Goal: Task Accomplishment & Management: Complete application form

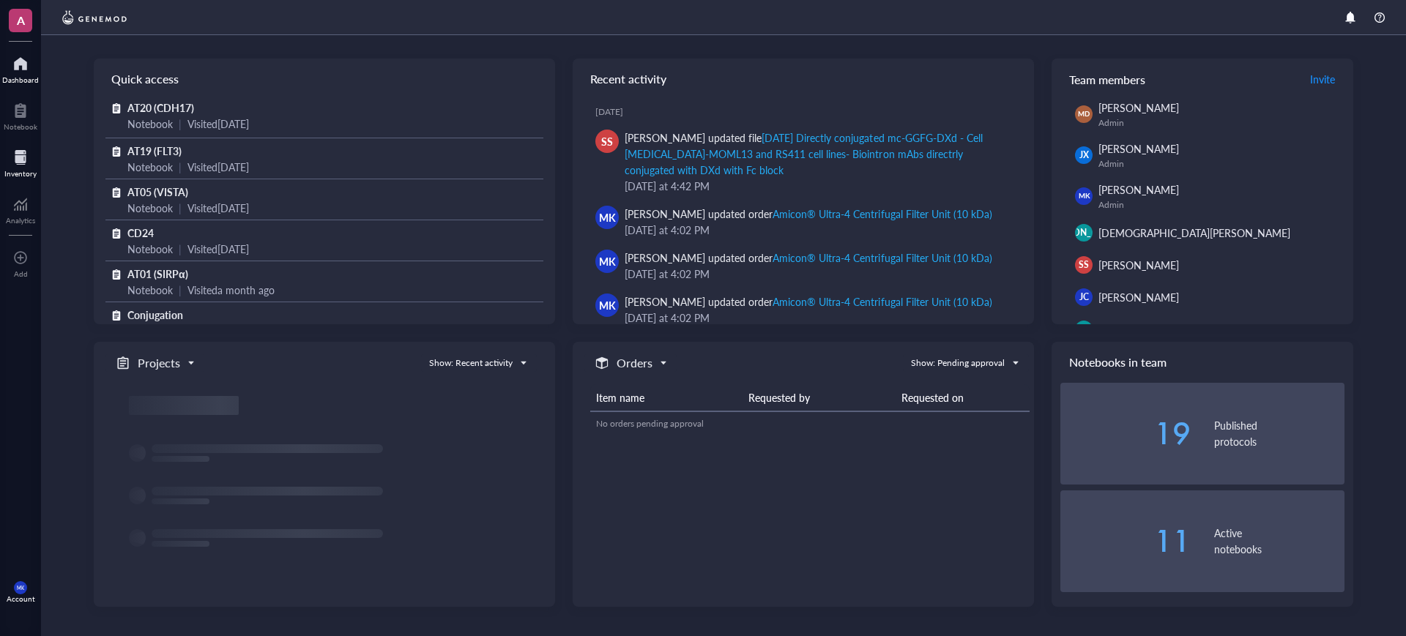
click at [26, 153] on div at bounding box center [20, 157] width 32 height 23
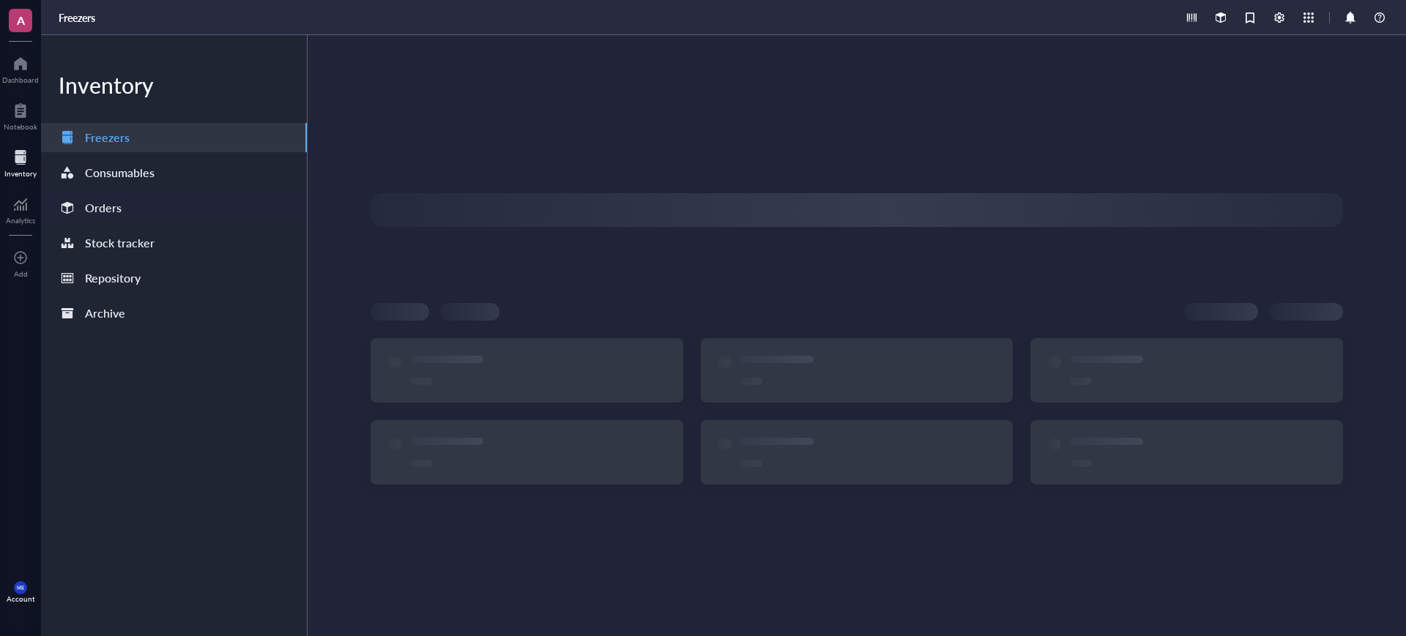
click at [134, 204] on div "Orders" at bounding box center [174, 207] width 266 height 29
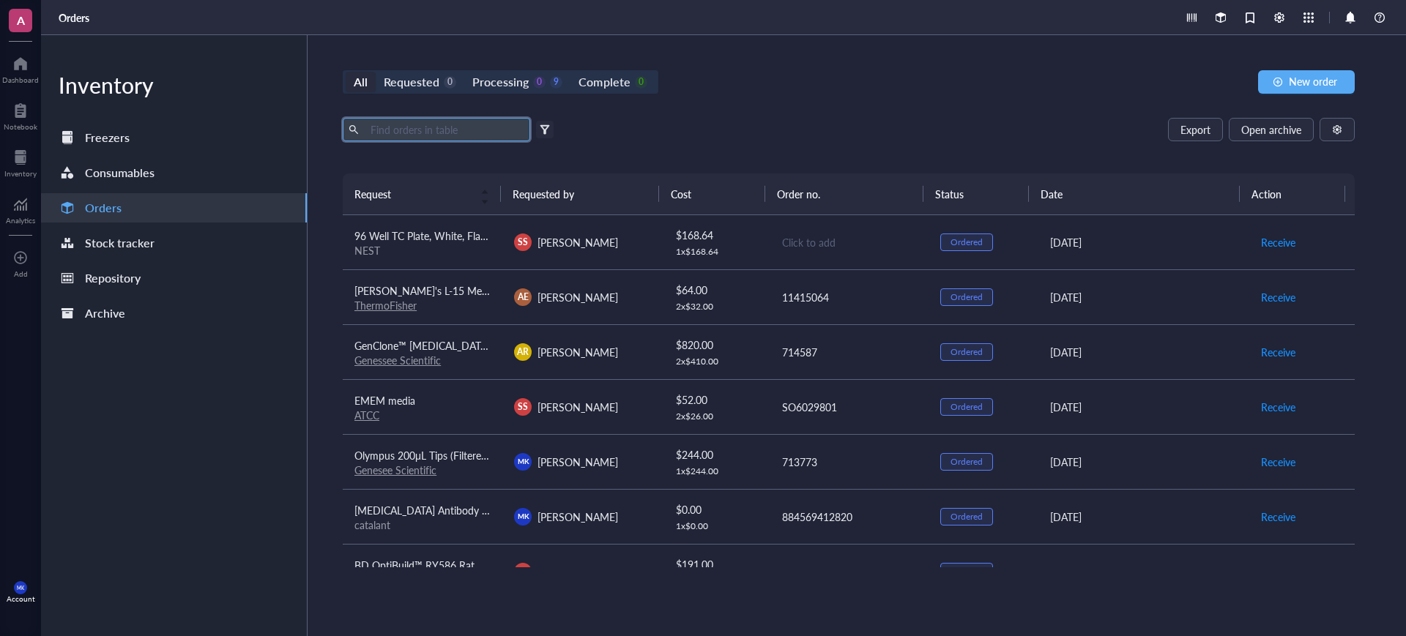
click at [450, 129] on input "text" at bounding box center [445, 130] width 160 height 22
paste input "CDH17"
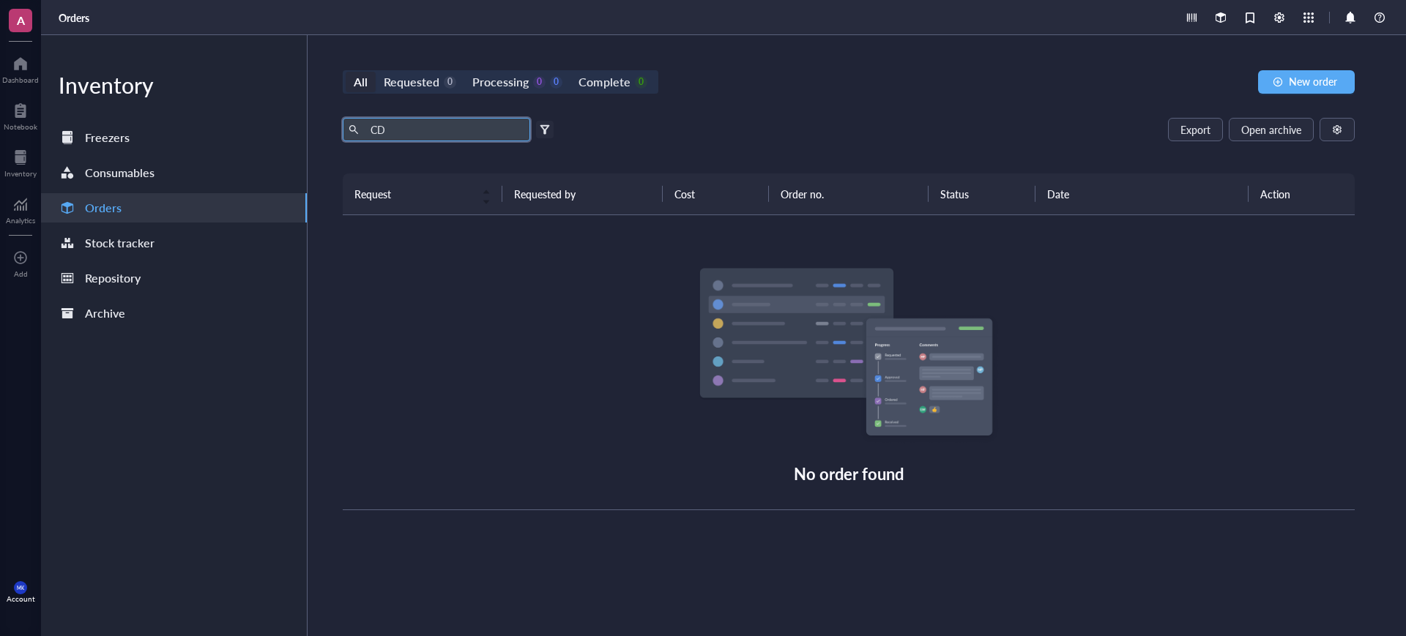
type input "C"
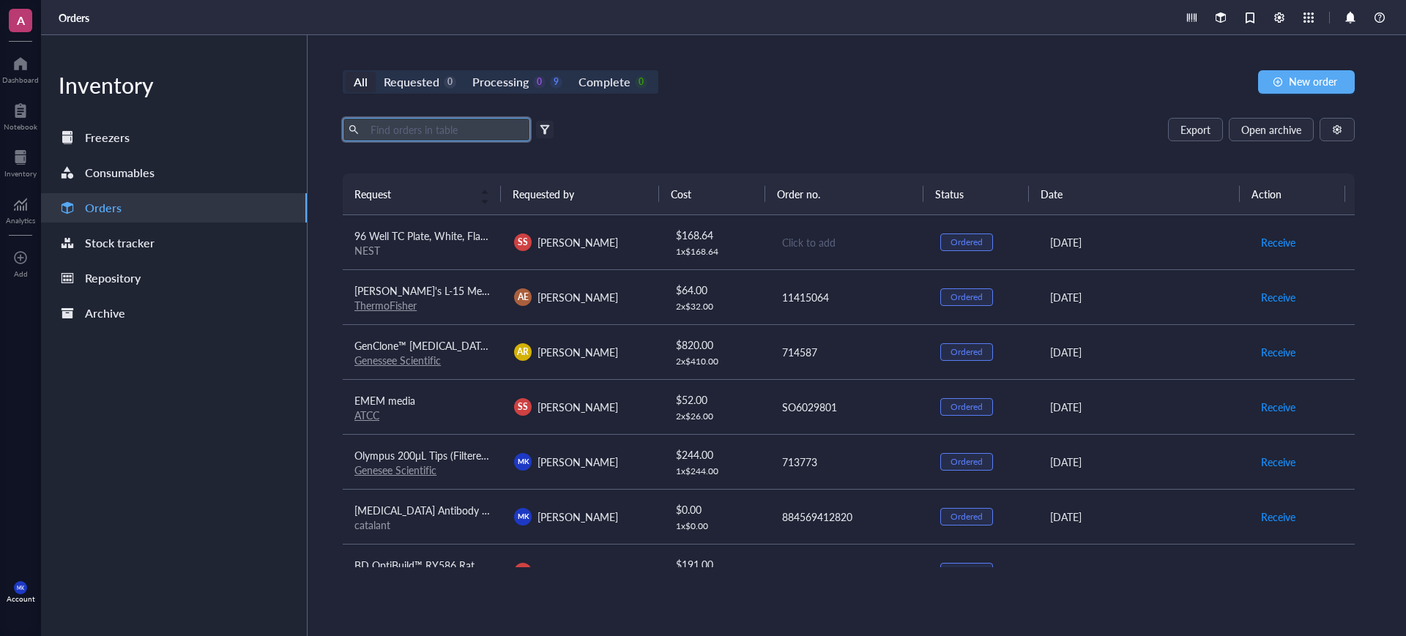
click at [1266, 114] on div "All Requested 0 Processing 0 9 Complete 0 New order Export Open archive Filter …" at bounding box center [849, 335] width 1083 height 601
click at [1260, 125] on span "Open archive" at bounding box center [1271, 130] width 60 height 12
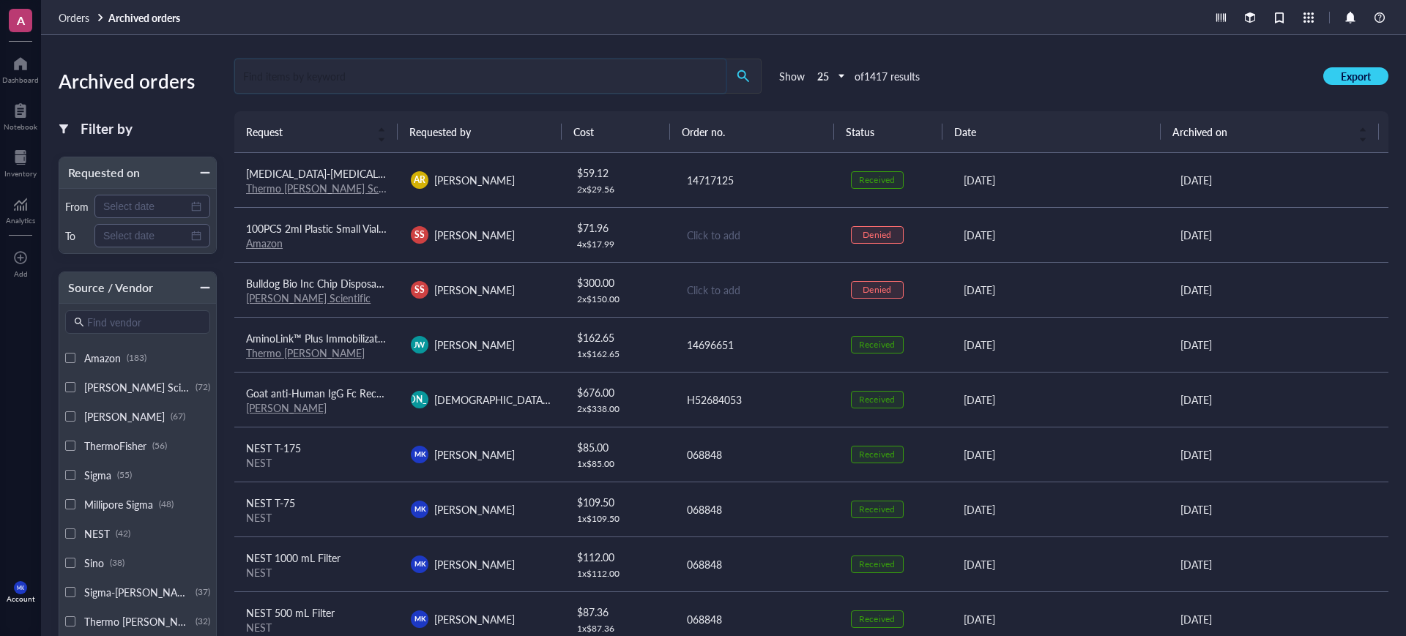
click at [551, 65] on input "search" at bounding box center [480, 76] width 491 height 34
type input "CDH17"
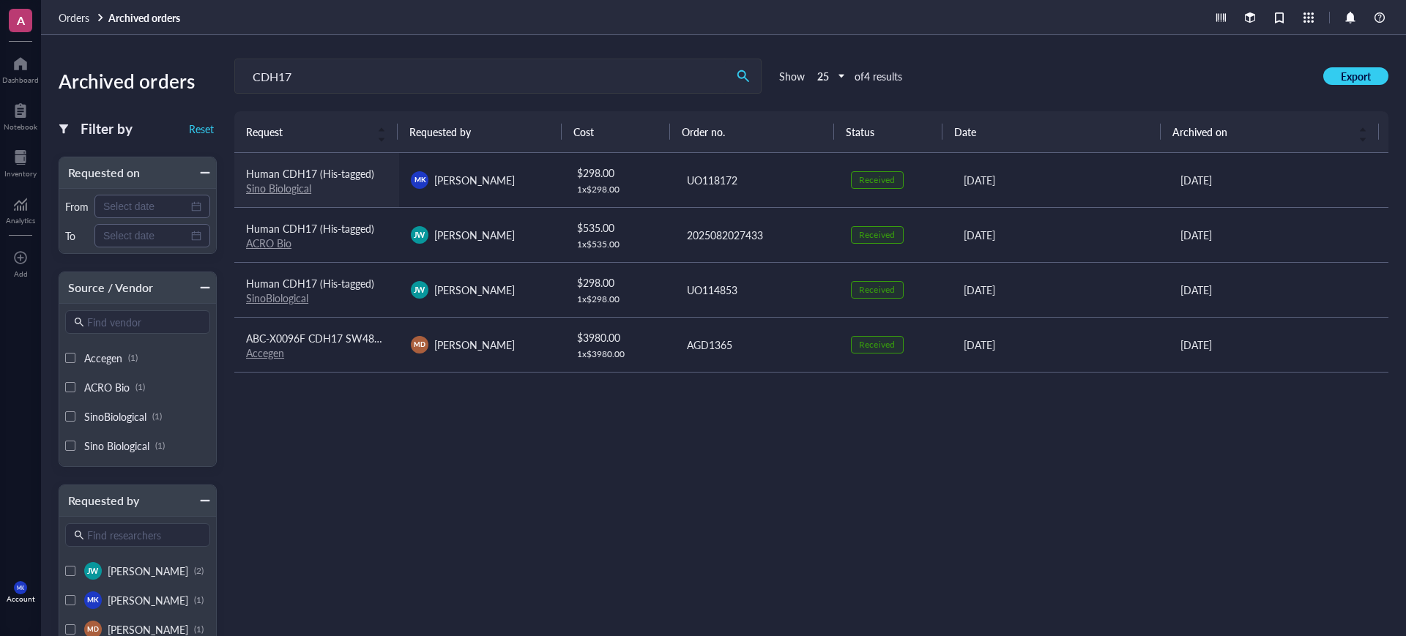
click at [291, 190] on link "Sino Biological" at bounding box center [278, 188] width 65 height 15
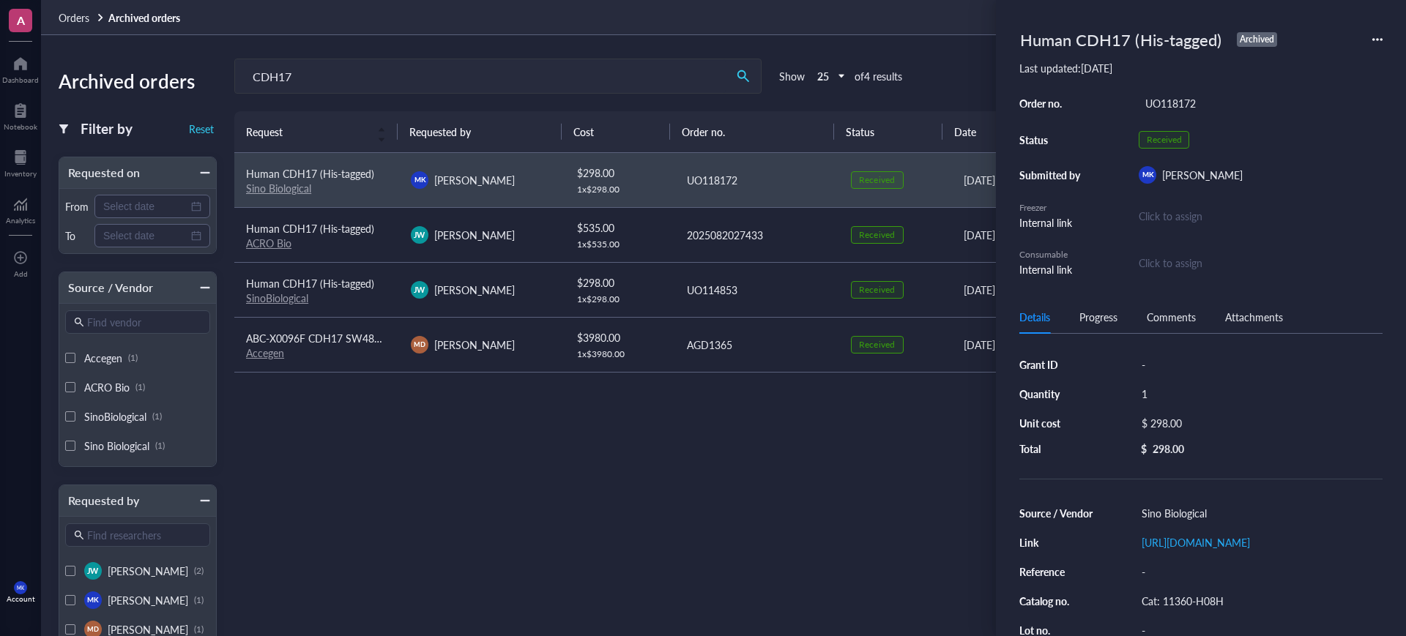
click at [1366, 38] on div "Human CDH17 (His-tagged) Archived" at bounding box center [1201, 39] width 363 height 32
click at [1370, 37] on div "Human CDH17 (His-tagged) Archived" at bounding box center [1201, 39] width 363 height 32
click at [1375, 35] on icon at bounding box center [1378, 39] width 10 height 10
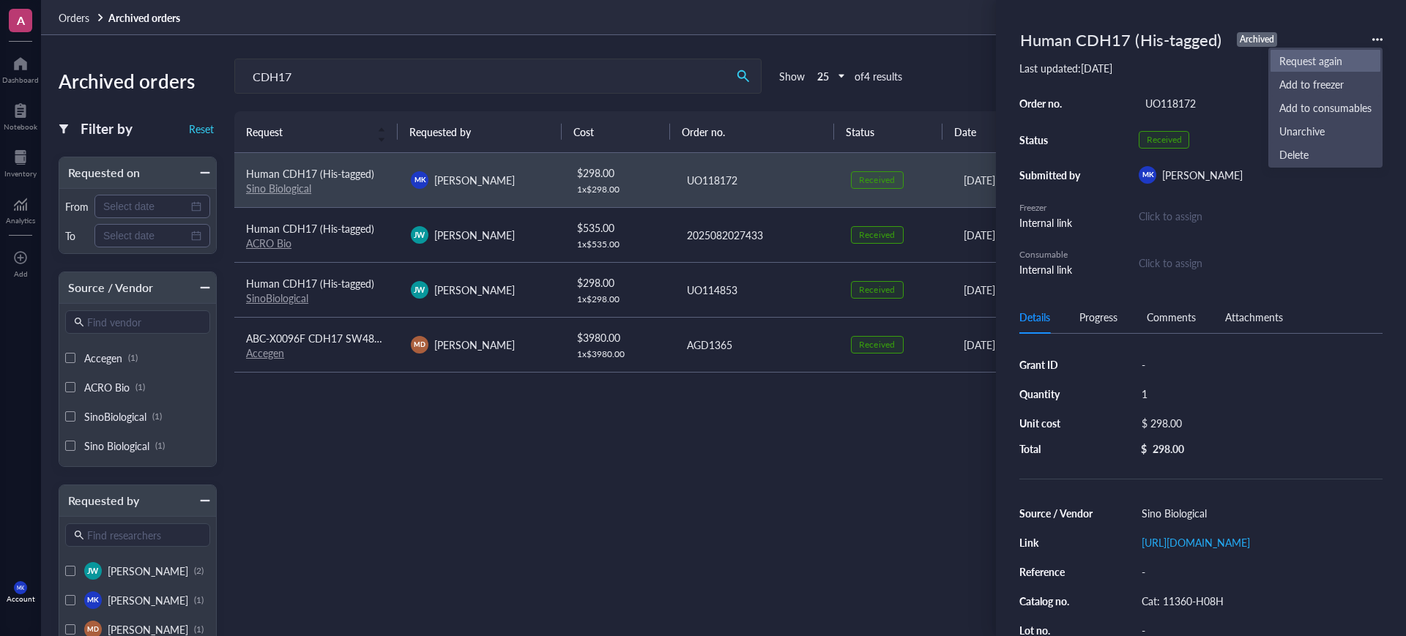
click at [1337, 59] on span "Request again" at bounding box center [1326, 61] width 92 height 16
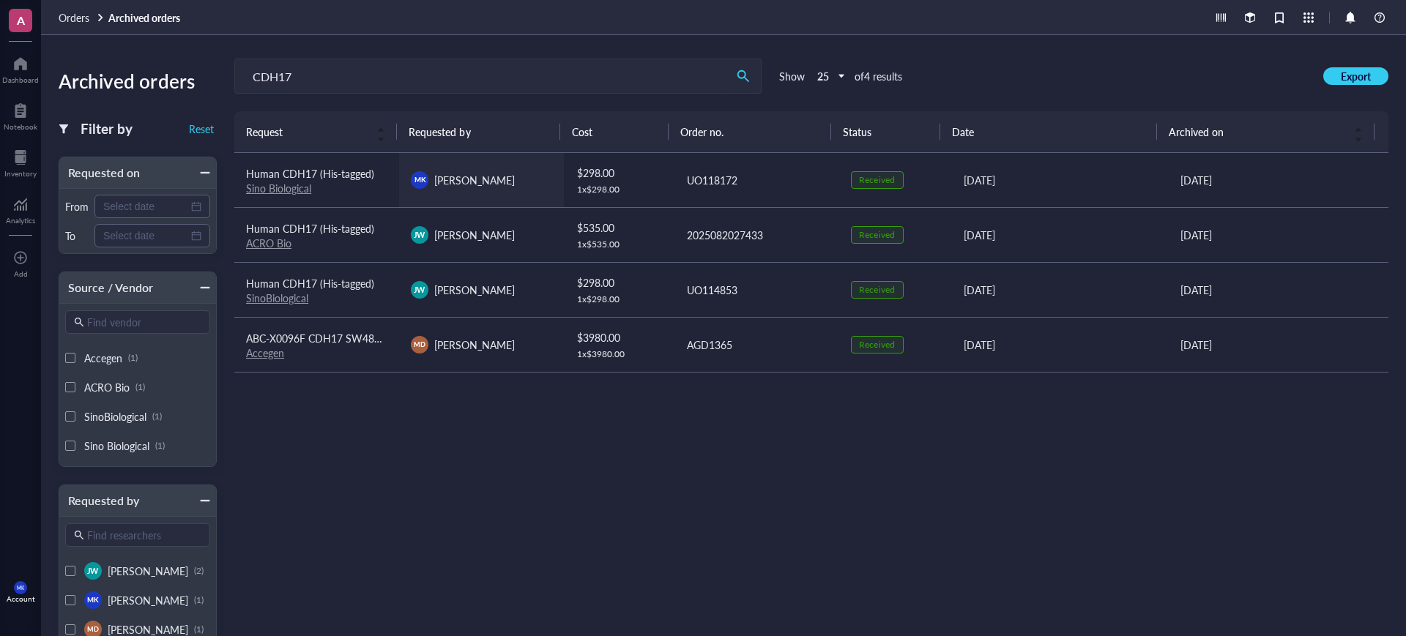
click at [528, 185] on div "[PERSON_NAME] [PERSON_NAME]" at bounding box center [481, 180] width 141 height 18
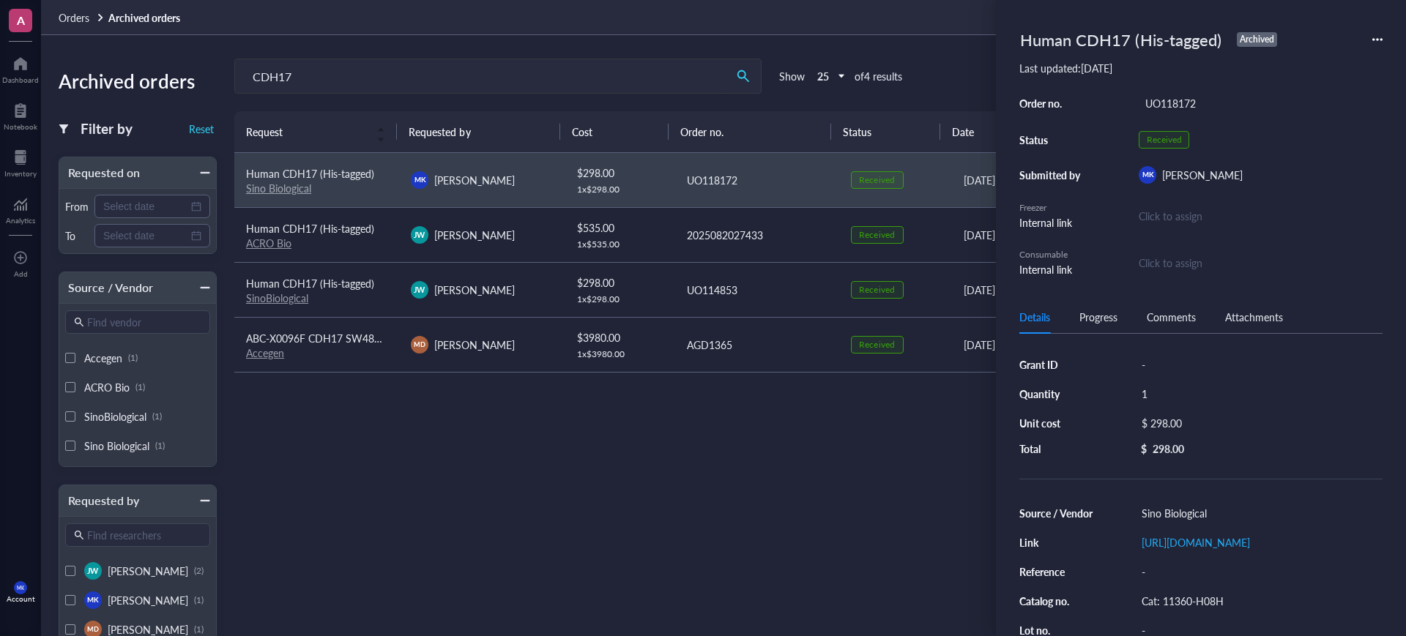
click at [1375, 43] on icon at bounding box center [1378, 39] width 10 height 10
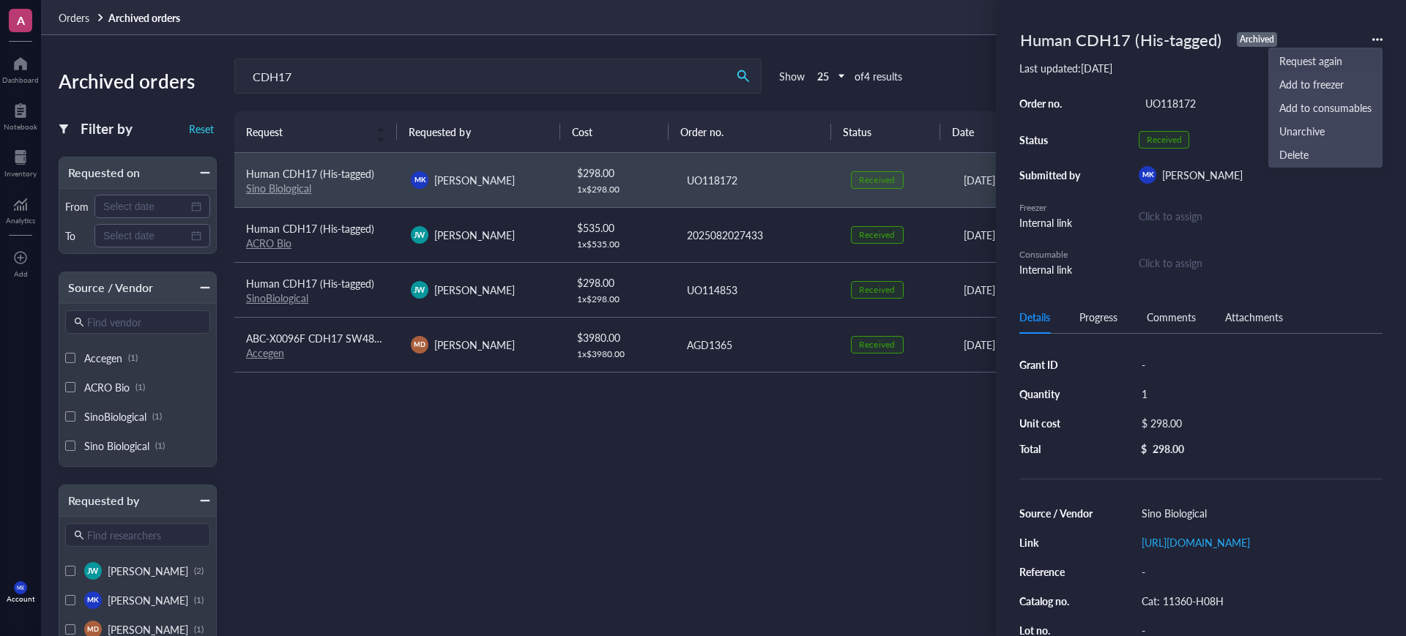
click at [1309, 64] on span "Request again" at bounding box center [1326, 61] width 92 height 16
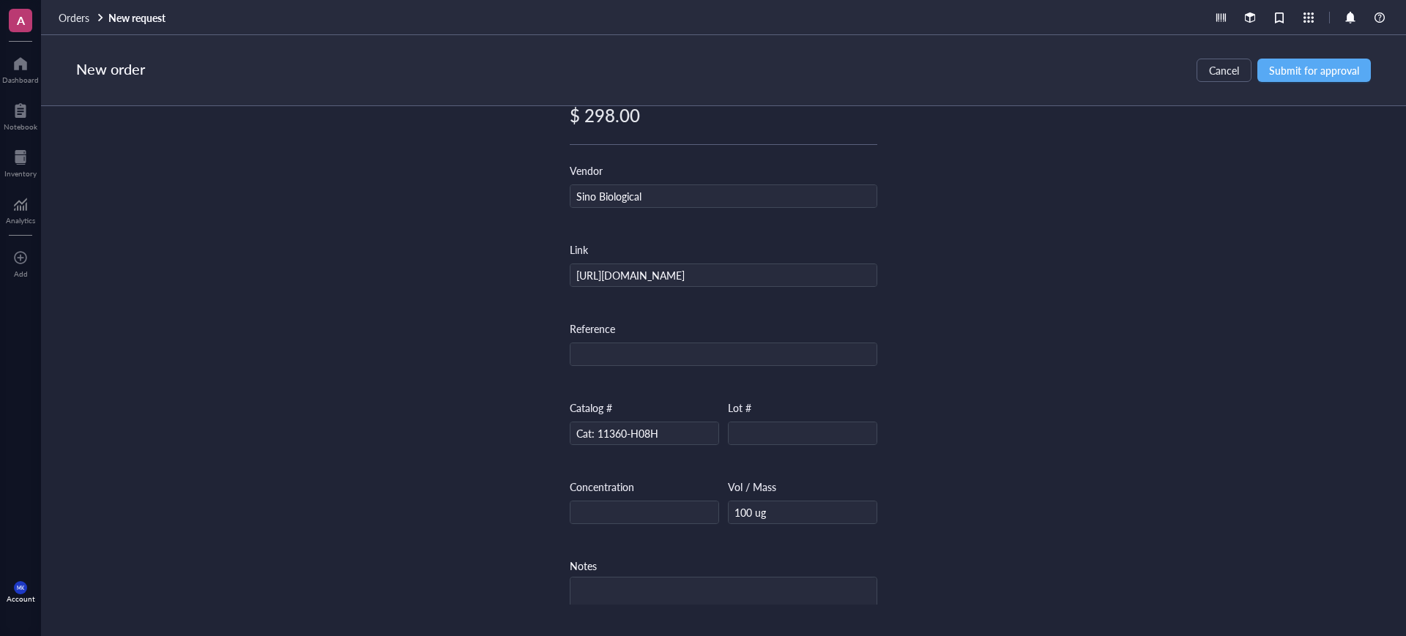
scroll to position [494, 0]
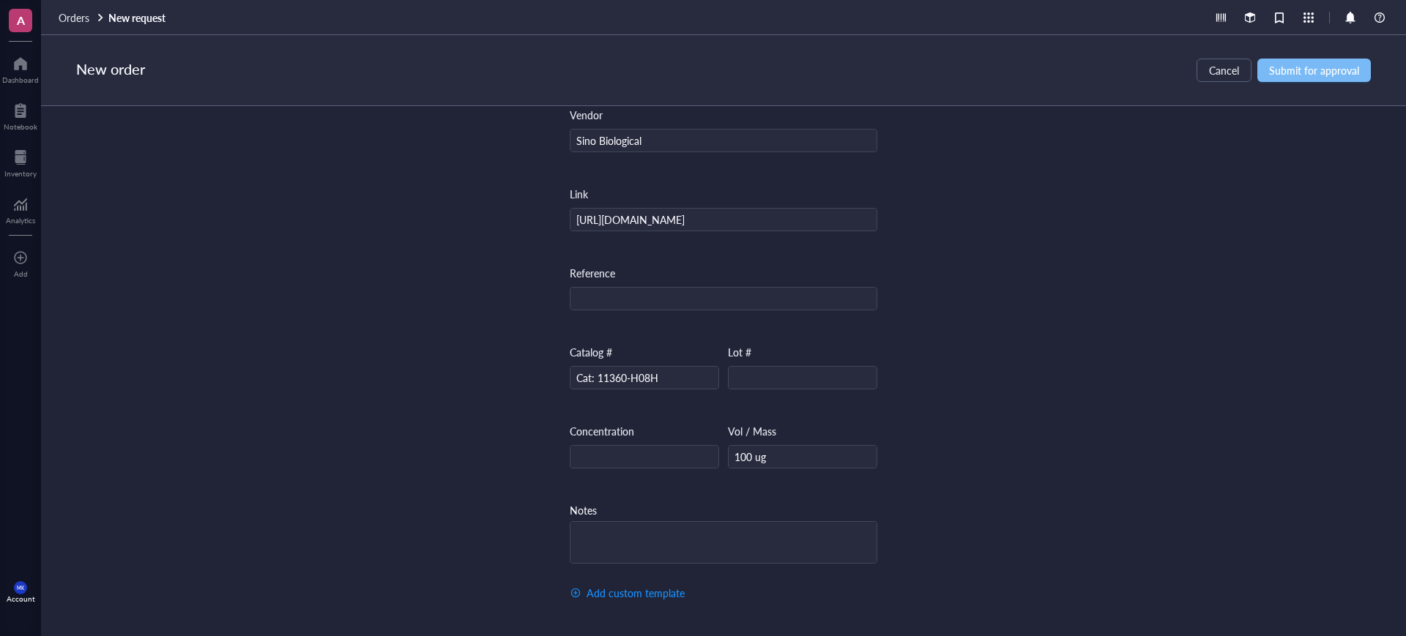
click at [1302, 64] on span "Submit for approval" at bounding box center [1314, 70] width 90 height 12
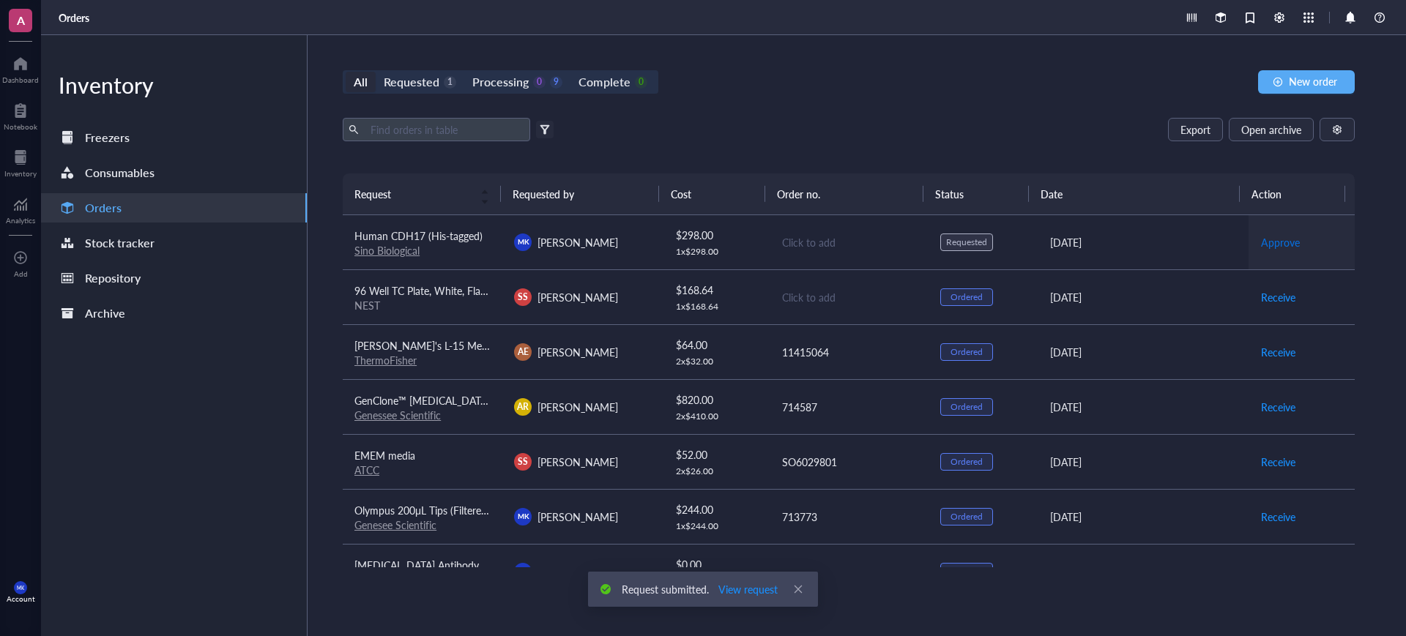
click at [1285, 244] on span "Approve" at bounding box center [1280, 242] width 39 height 16
click at [798, 245] on div "Click to add" at bounding box center [849, 242] width 135 height 16
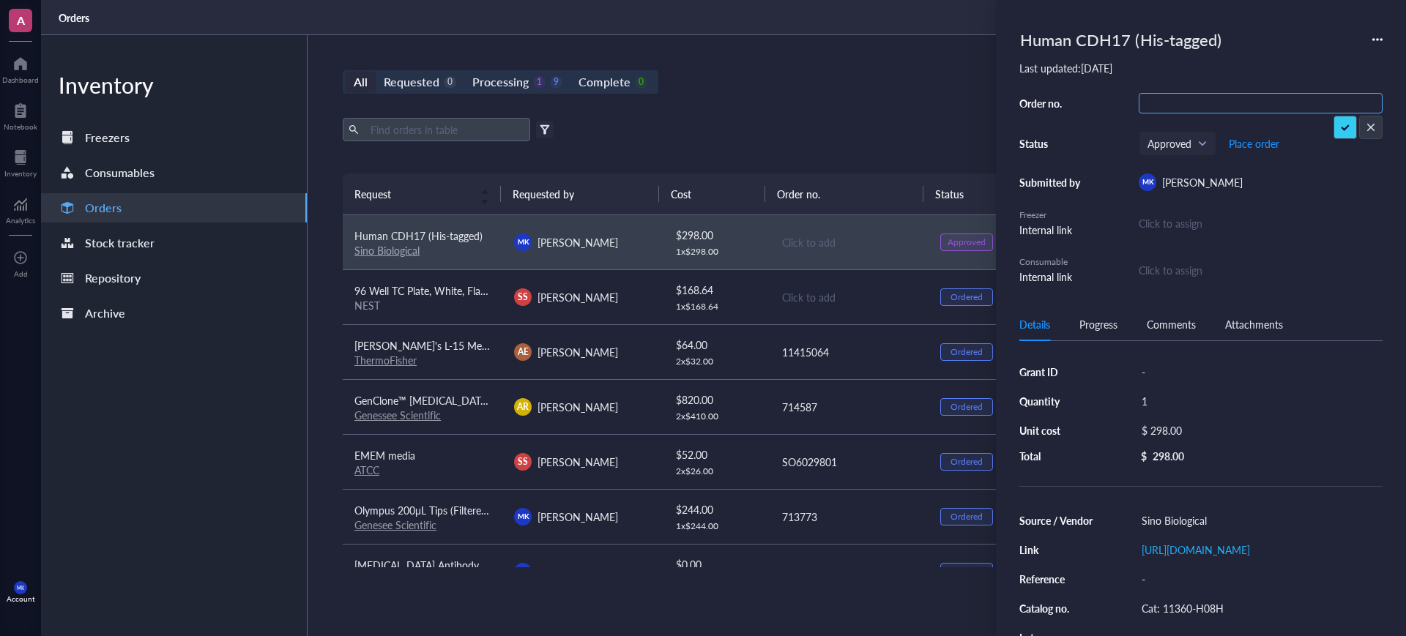
type input "069079"
click at [778, 135] on div "Export Open archive" at bounding box center [849, 129] width 1012 height 23
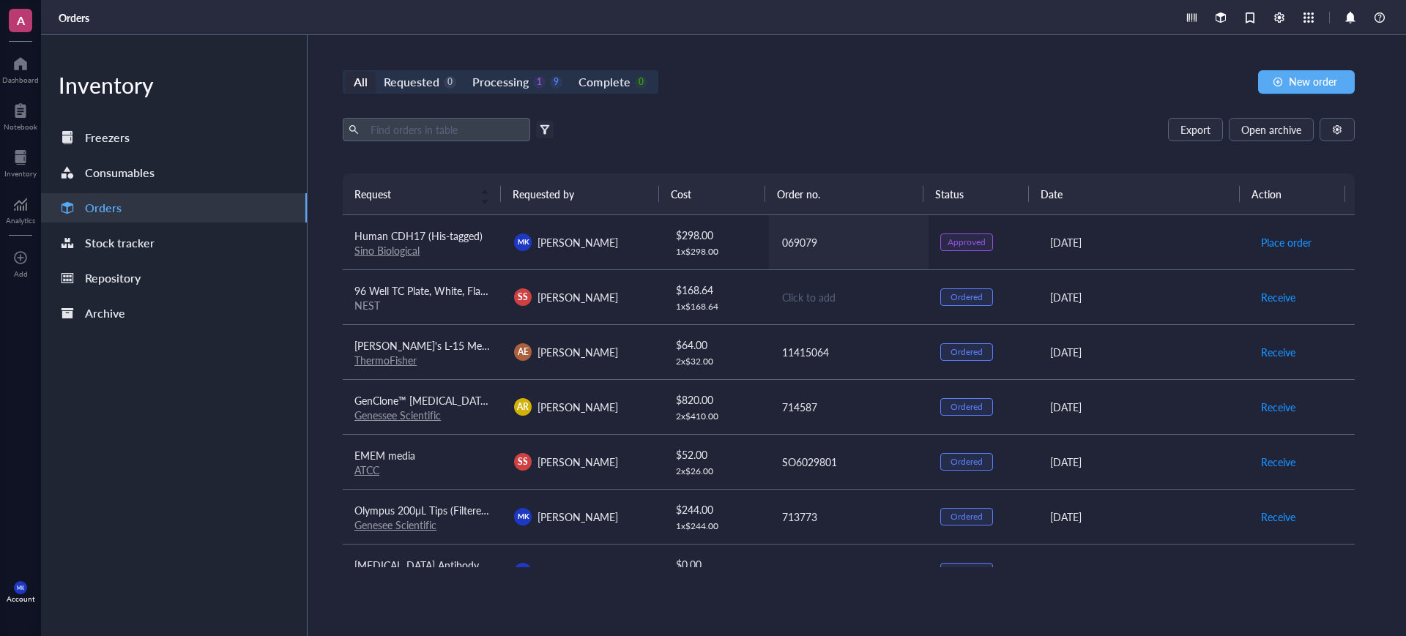
click at [802, 245] on div "069079" at bounding box center [849, 242] width 135 height 16
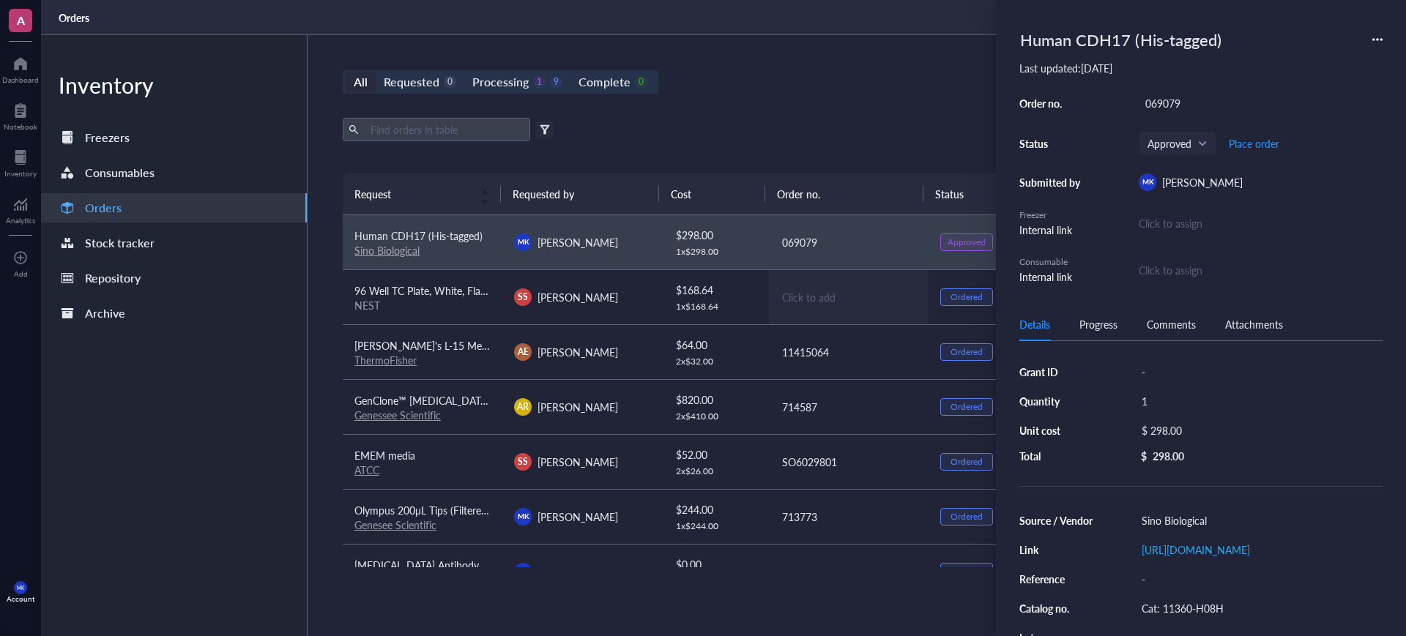
click at [797, 293] on div "Click to add" at bounding box center [849, 297] width 135 height 16
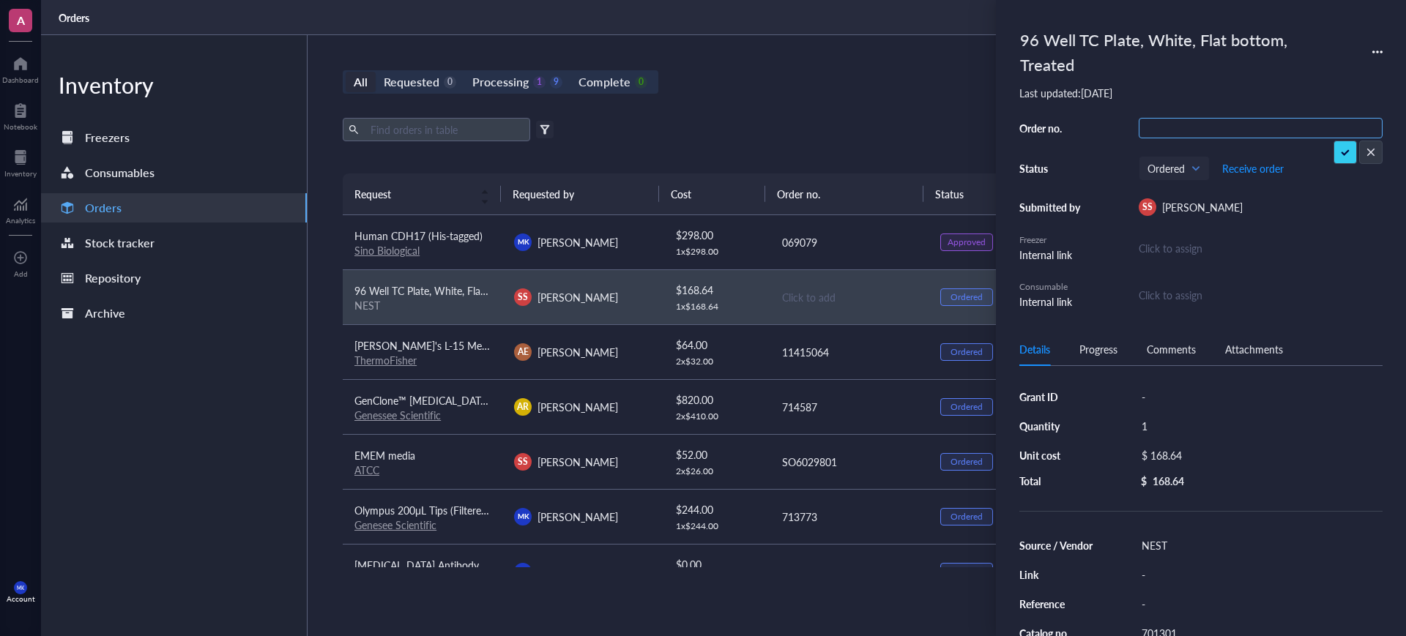
type input "069079"
click at [794, 241] on div "069079" at bounding box center [849, 242] width 135 height 16
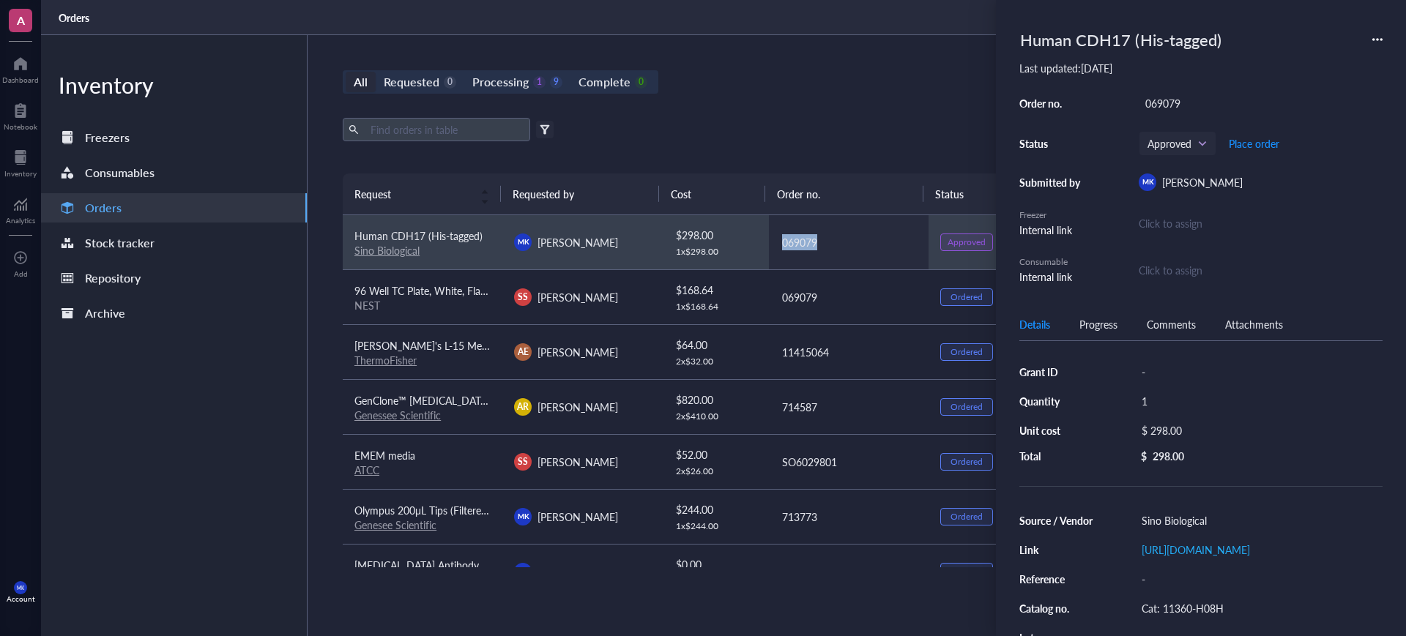
click at [794, 241] on div "069079" at bounding box center [849, 242] width 135 height 16
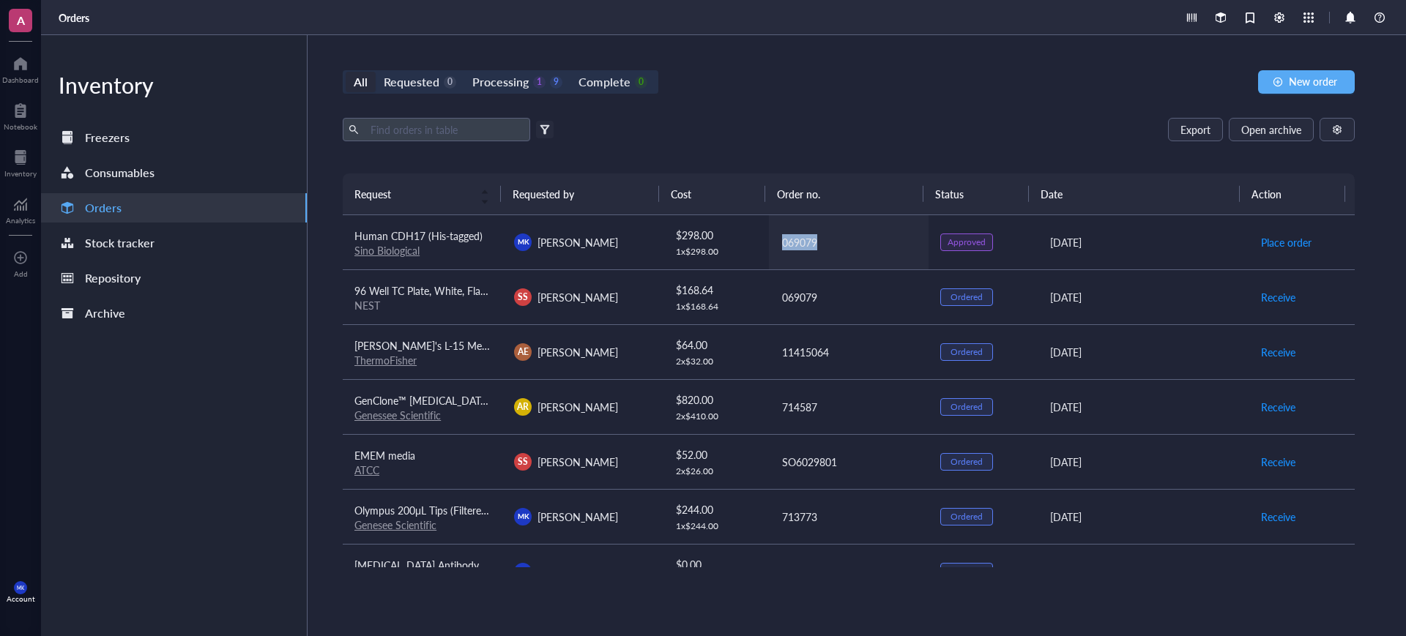
click at [810, 236] on div "069079" at bounding box center [849, 242] width 135 height 16
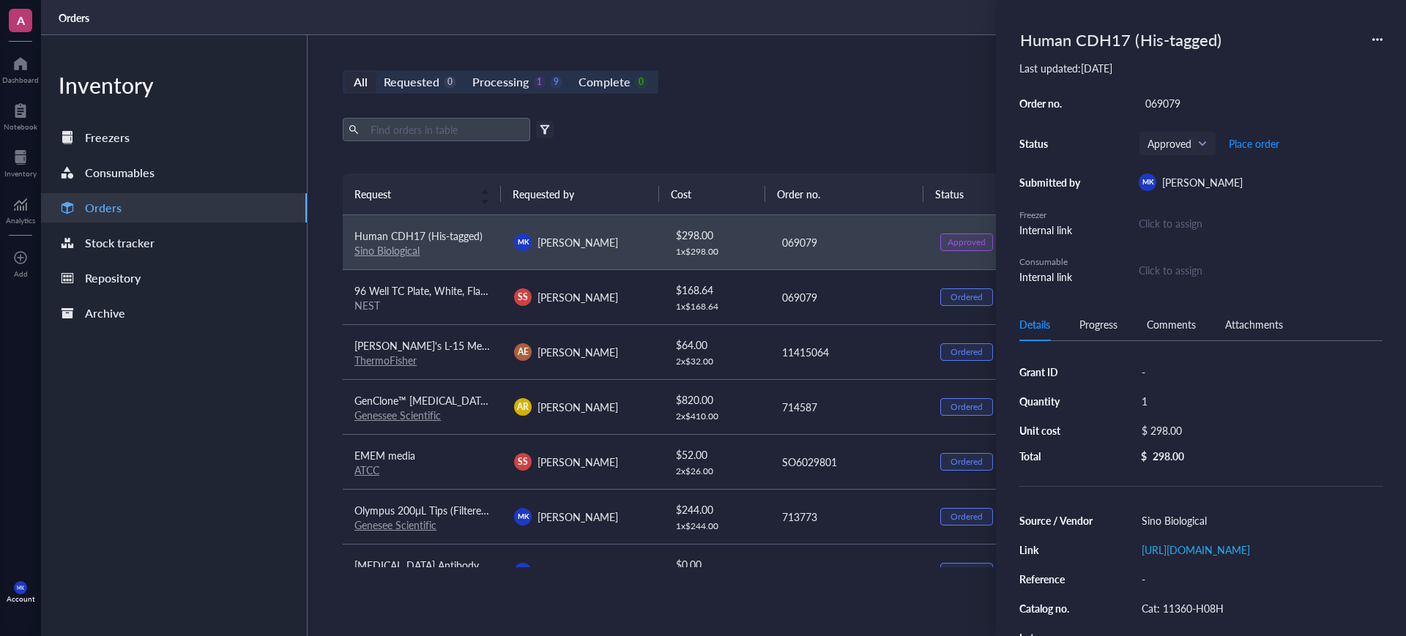
click at [1154, 110] on div "069079" at bounding box center [1261, 103] width 244 height 21
click at [1154, 109] on input "069079" at bounding box center [1163, 103] width 47 height 19
click at [874, 112] on div "All Requested 0 Processing 1 9 Complete 0 New order Export Open archive Filter …" at bounding box center [849, 335] width 1083 height 601
click at [875, 114] on div "All Requested 0 Processing 1 9 Complete 0 New order Export Open archive Filter …" at bounding box center [849, 335] width 1083 height 601
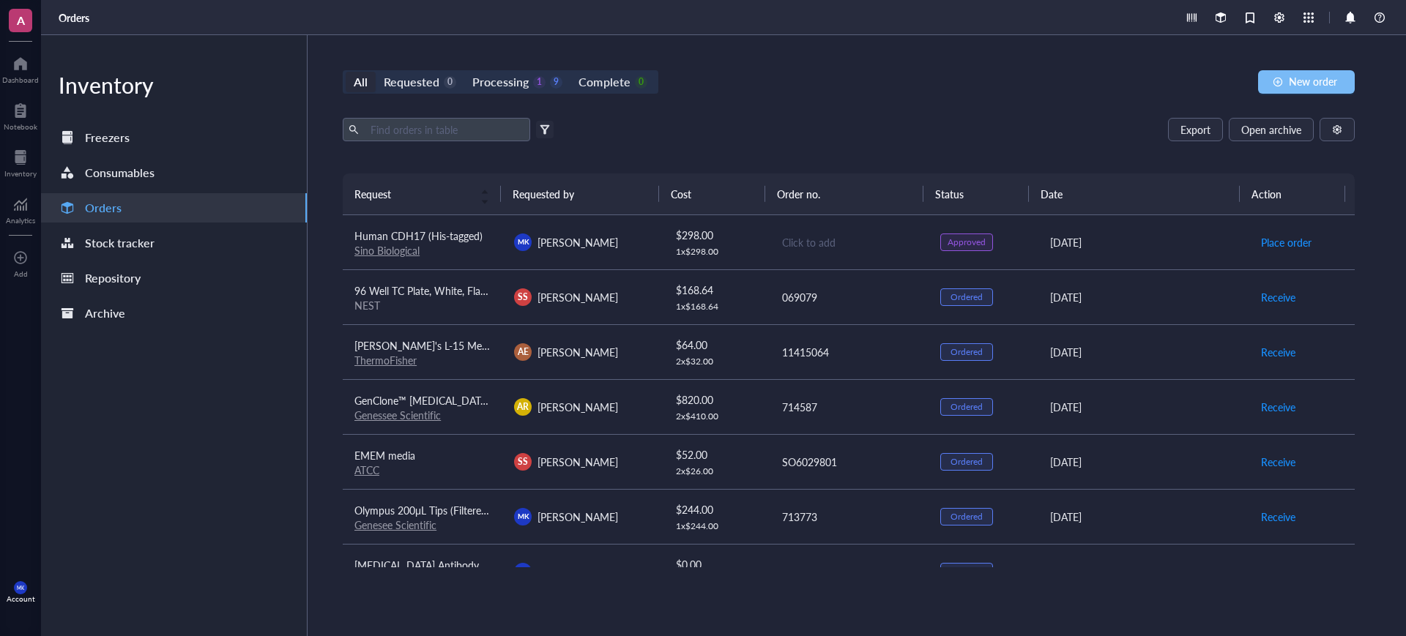
click at [1311, 83] on span "New order" at bounding box center [1313, 81] width 48 height 12
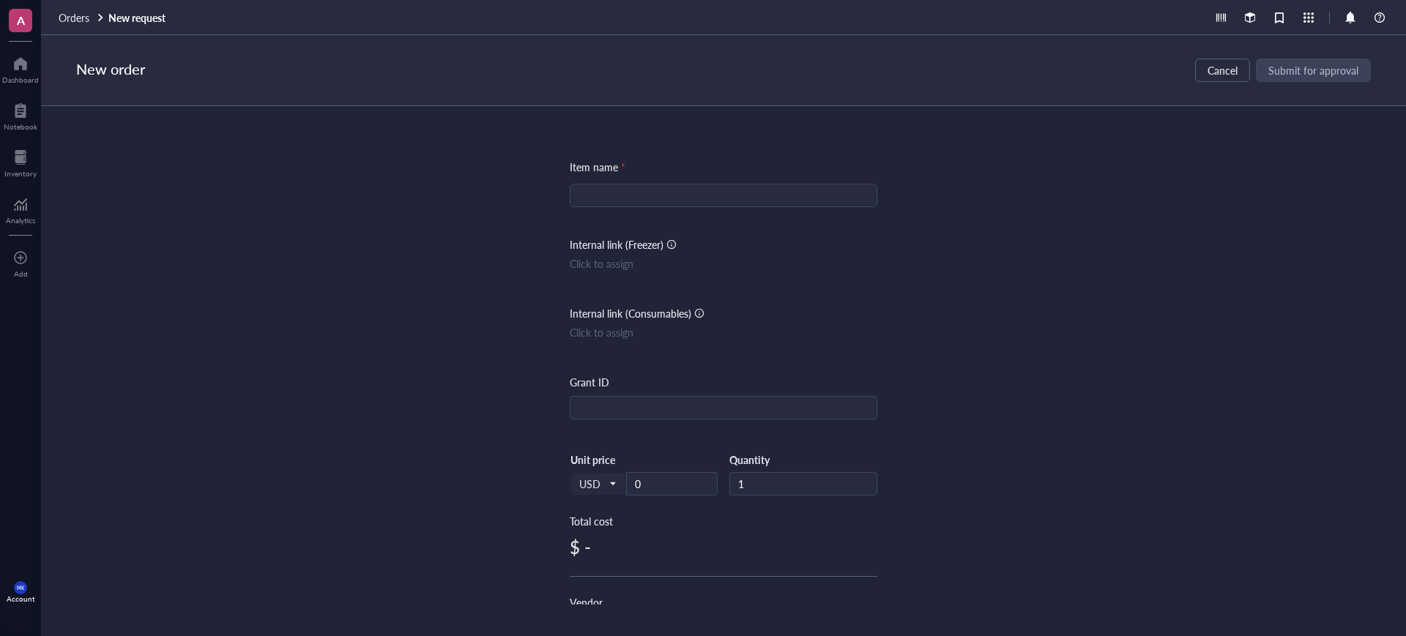
click at [773, 187] on input "search" at bounding box center [724, 196] width 290 height 22
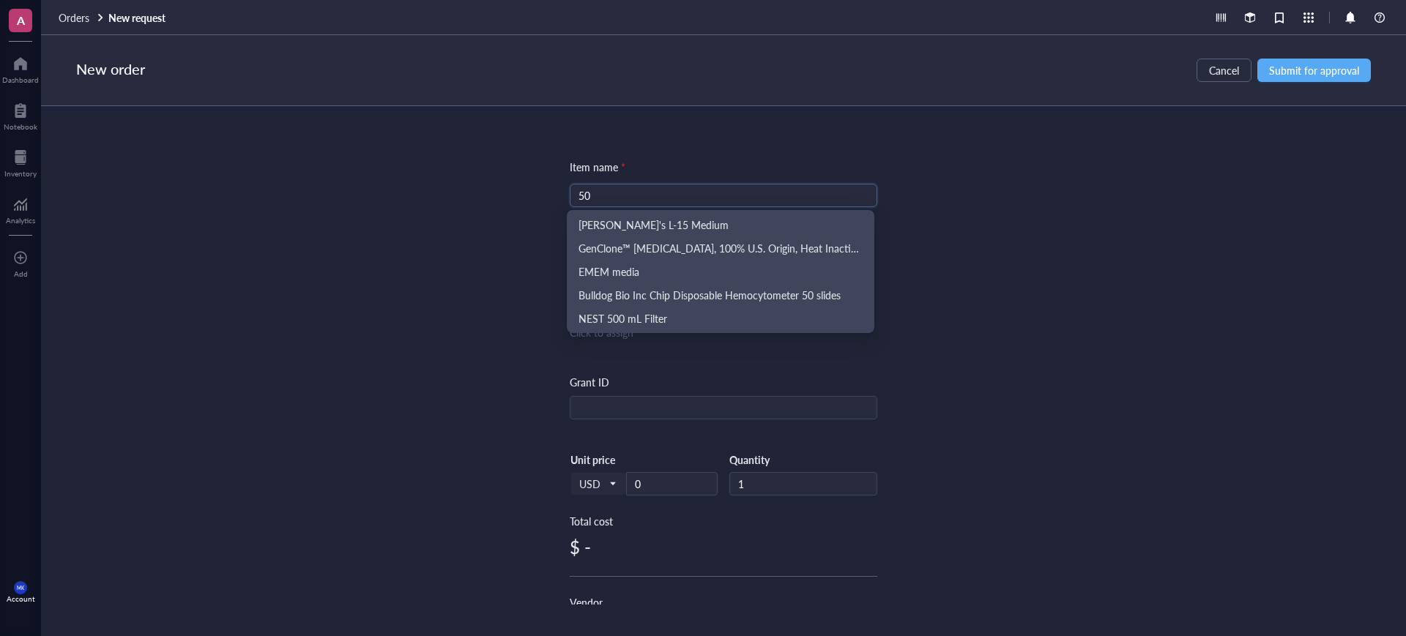
drag, startPoint x: 661, startPoint y: 196, endPoint x: 519, endPoint y: 194, distance: 142.1
click at [519, 194] on div "Item name * 50 Internal link (Freezer) Click to assign Internal link (Consumabl…" at bounding box center [723, 355] width 1365 height 499
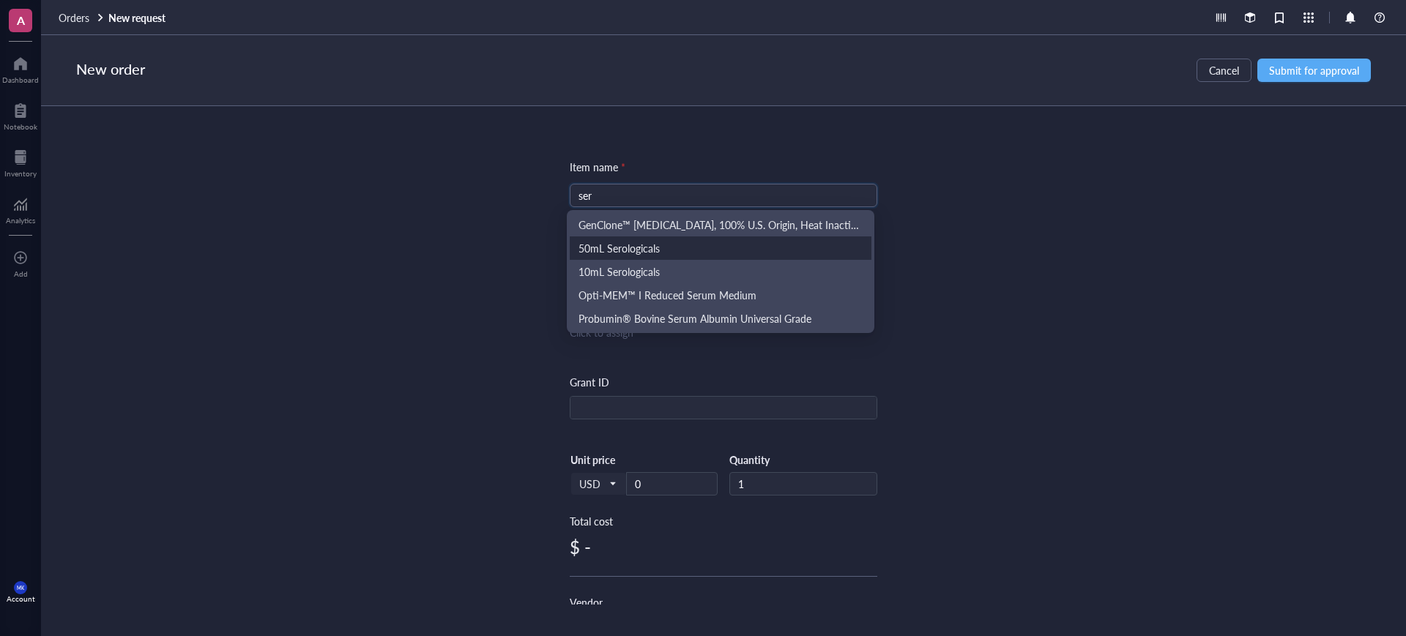
click at [631, 245] on div "50mL Serologicals" at bounding box center [721, 248] width 284 height 16
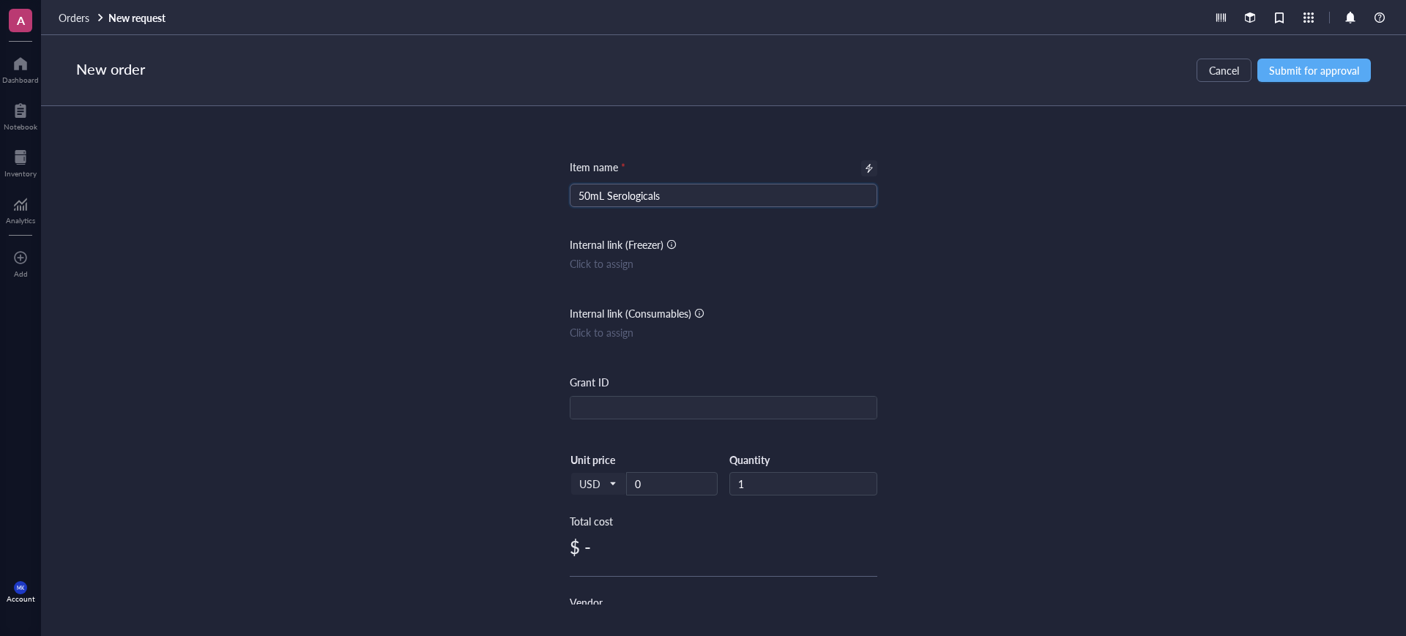
type input "50mL Serologicals"
click at [870, 168] on div at bounding box center [869, 168] width 10 height 10
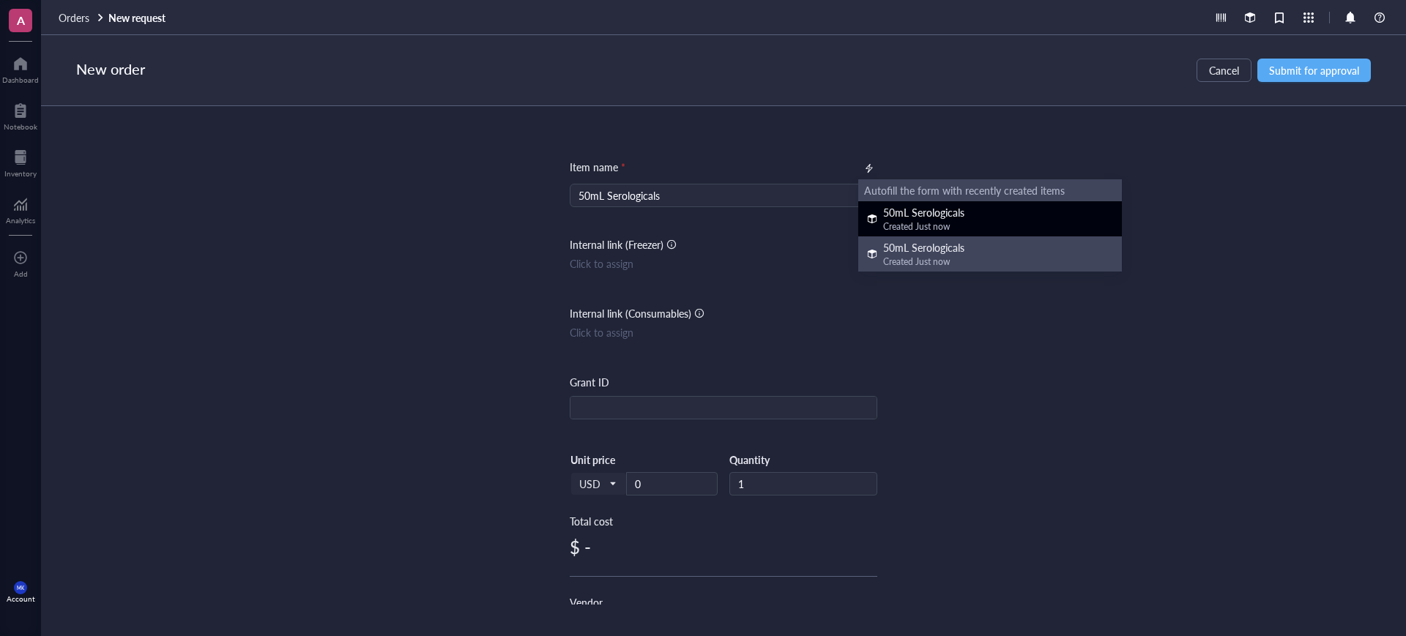
click at [921, 218] on div "50mL Serologicals" at bounding box center [923, 212] width 81 height 16
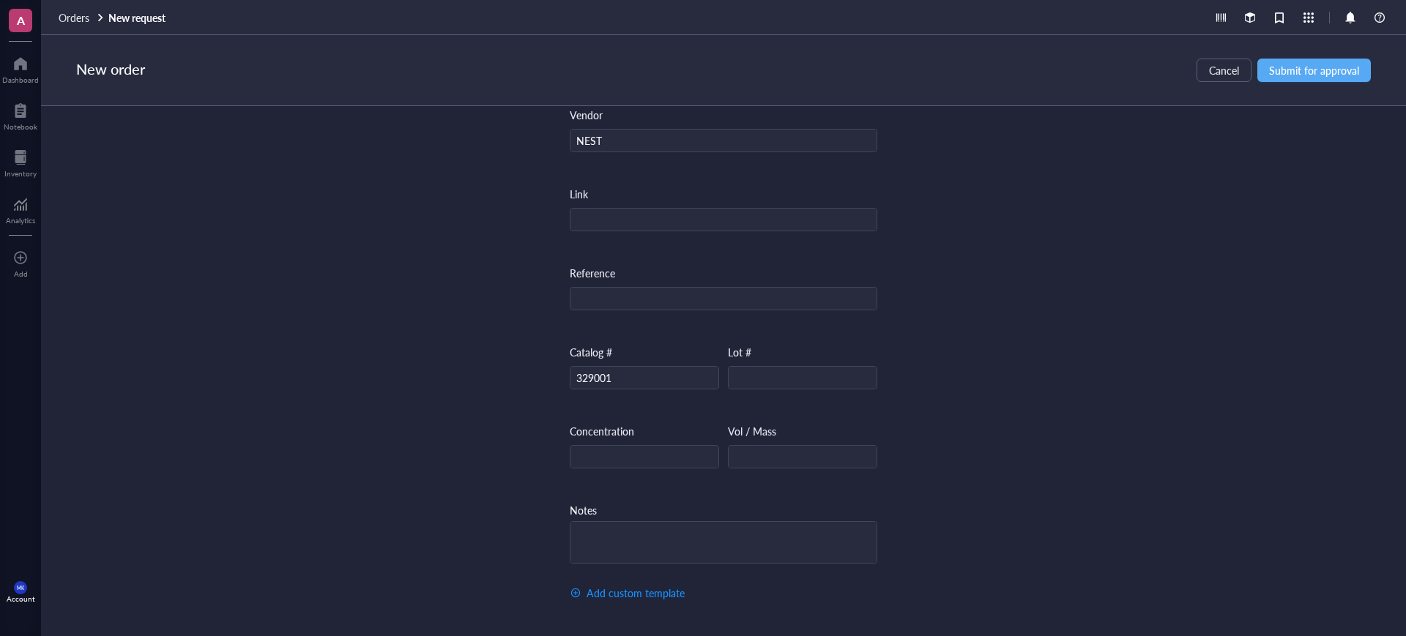
scroll to position [127, 0]
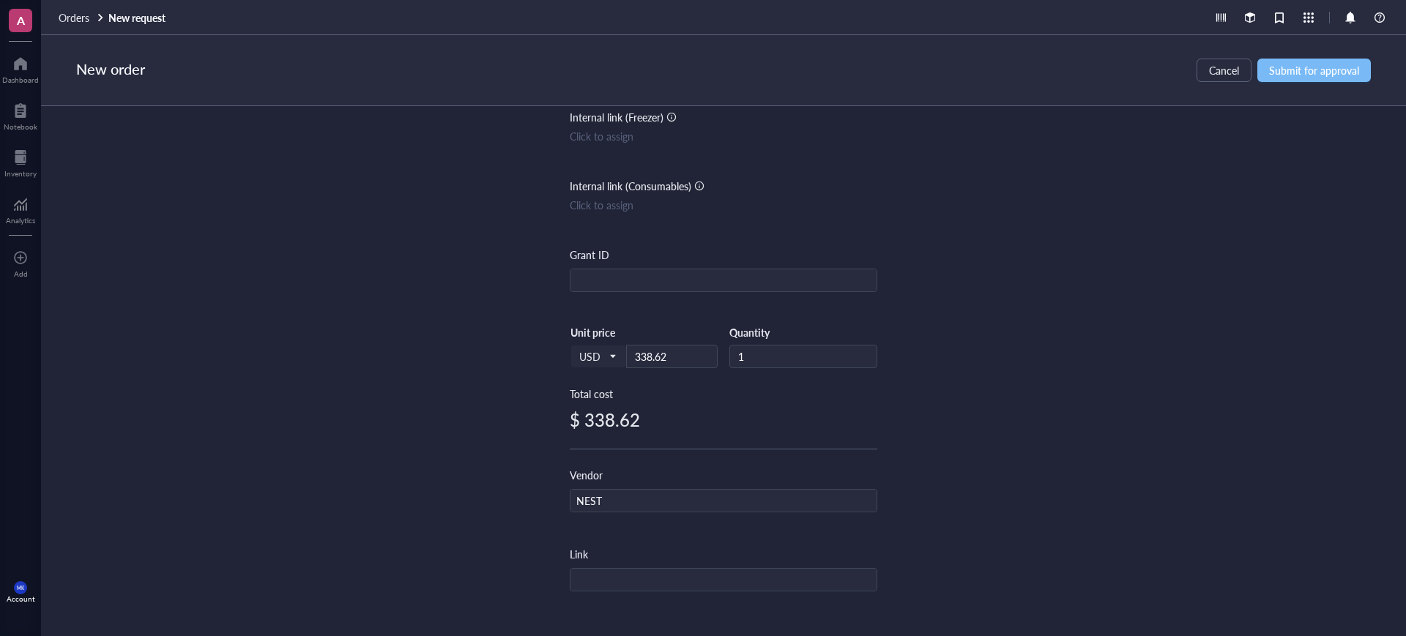
click at [1337, 74] on span "Submit for approval" at bounding box center [1314, 70] width 90 height 12
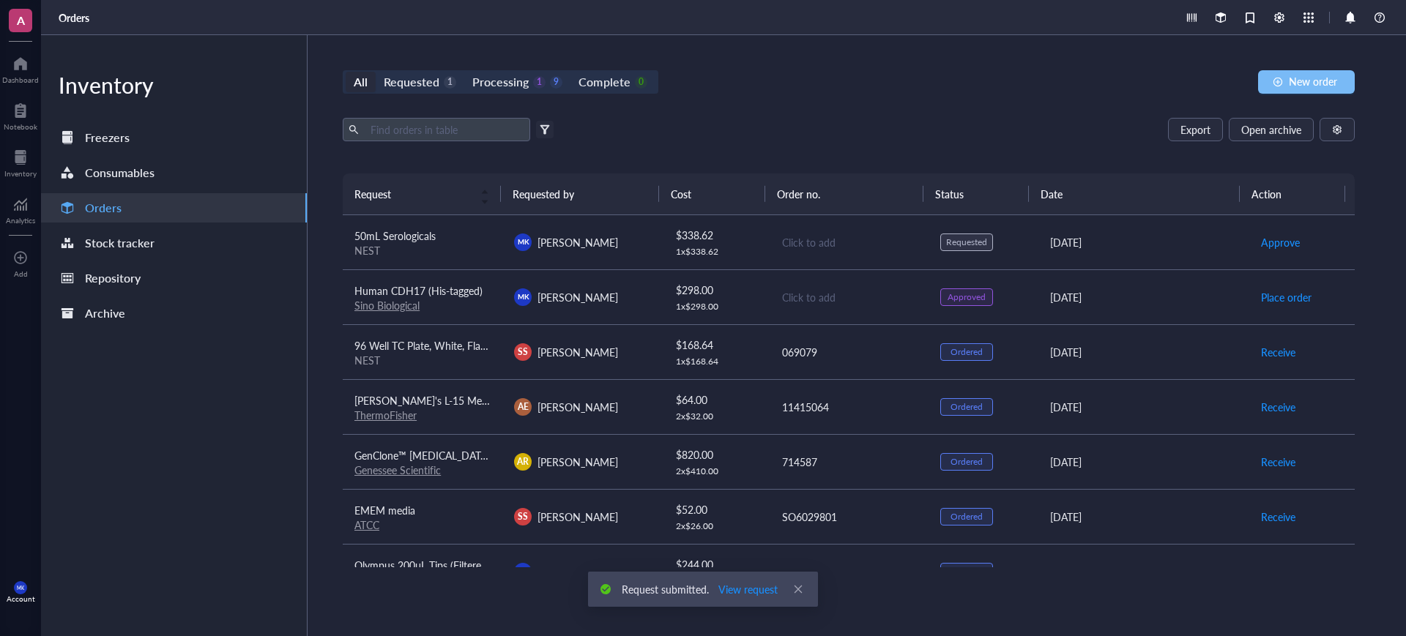
click at [1323, 73] on button "New order" at bounding box center [1306, 81] width 97 height 23
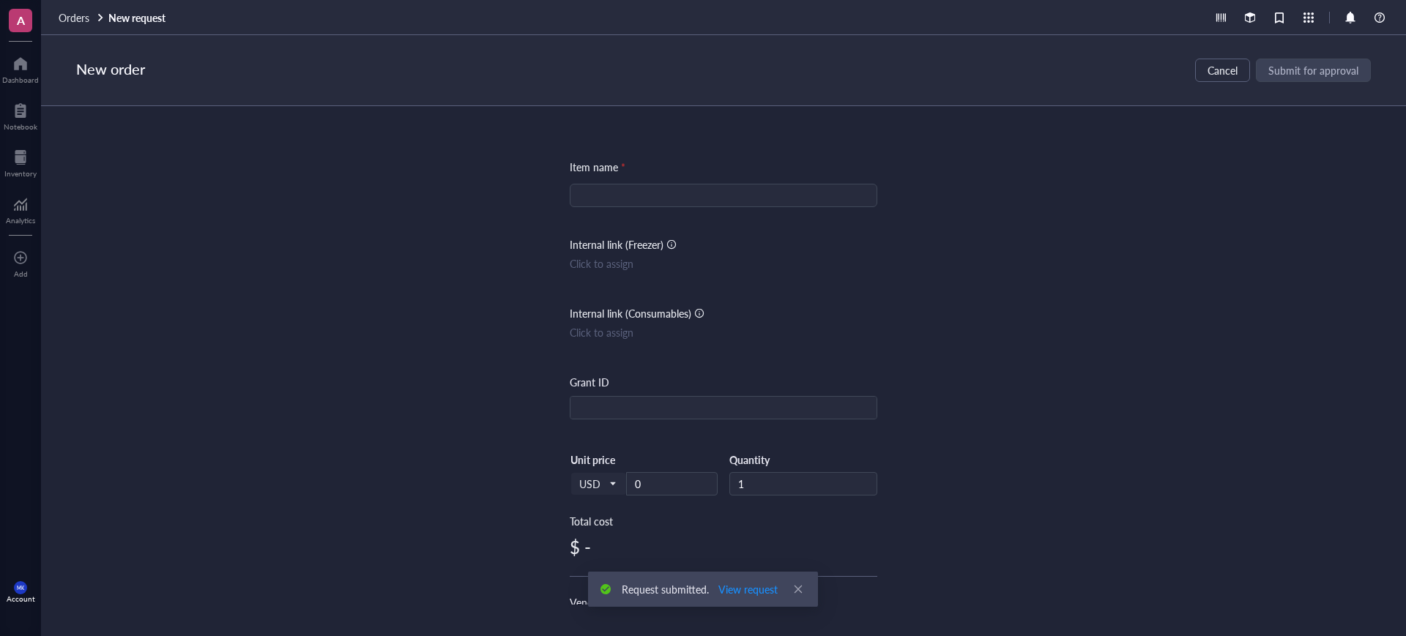
click at [687, 207] on div "Item name * Internal link (Freezer) Click to assign Internal link (Consumables)…" at bounding box center [724, 614] width 308 height 910
click at [690, 196] on input "search" at bounding box center [724, 196] width 290 height 22
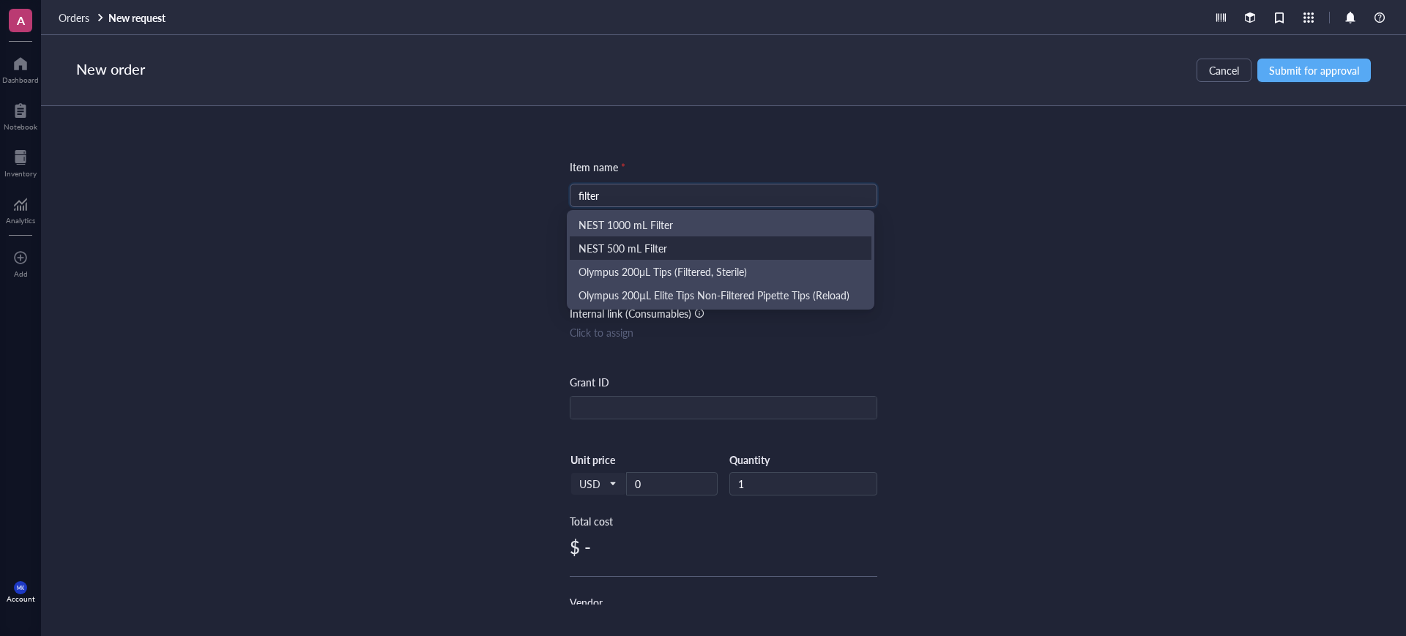
click at [702, 241] on div "NEST 500 mL Filter" at bounding box center [721, 248] width 284 height 16
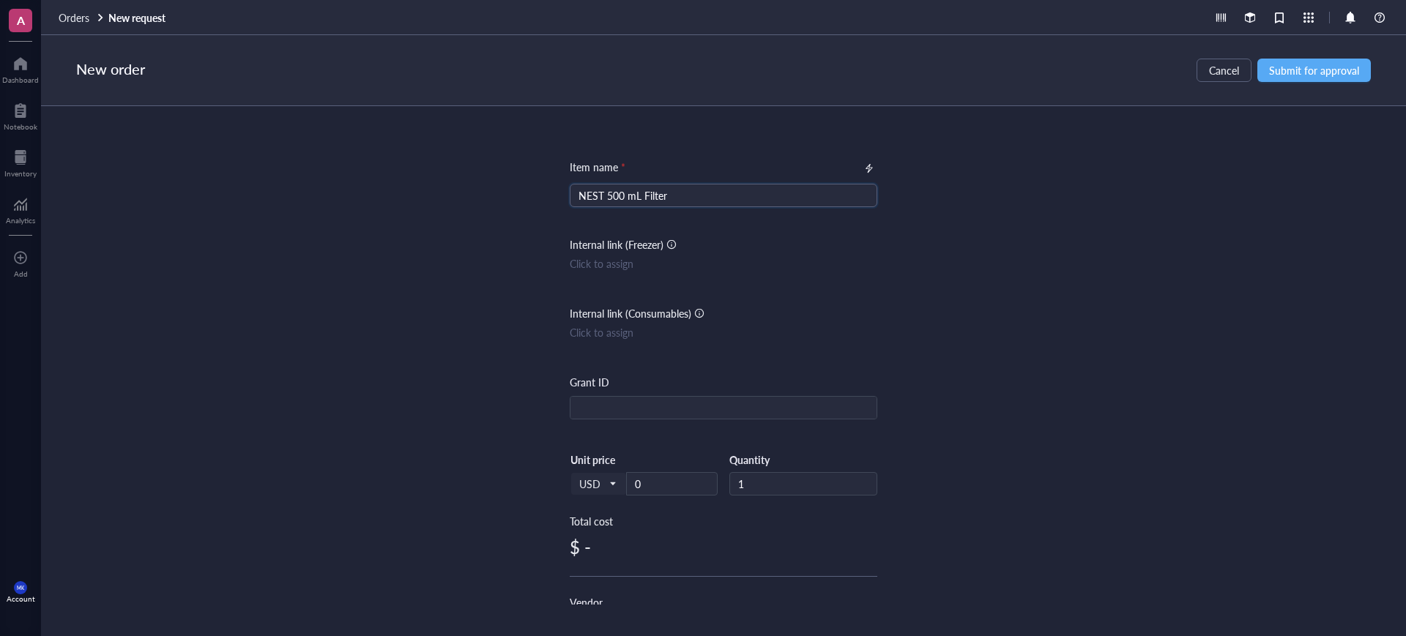
click at [614, 195] on input "NEST 500 mL Filter" at bounding box center [724, 196] width 290 height 22
click at [864, 171] on div at bounding box center [869, 168] width 10 height 10
click at [883, 186] on div "Autofill the form with recently created items" at bounding box center [990, 190] width 264 height 22
click at [723, 202] on input "NEST 50 mL Filter" at bounding box center [724, 196] width 290 height 22
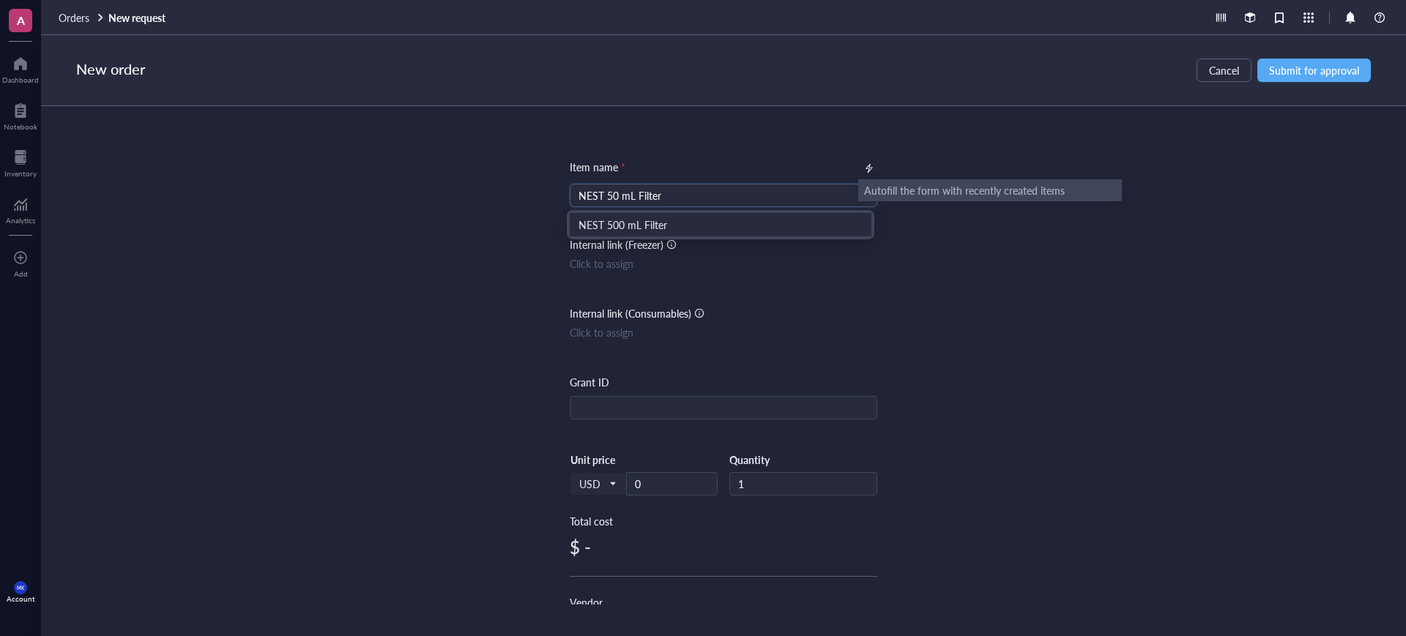
click at [608, 240] on div "Internal link (Freezer)" at bounding box center [617, 245] width 94 height 16
click at [612, 229] on div "Item name * NEST 50 mL Filter Internal link (Freezer) Click to assign Internal …" at bounding box center [724, 614] width 308 height 910
click at [647, 197] on input "NEST 50 mL Filter" at bounding box center [724, 196] width 290 height 22
click at [643, 217] on div "NEST 500 mL Filter" at bounding box center [721, 225] width 284 height 16
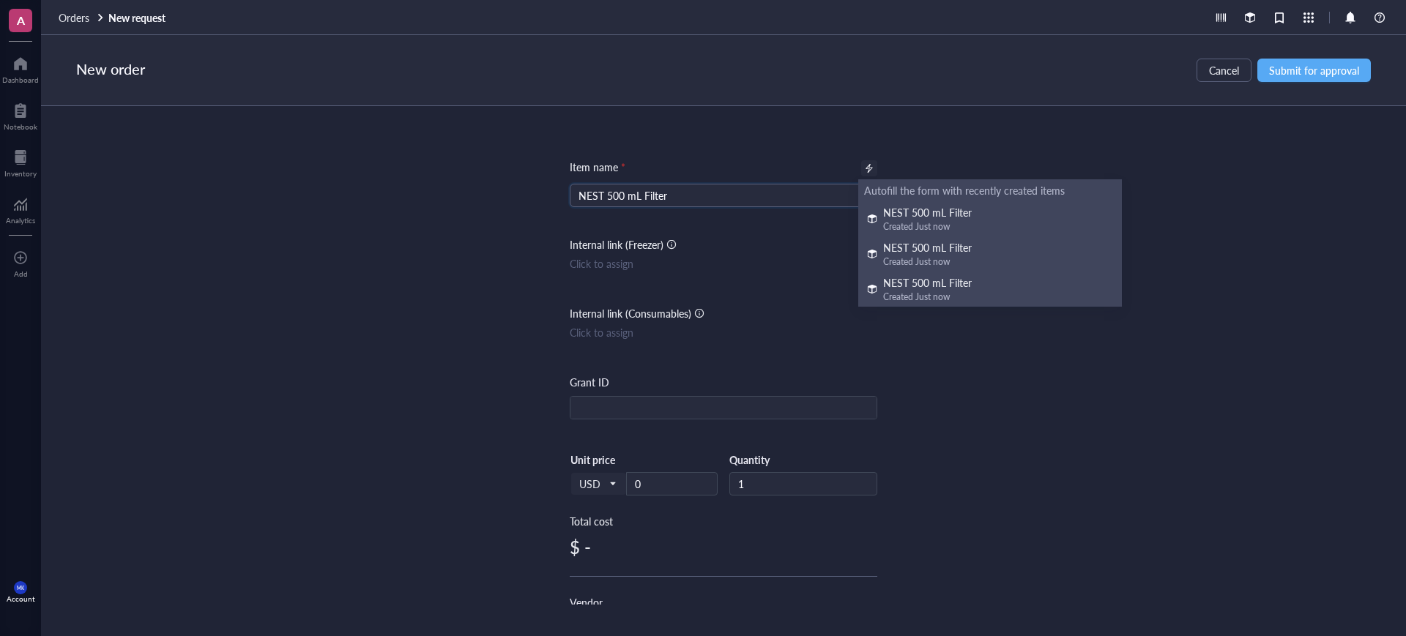
click at [865, 169] on div at bounding box center [869, 168] width 10 height 10
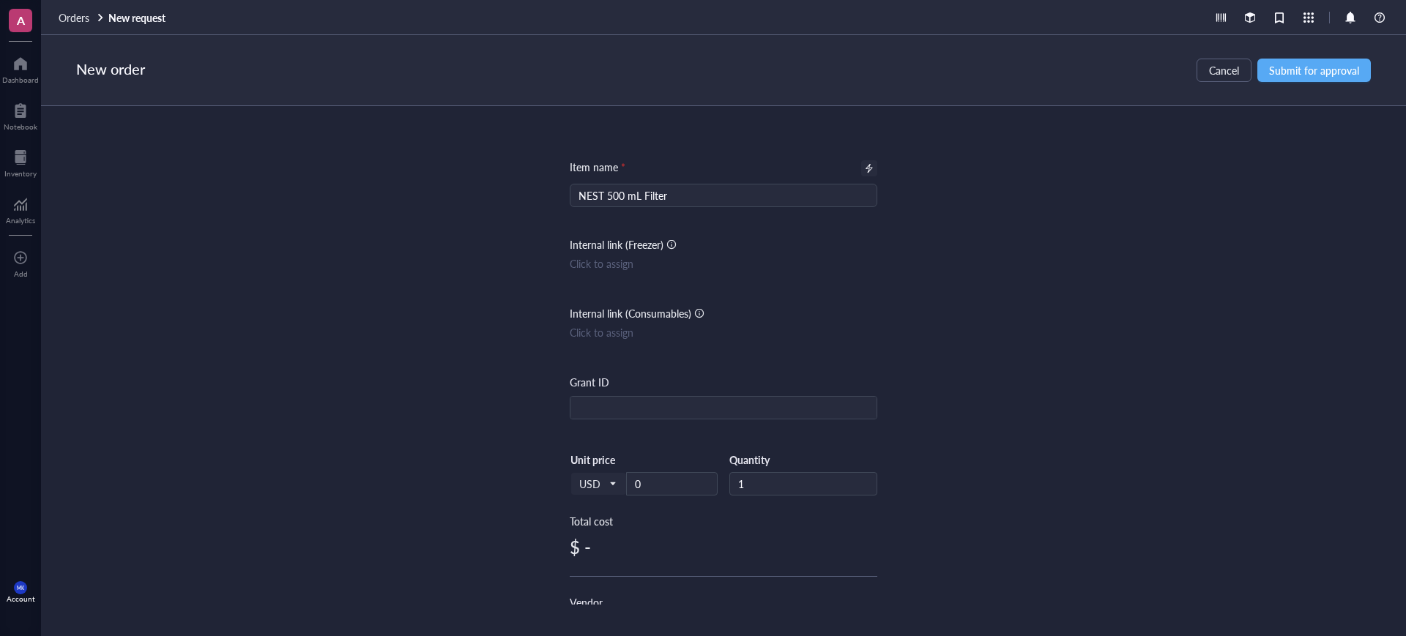
click at [864, 168] on div at bounding box center [869, 168] width 10 height 10
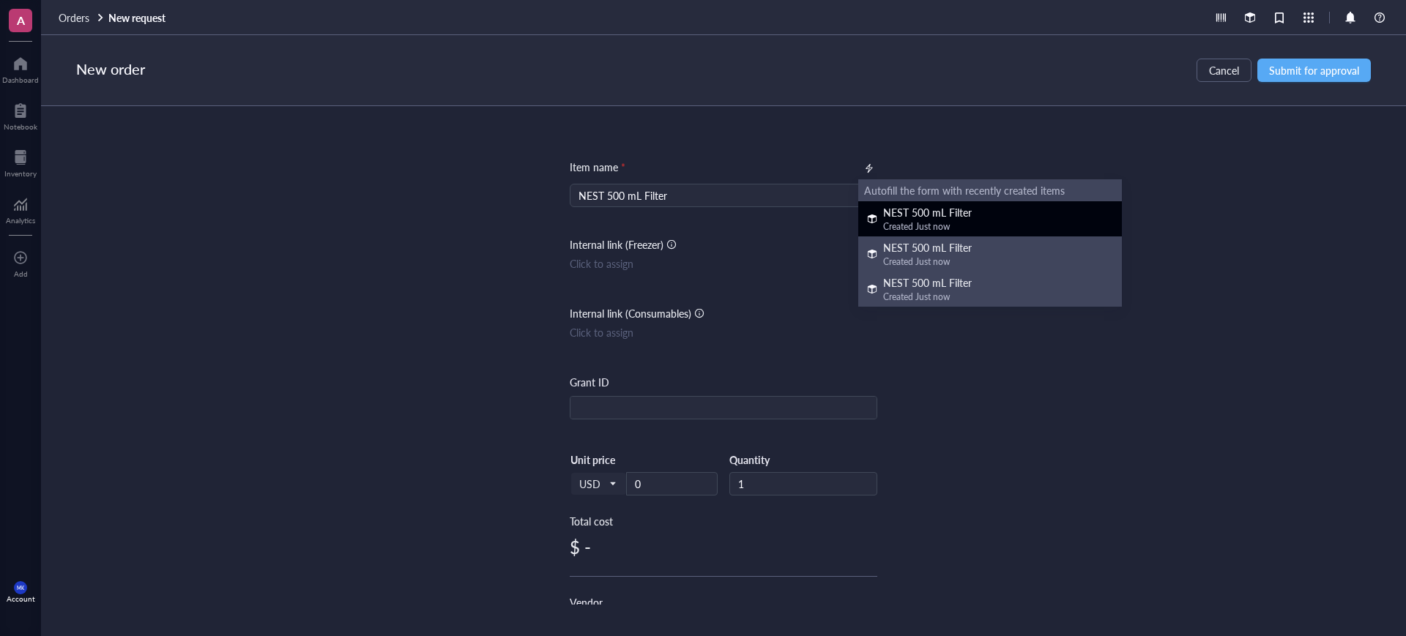
click at [907, 219] on div "NEST 500 mL Filter" at bounding box center [927, 212] width 89 height 16
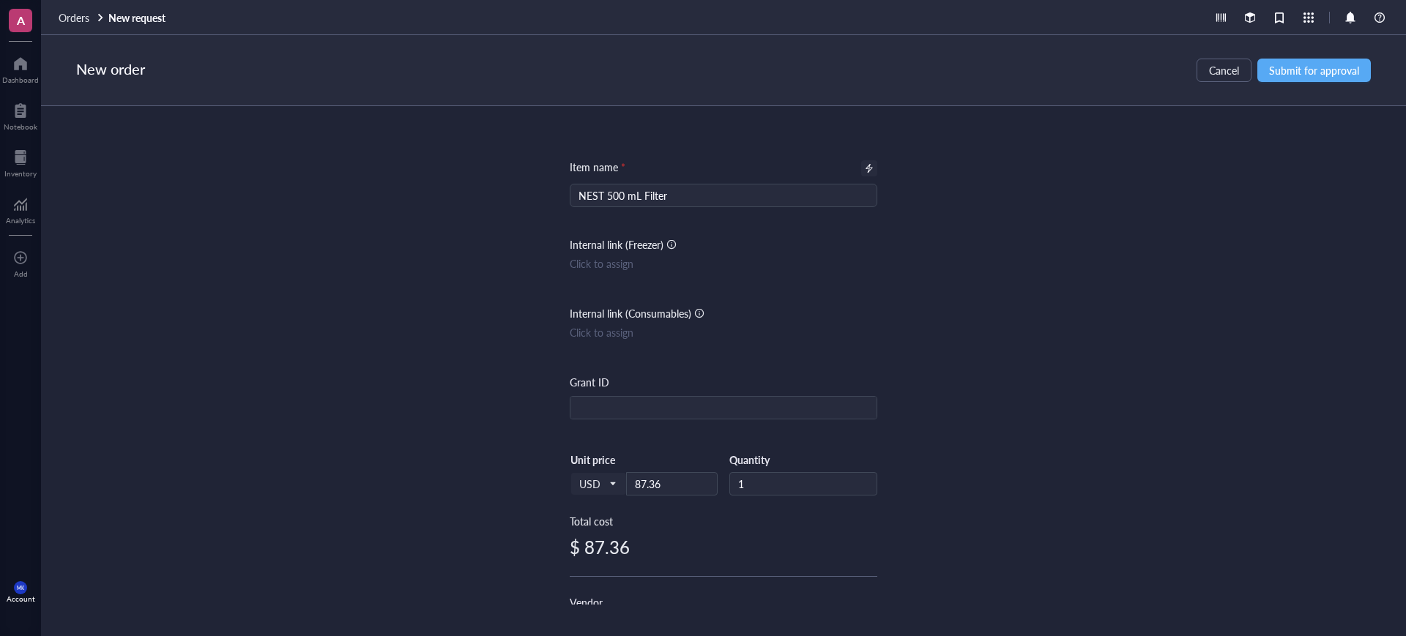
drag, startPoint x: 620, startPoint y: 195, endPoint x: 626, endPoint y: 210, distance: 16.7
click at [619, 194] on input "NEST 500 mL Filter" at bounding box center [724, 196] width 290 height 22
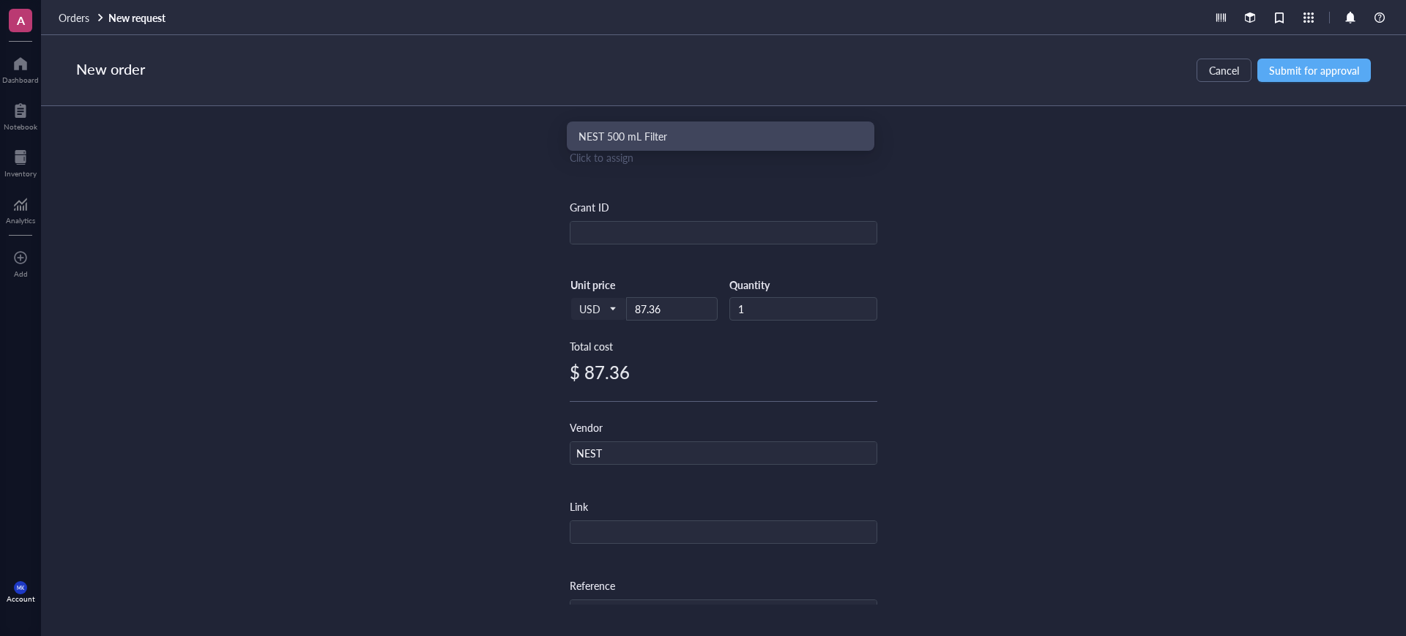
scroll to position [183, 0]
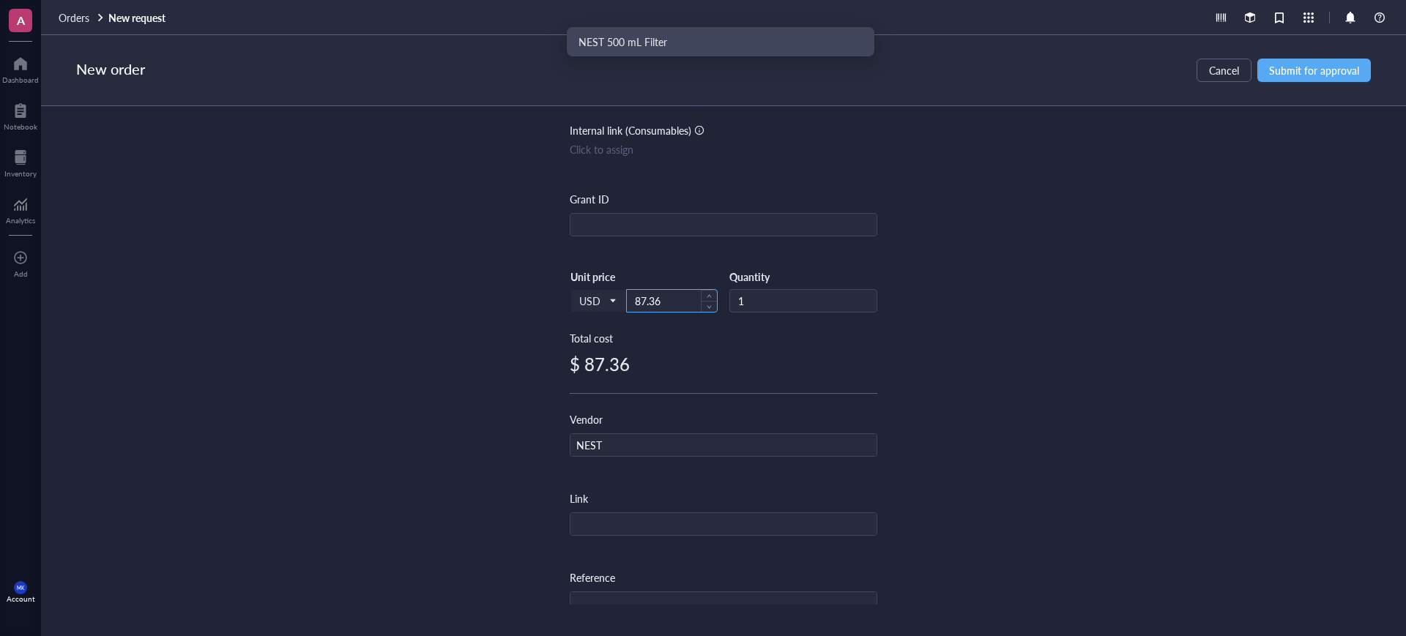
type input "NEST 50 mL Filter"
click at [666, 300] on input "87.36" at bounding box center [672, 301] width 90 height 22
drag, startPoint x: 666, startPoint y: 300, endPoint x: 628, endPoint y: 308, distance: 38.1
click at [628, 308] on input "87.36" at bounding box center [672, 301] width 90 height 22
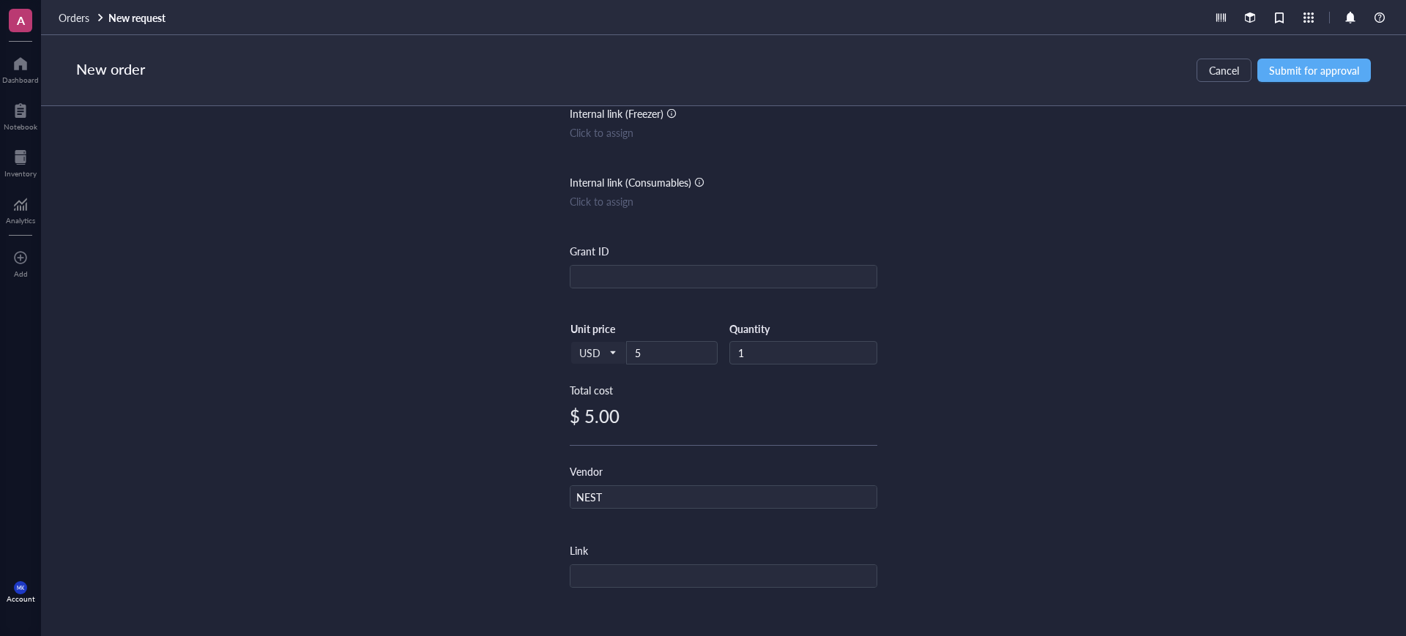
click at [1008, 357] on div "Item name * NEST 50 mL Filter Internal link (Freezer) Click to assign Internal …" at bounding box center [723, 355] width 1365 height 499
click at [659, 342] on input "5" at bounding box center [672, 353] width 90 height 22
click at [1016, 374] on div "Item name * NEST 50 mL Filter Internal link (Freezer) Click to assign Internal …" at bounding box center [723, 355] width 1365 height 499
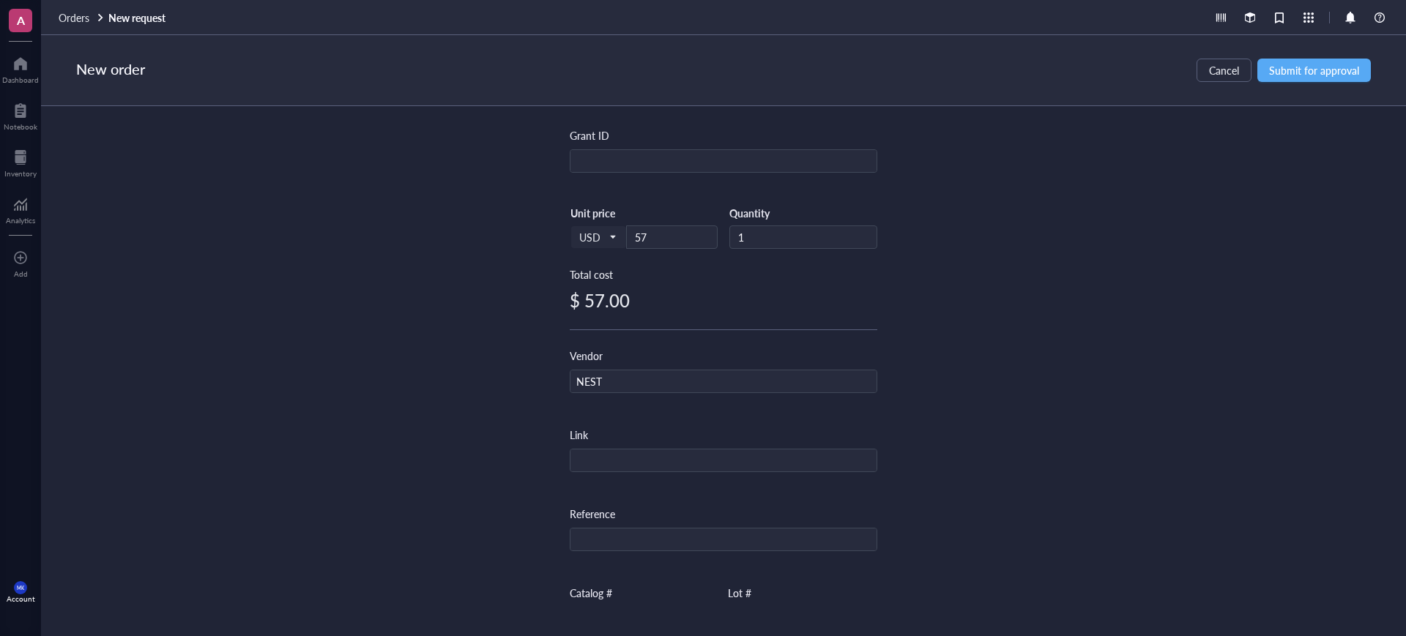
scroll to position [406, 0]
click at [599, 461] on input "343001" at bounding box center [645, 460] width 148 height 23
click at [905, 428] on div "Item name * NEST 50 mL Filter Internal link (Freezer) Click to assign Internal …" at bounding box center [723, 355] width 1365 height 499
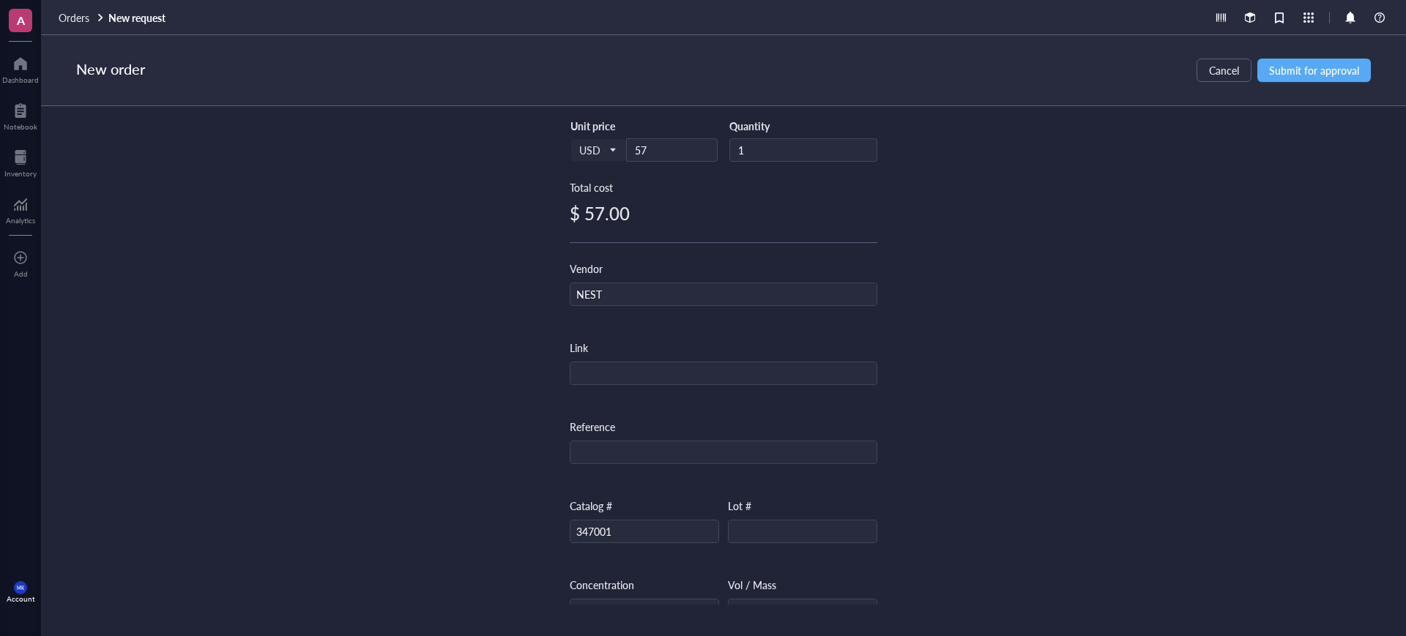
scroll to position [366, 0]
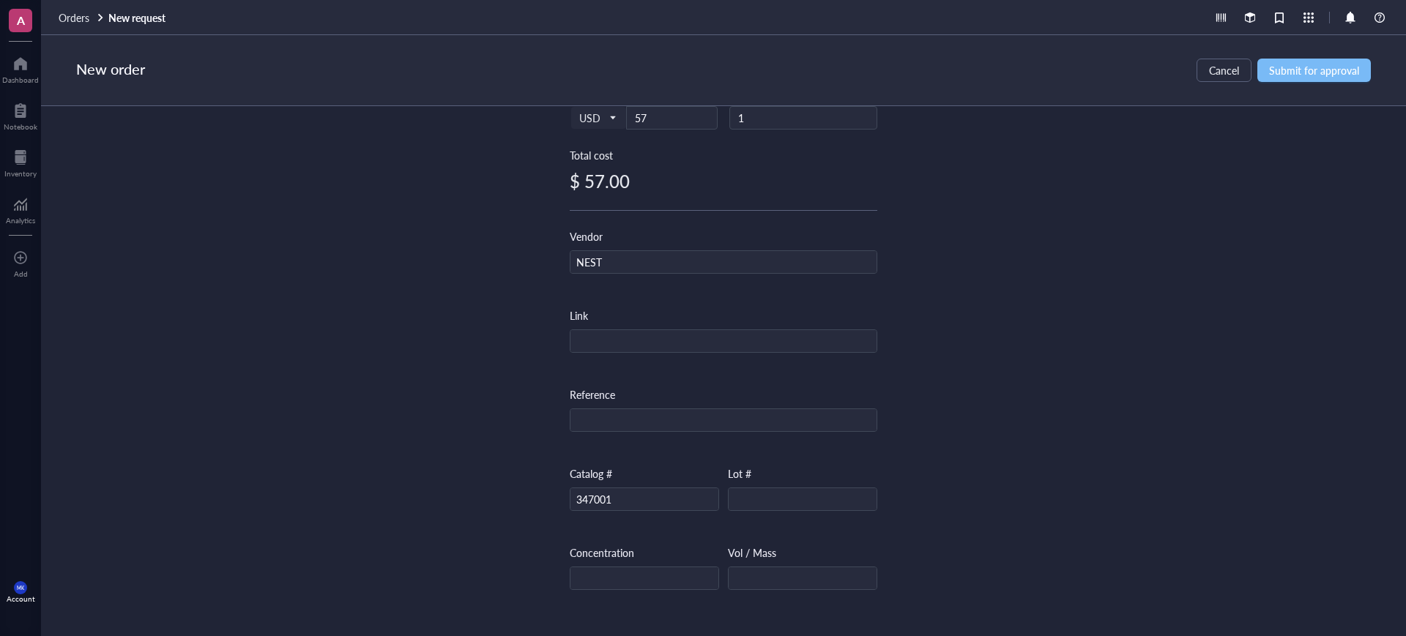
click at [1282, 68] on span "Submit for approval" at bounding box center [1314, 70] width 90 height 12
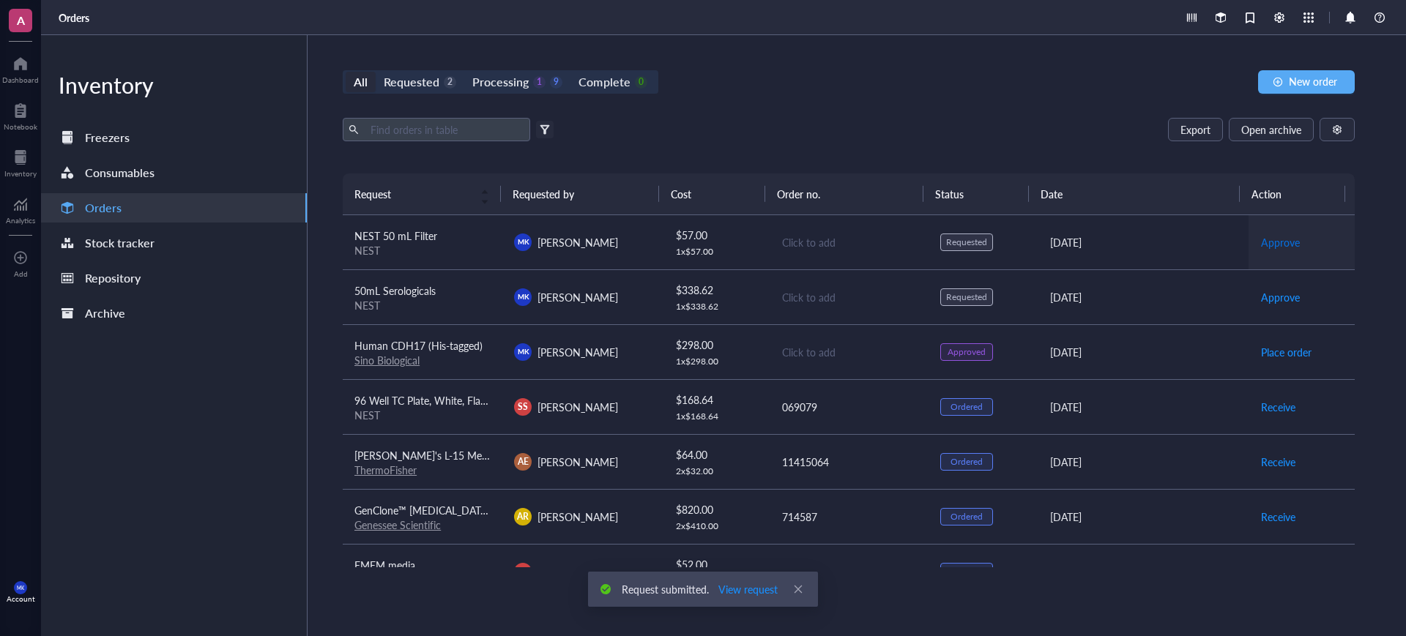
click at [1266, 247] on span "Approve" at bounding box center [1280, 242] width 39 height 16
click at [1268, 298] on span "Approve" at bounding box center [1280, 297] width 39 height 16
click at [1267, 240] on span "Place order" at bounding box center [1286, 242] width 51 height 16
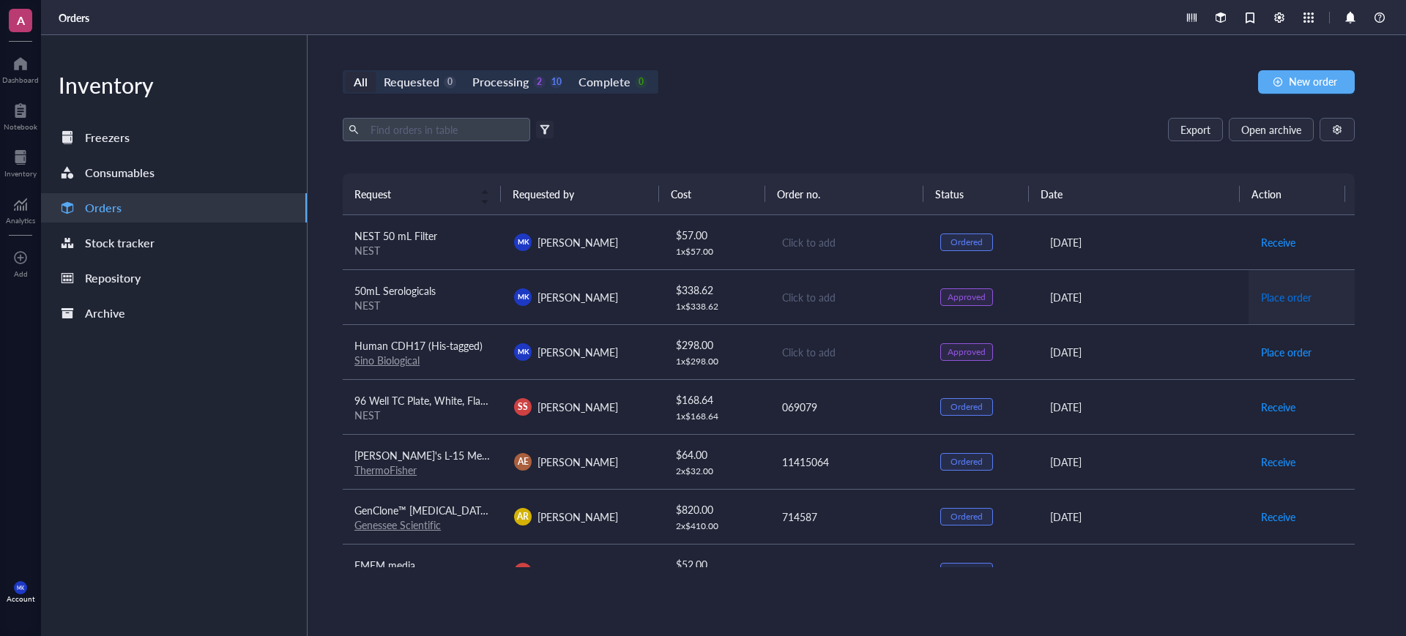
click at [1268, 300] on span "Place order" at bounding box center [1286, 297] width 51 height 16
click at [820, 238] on div "Click to add" at bounding box center [849, 242] width 135 height 16
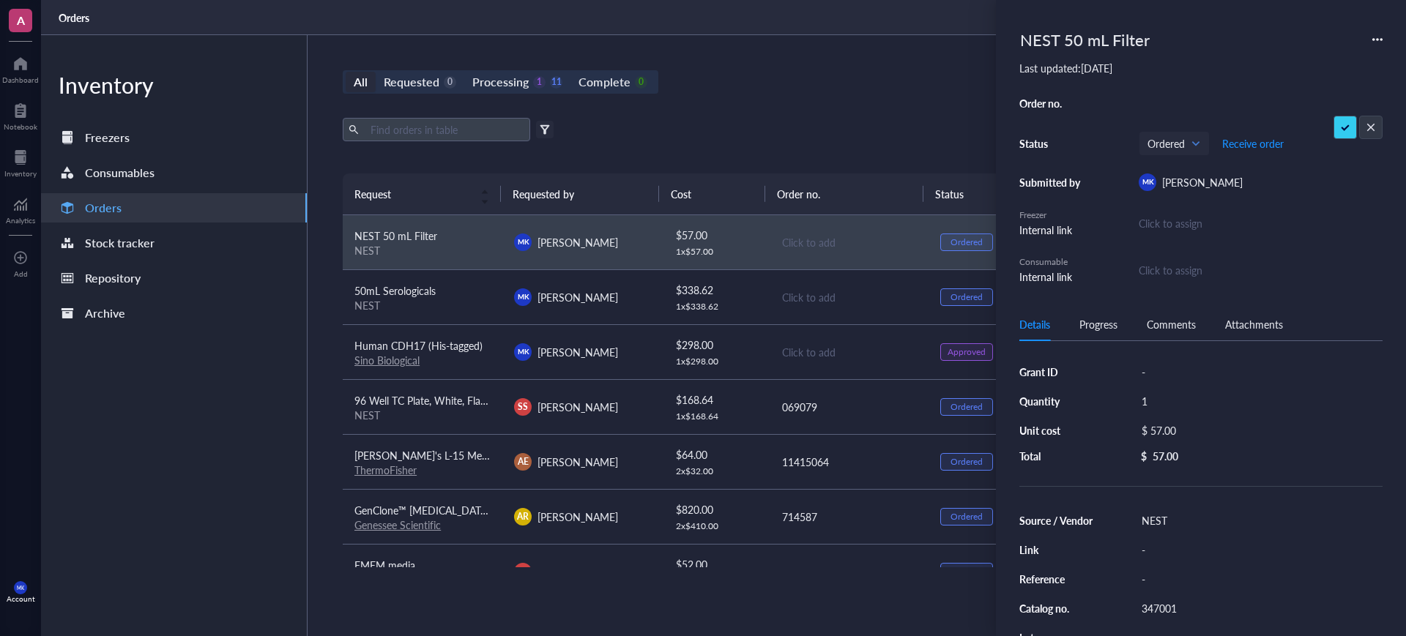
type input "069079"
click at [818, 286] on td "Click to add" at bounding box center [849, 297] width 160 height 55
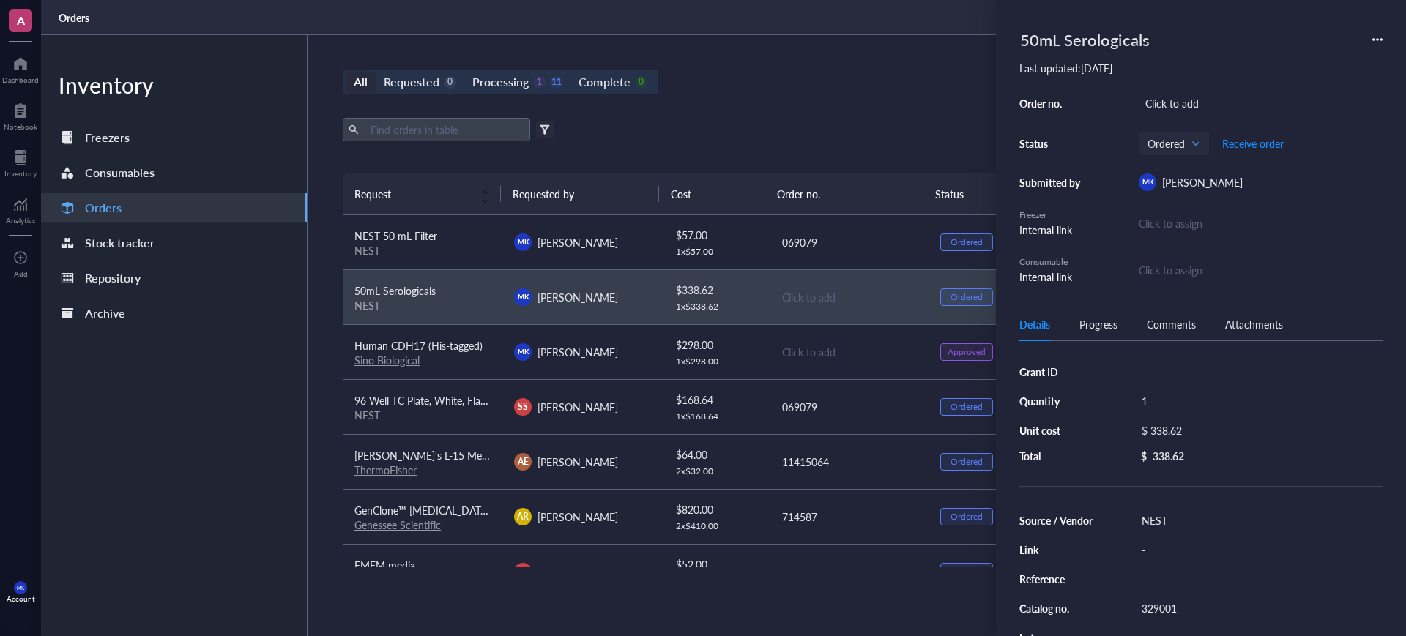
click at [1211, 98] on div "Click to add" at bounding box center [1261, 103] width 244 height 21
type input "069079"
click at [858, 94] on div "All Requested 0 Processing 1 11 Complete 0 New order Export Open archive Filter…" at bounding box center [849, 335] width 1083 height 601
click at [863, 97] on div "All Requested 0 Processing 1 11 Complete 0 New order Export Open archive Filter…" at bounding box center [849, 335] width 1083 height 601
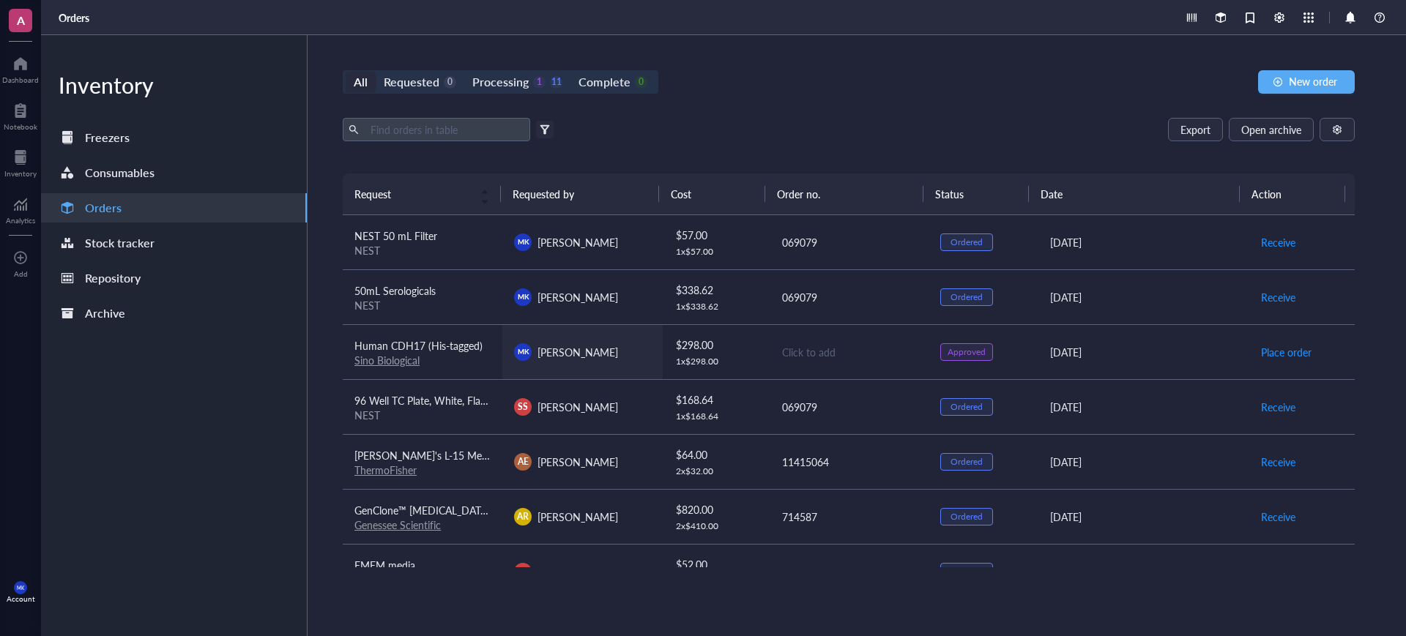
click at [605, 355] on div "[PERSON_NAME] [PERSON_NAME]" at bounding box center [582, 353] width 136 height 18
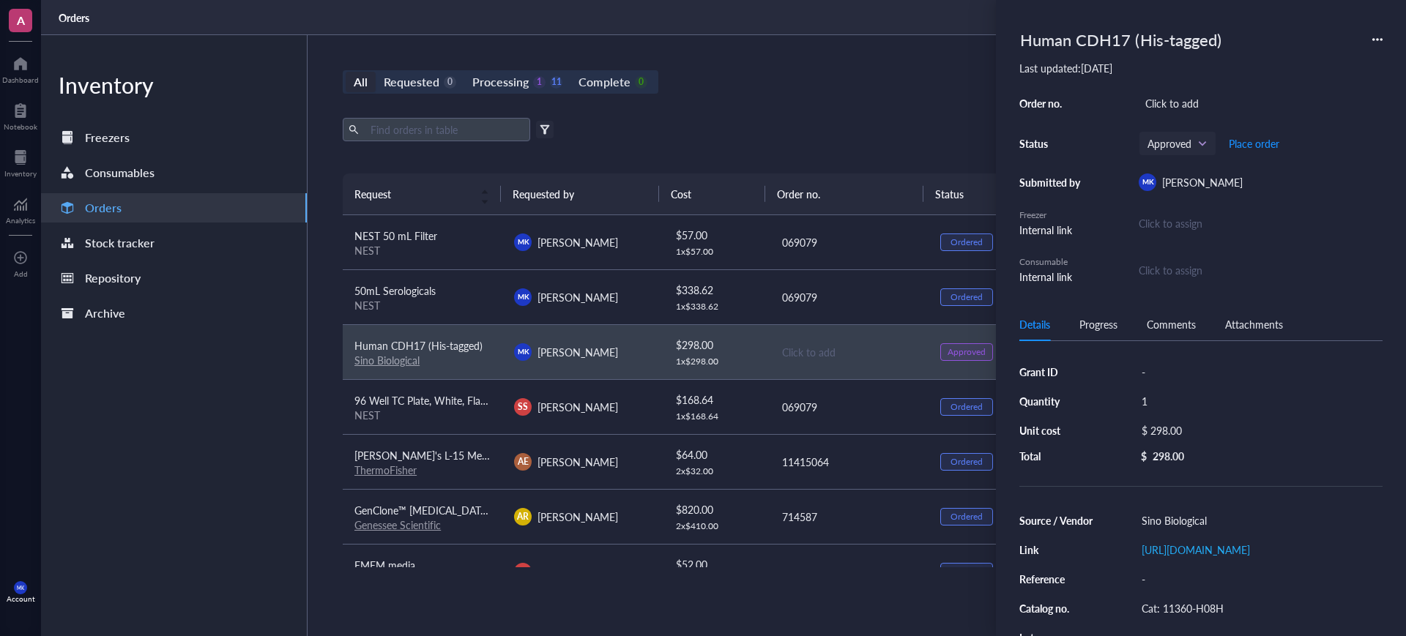
click at [758, 115] on div "All Requested 0 Processing 1 11 Complete 0 New order Export Open archive Filter…" at bounding box center [849, 335] width 1083 height 601
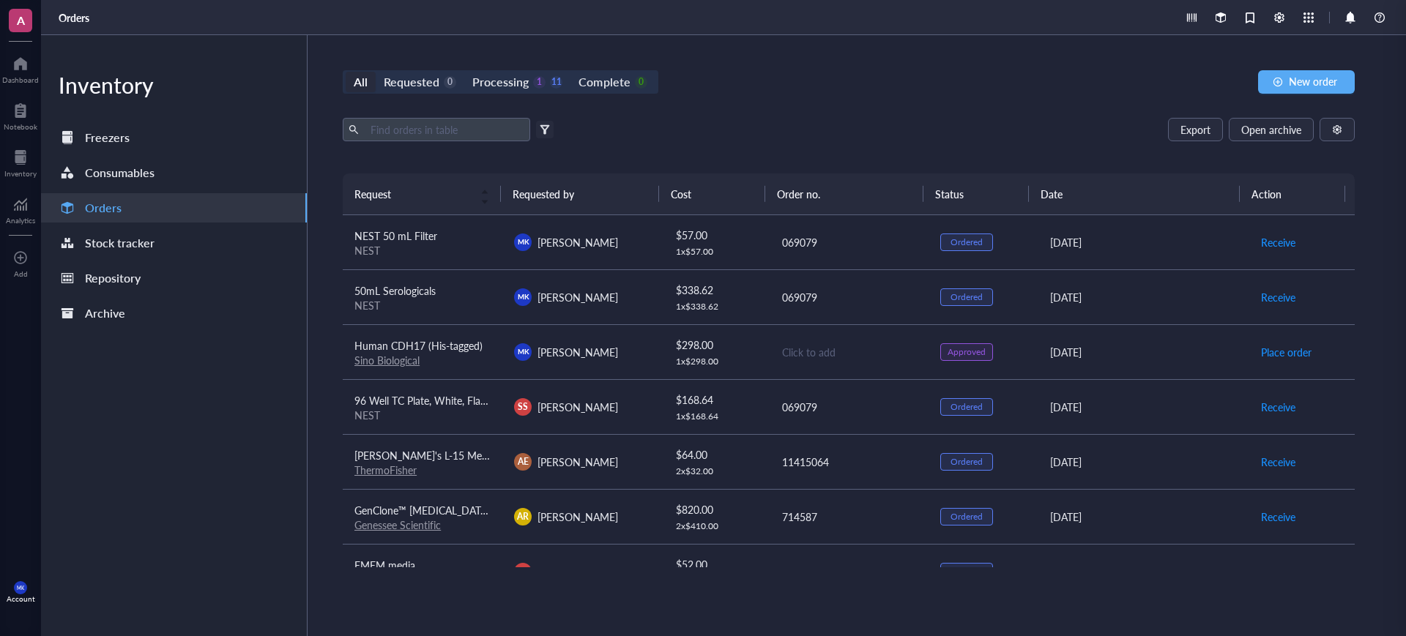
drag, startPoint x: 758, startPoint y: 115, endPoint x: 781, endPoint y: 118, distance: 22.9
drag, startPoint x: 781, startPoint y: 118, endPoint x: 560, endPoint y: 59, distance: 228.3
click at [697, 37] on div "All Requested 0 Processing 1 11 Complete 0 New order Export Open archive Filter…" at bounding box center [849, 335] width 1083 height 601
click at [523, 79] on div "Processing" at bounding box center [500, 82] width 56 height 21
click at [464, 72] on input "Processing 1 11" at bounding box center [464, 72] width 0 height 0
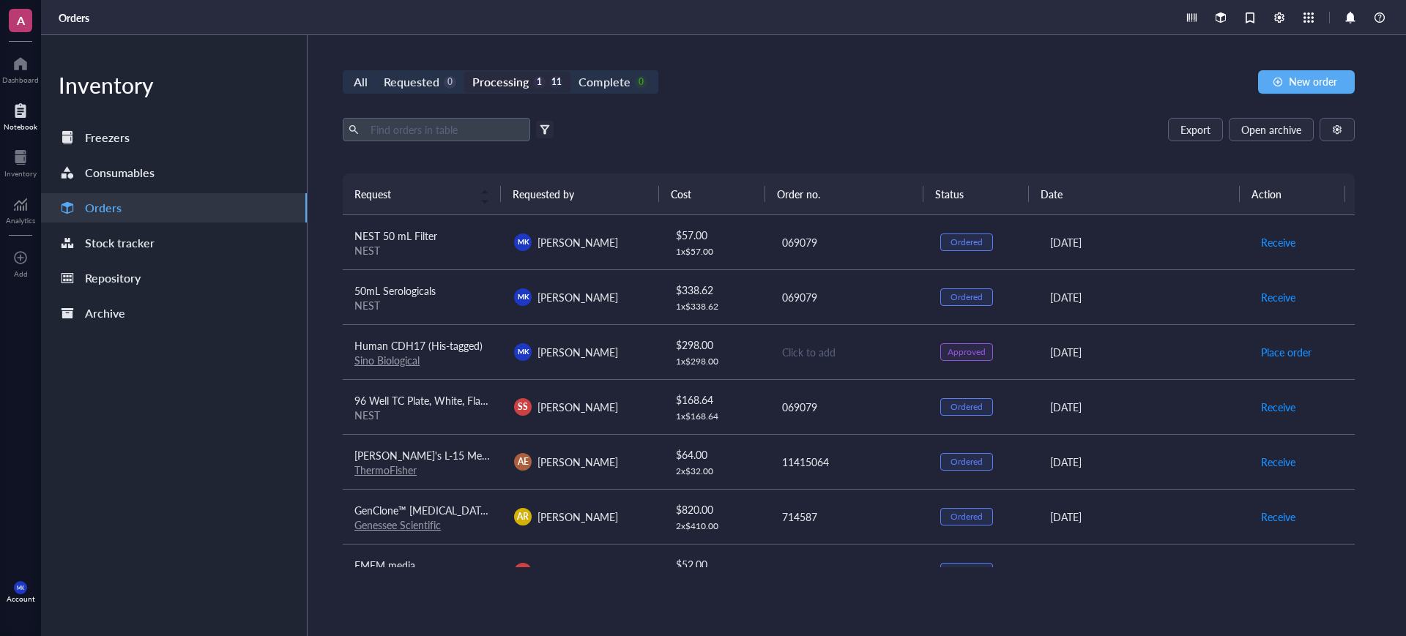
click at [23, 113] on div at bounding box center [21, 110] width 34 height 23
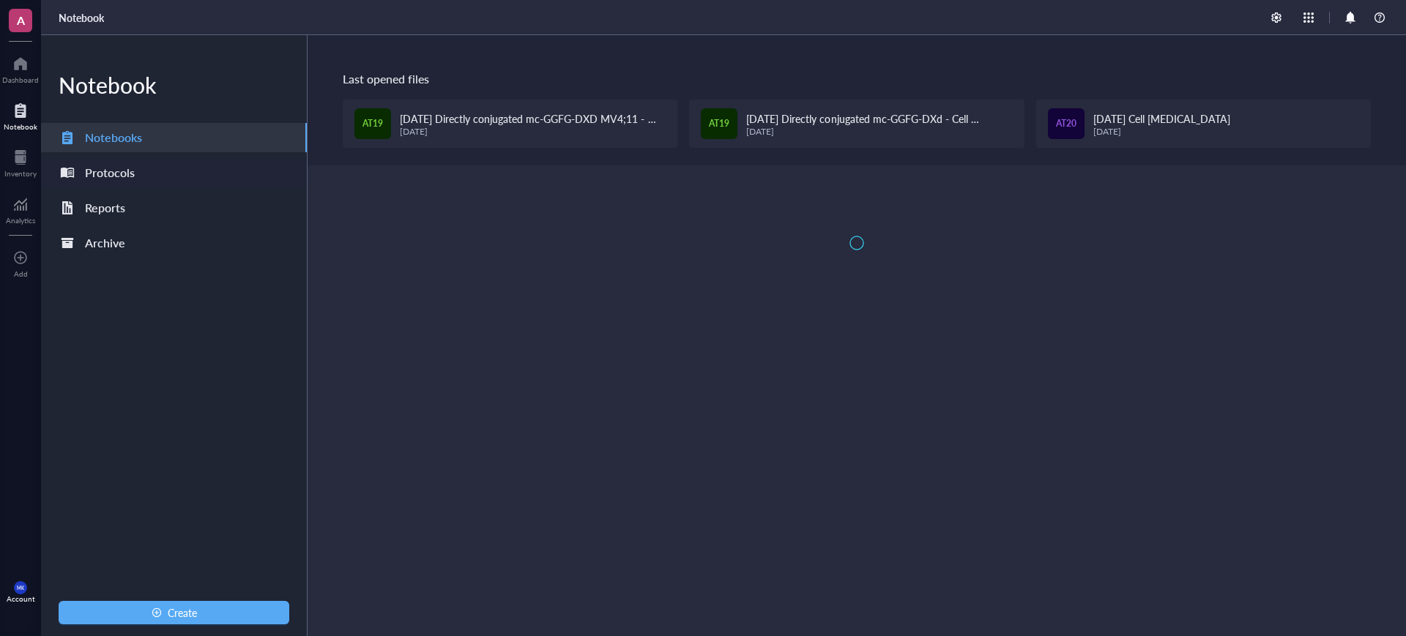
click at [125, 171] on div "Protocols" at bounding box center [110, 173] width 50 height 21
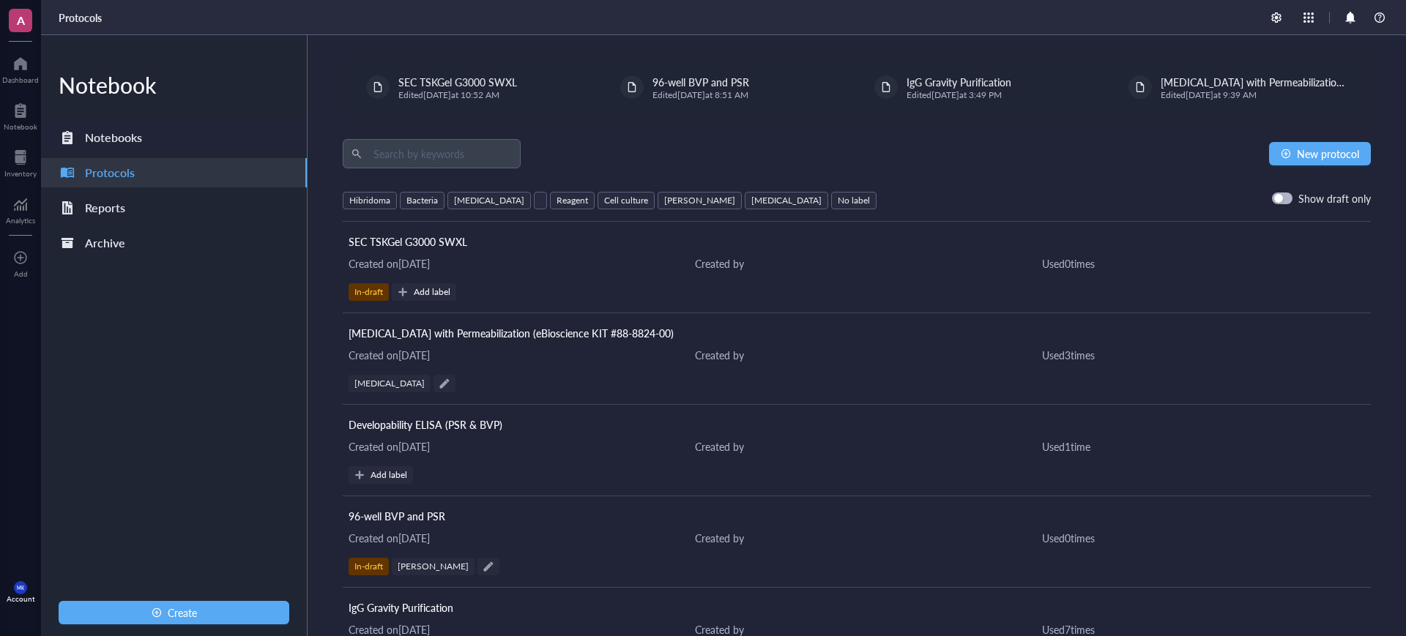
click at [138, 145] on div "Notebooks" at bounding box center [113, 137] width 57 height 21
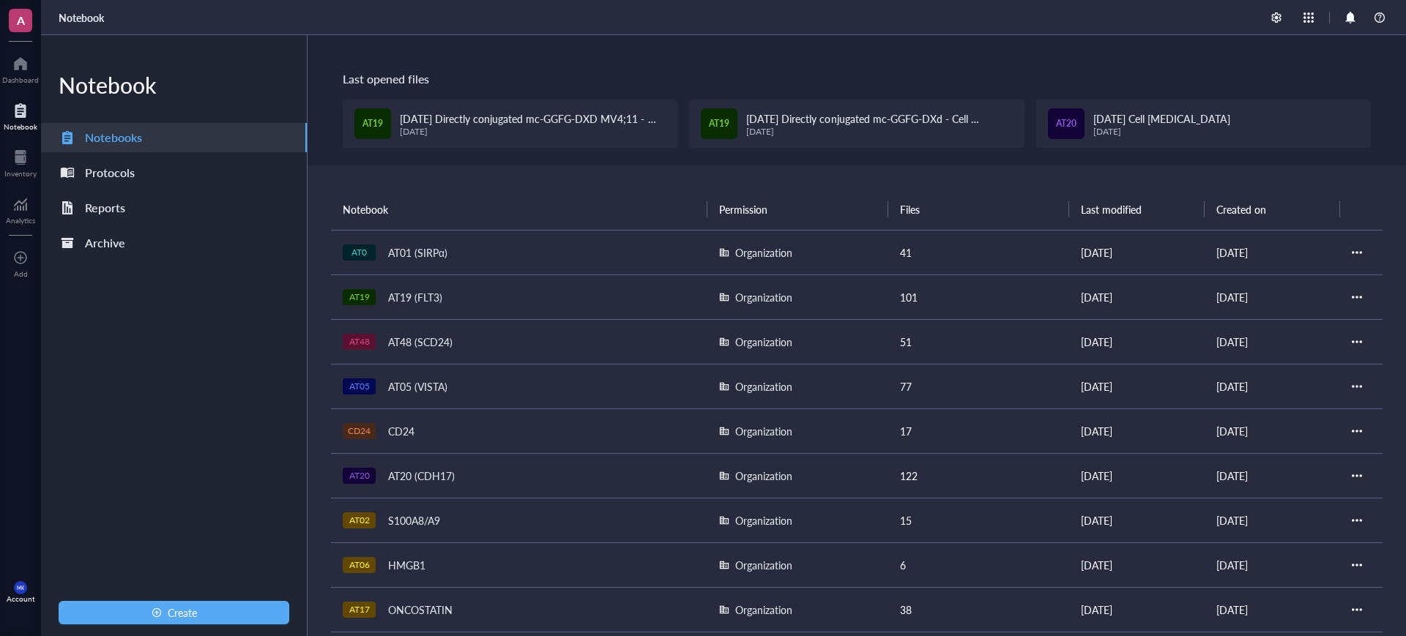
click at [441, 298] on div "AT19 (FLT3)" at bounding box center [415, 297] width 67 height 21
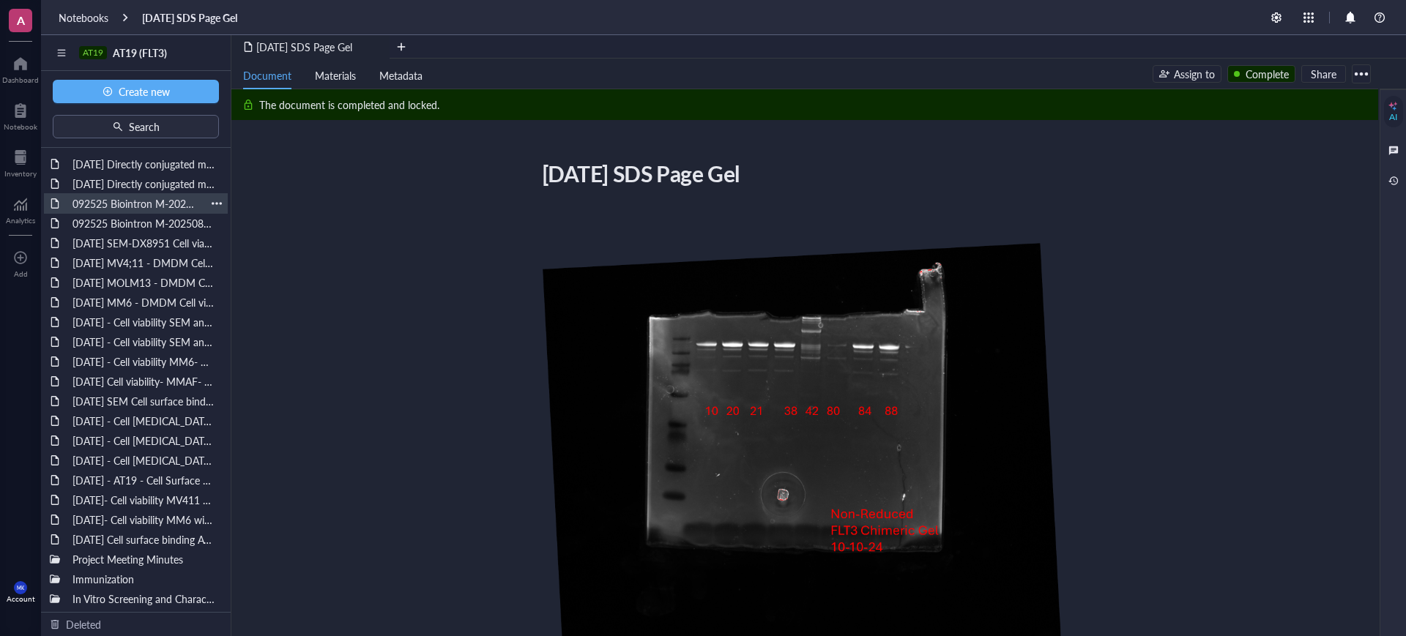
click at [147, 207] on div "092525 Biointron M-202508133026" at bounding box center [136, 203] width 140 height 21
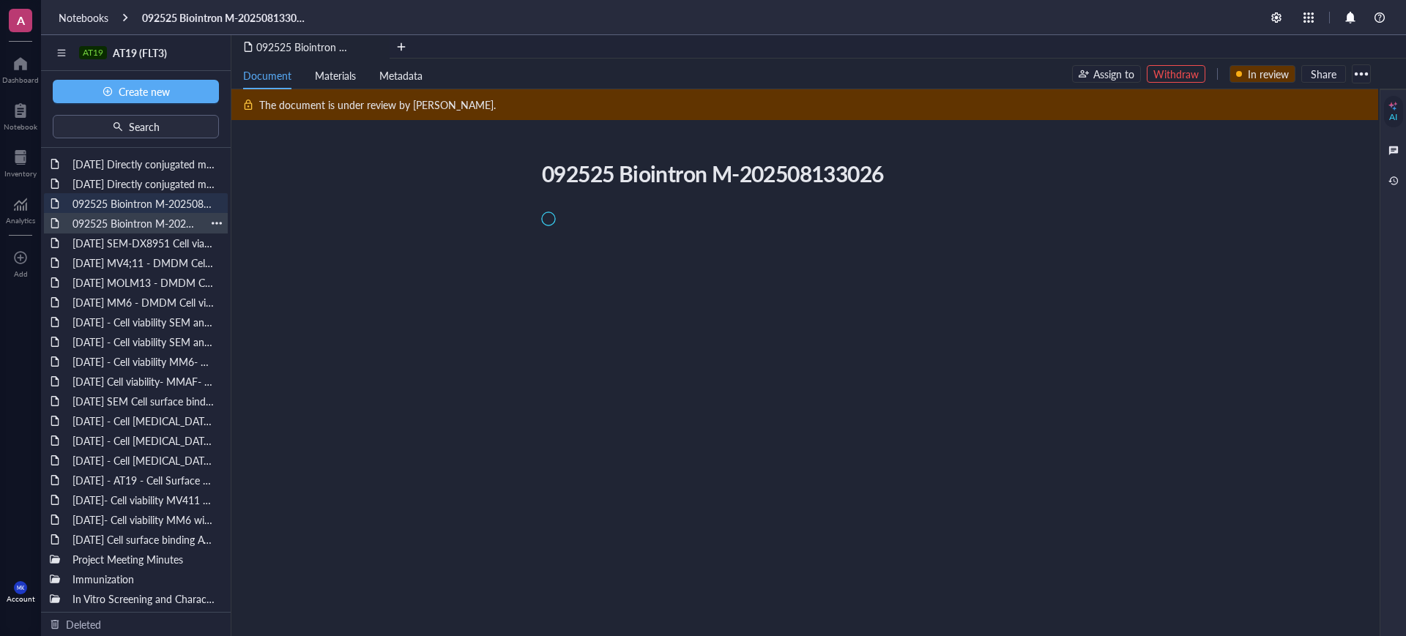
click at [142, 218] on div "092525 Biointron M-202508132759" at bounding box center [136, 223] width 140 height 21
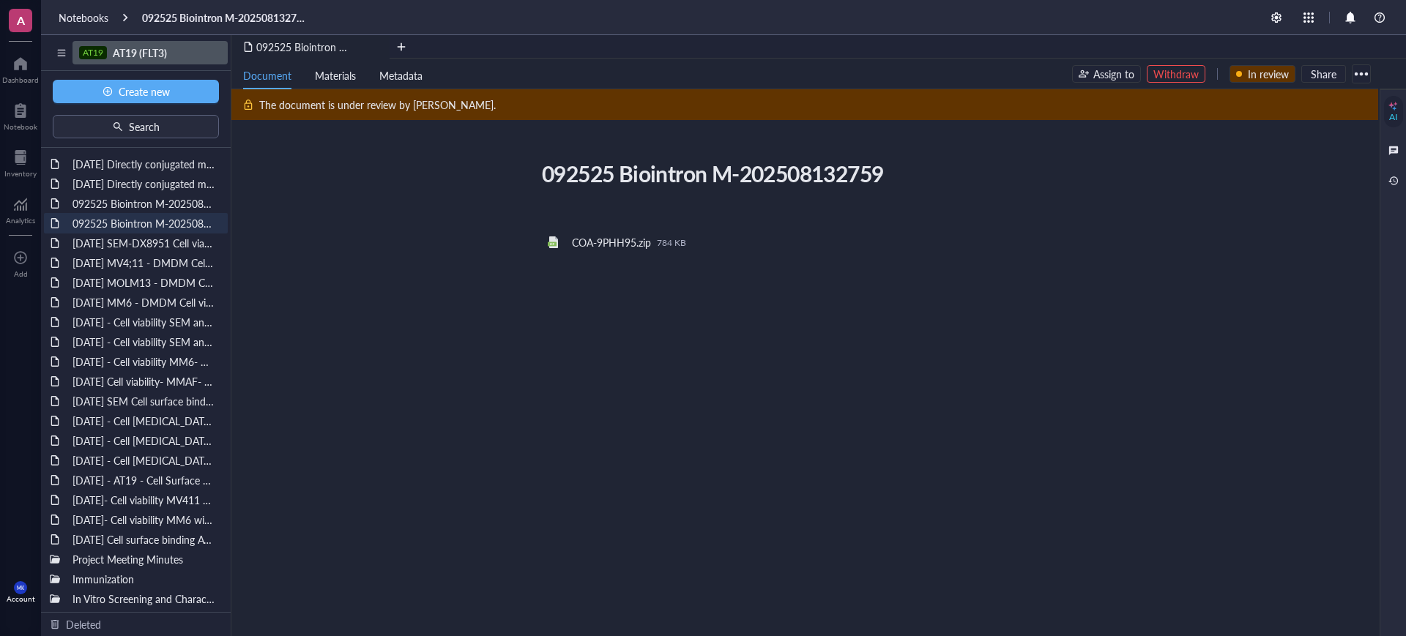
click at [118, 51] on span "AT19 (FLT3)" at bounding box center [140, 52] width 54 height 15
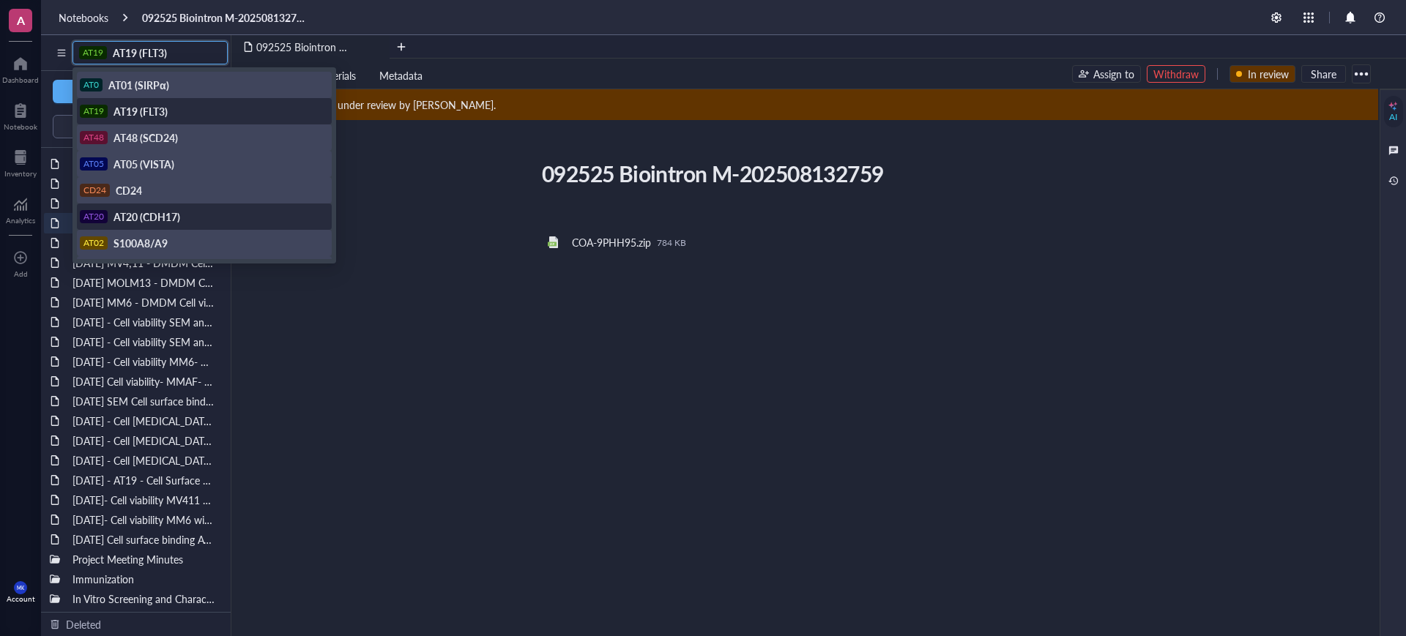
click at [147, 207] on div "AT20 AT20 (CDH17)" at bounding box center [204, 217] width 255 height 26
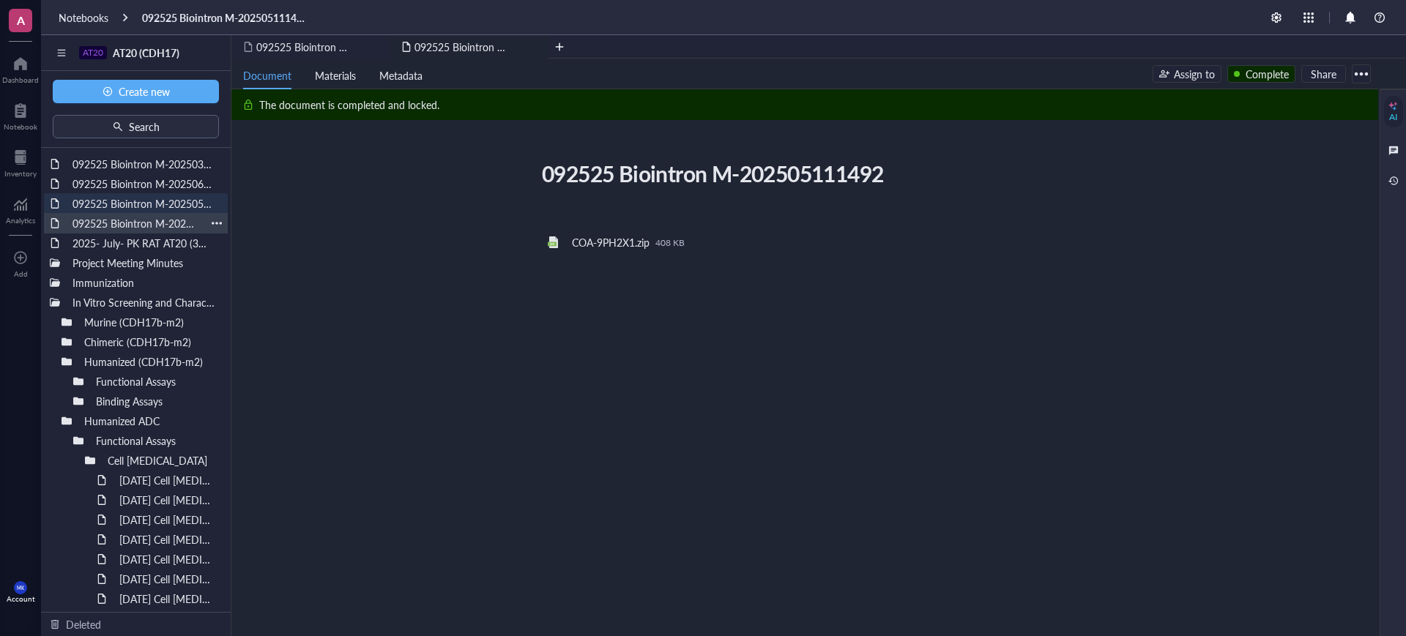
click at [103, 229] on div "092525 Biointron M-202507251786" at bounding box center [136, 223] width 140 height 21
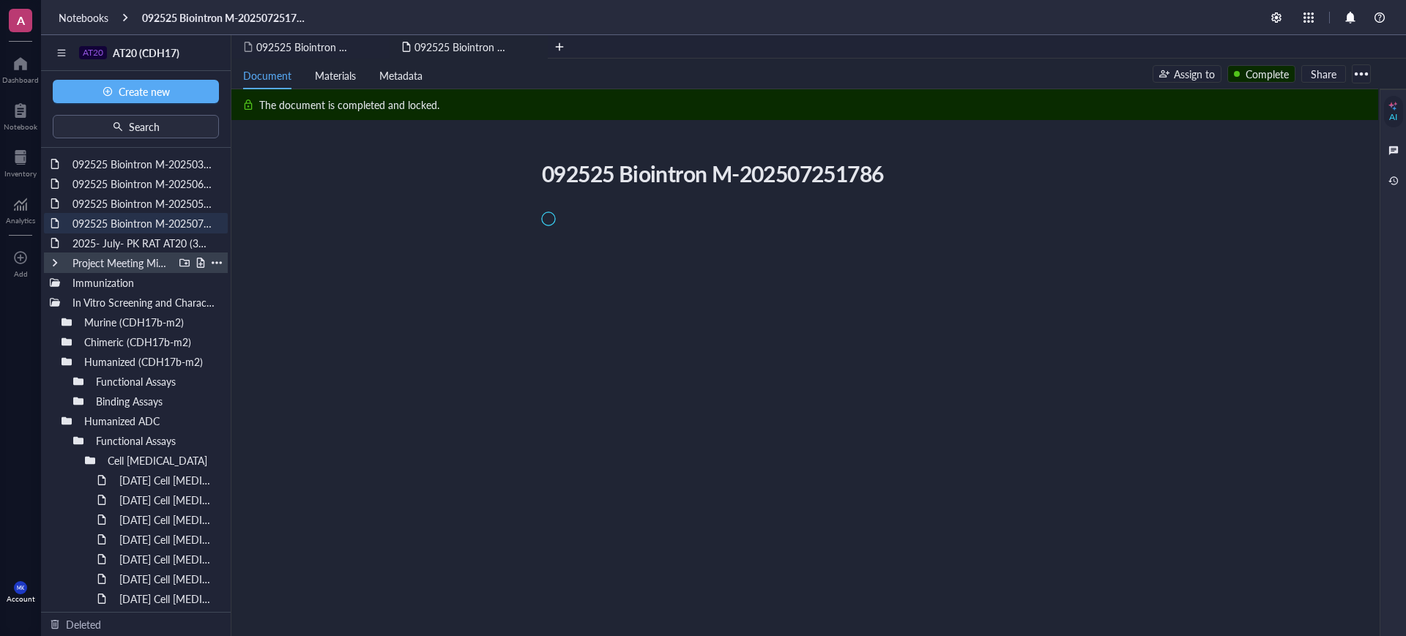
click at [100, 253] on div "Project Meeting Minutes" at bounding box center [120, 263] width 108 height 21
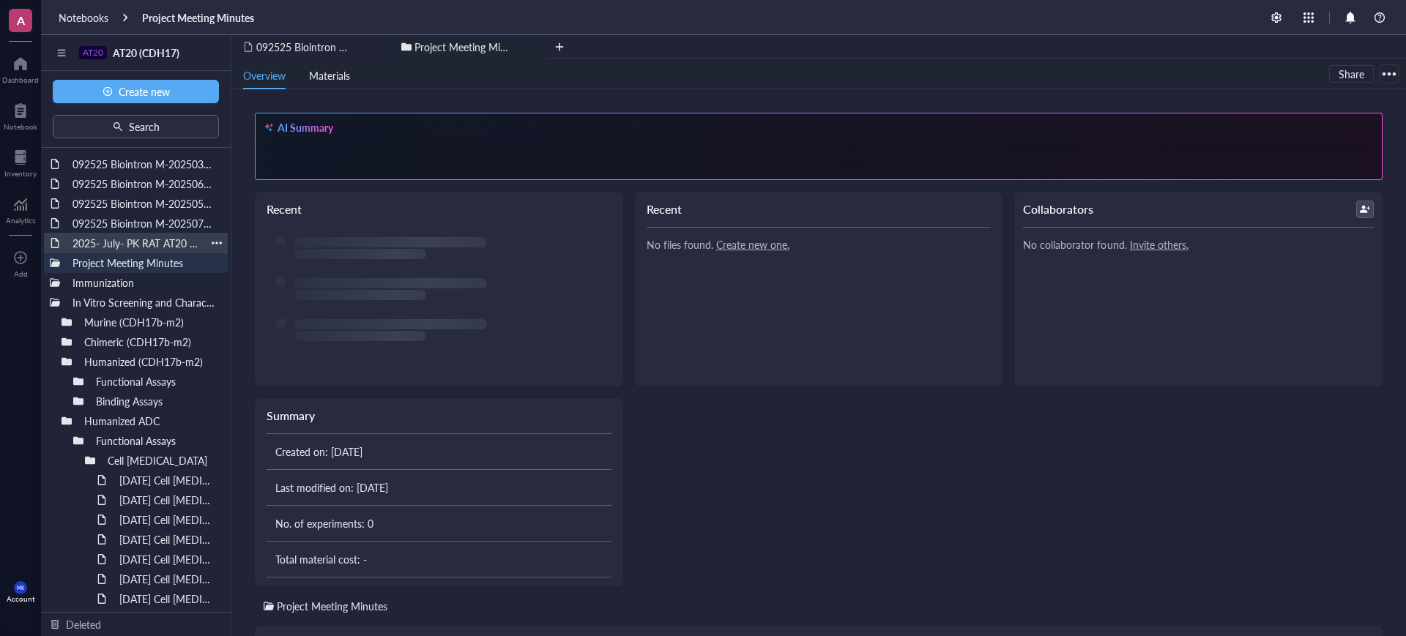
click at [100, 244] on div "2025- July- PK RAT AT20 (3mg/kg; 6mg/kg & 9mg/kg)" at bounding box center [136, 243] width 140 height 21
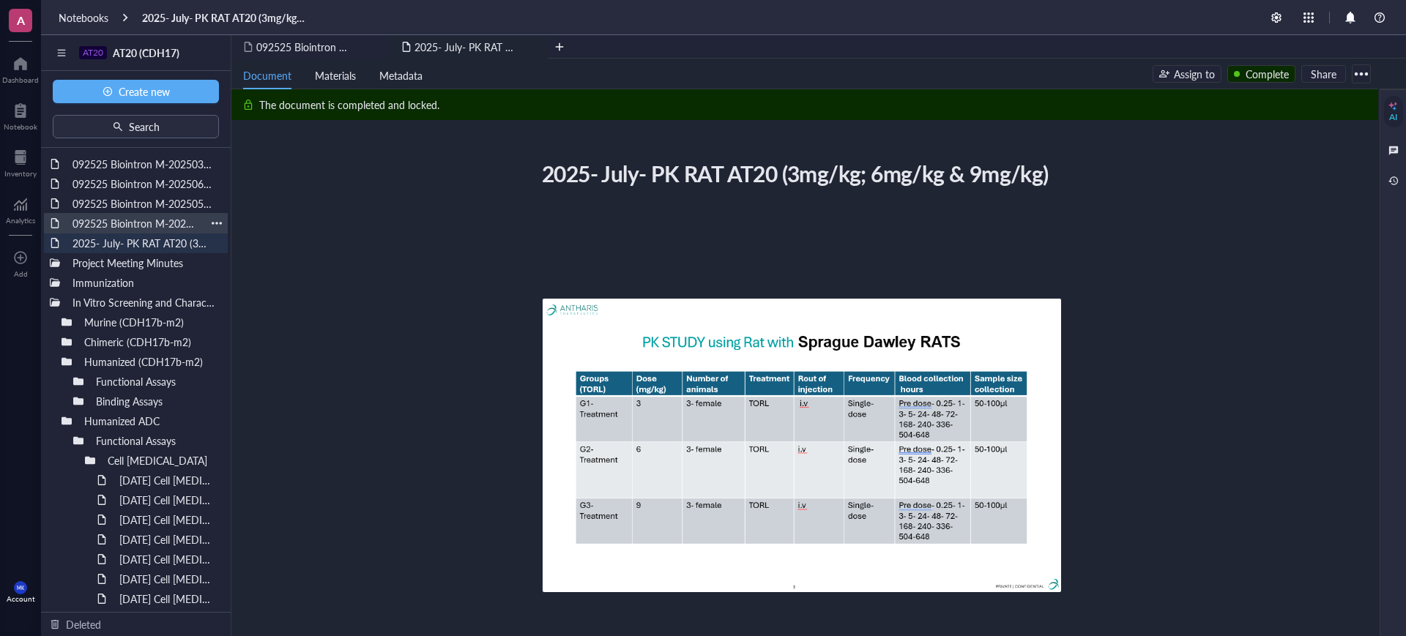
click at [102, 219] on div "092525 Biointron M-202507251786" at bounding box center [136, 223] width 140 height 21
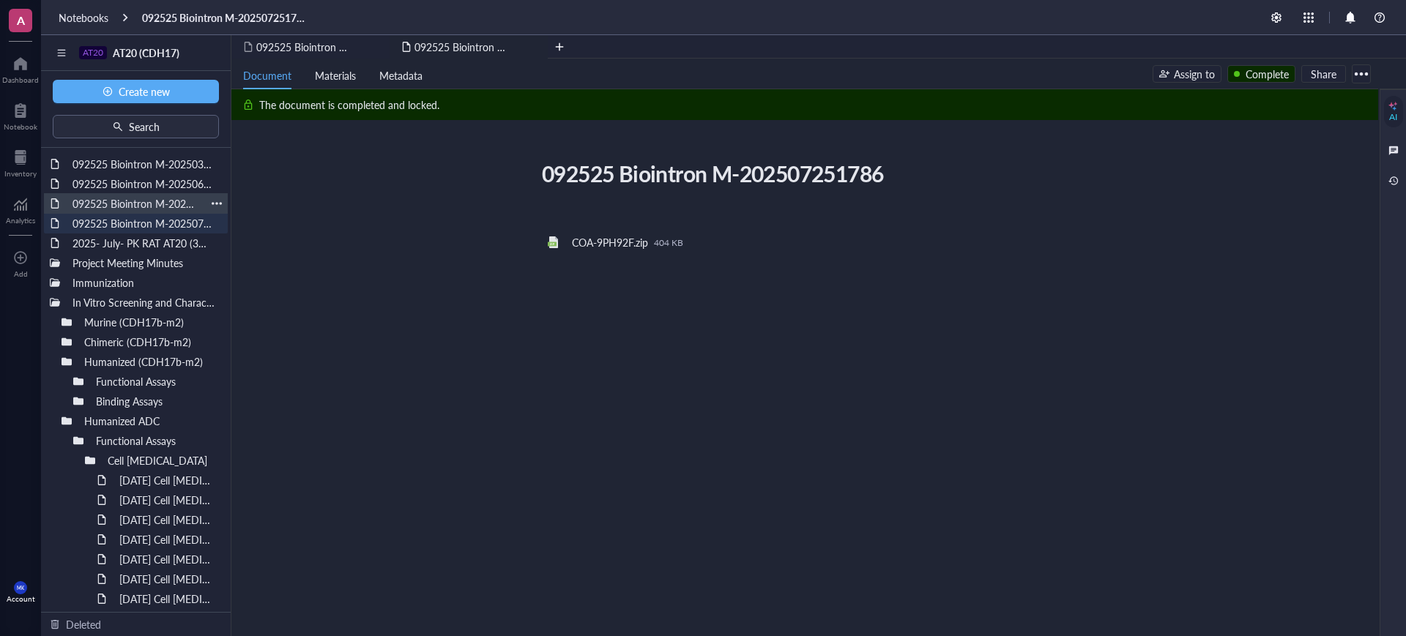
click at [104, 208] on div "092525 Biointron M-202505111492" at bounding box center [136, 203] width 140 height 21
click at [112, 180] on div "092525 Biointron M-202506072304" at bounding box center [136, 184] width 140 height 21
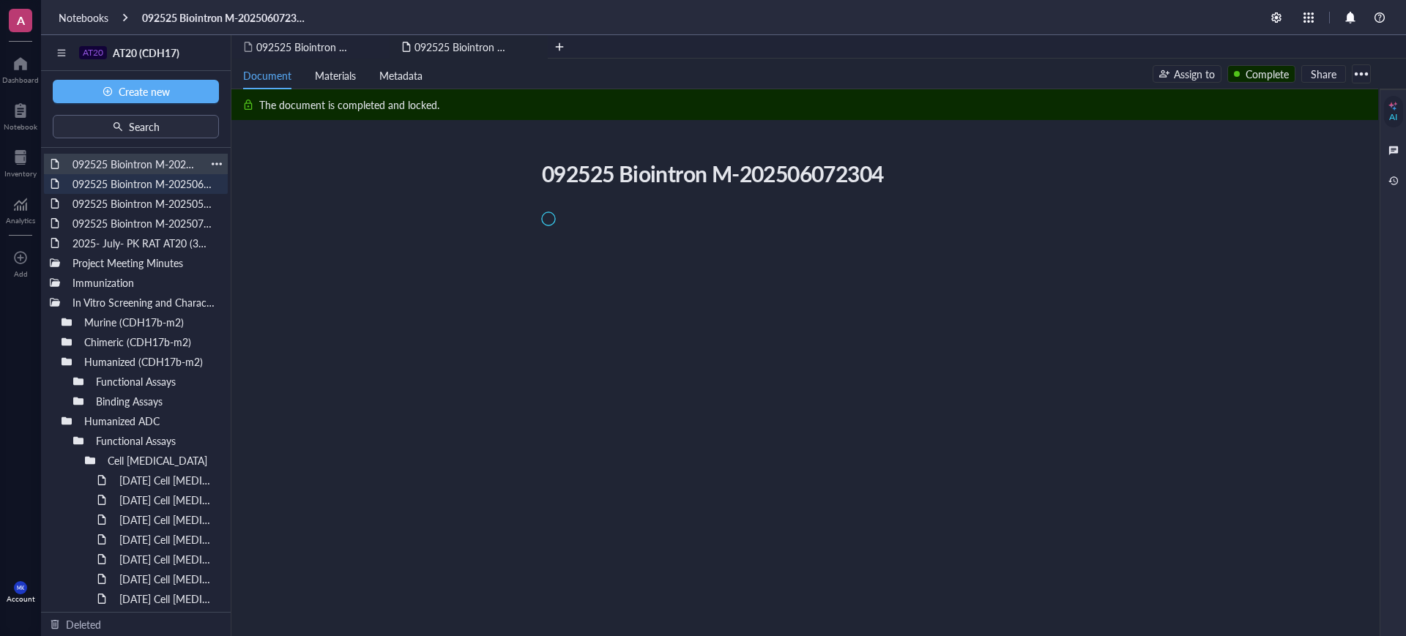
click at [116, 168] on div "092525 Biointron M-202503292242" at bounding box center [136, 164] width 140 height 21
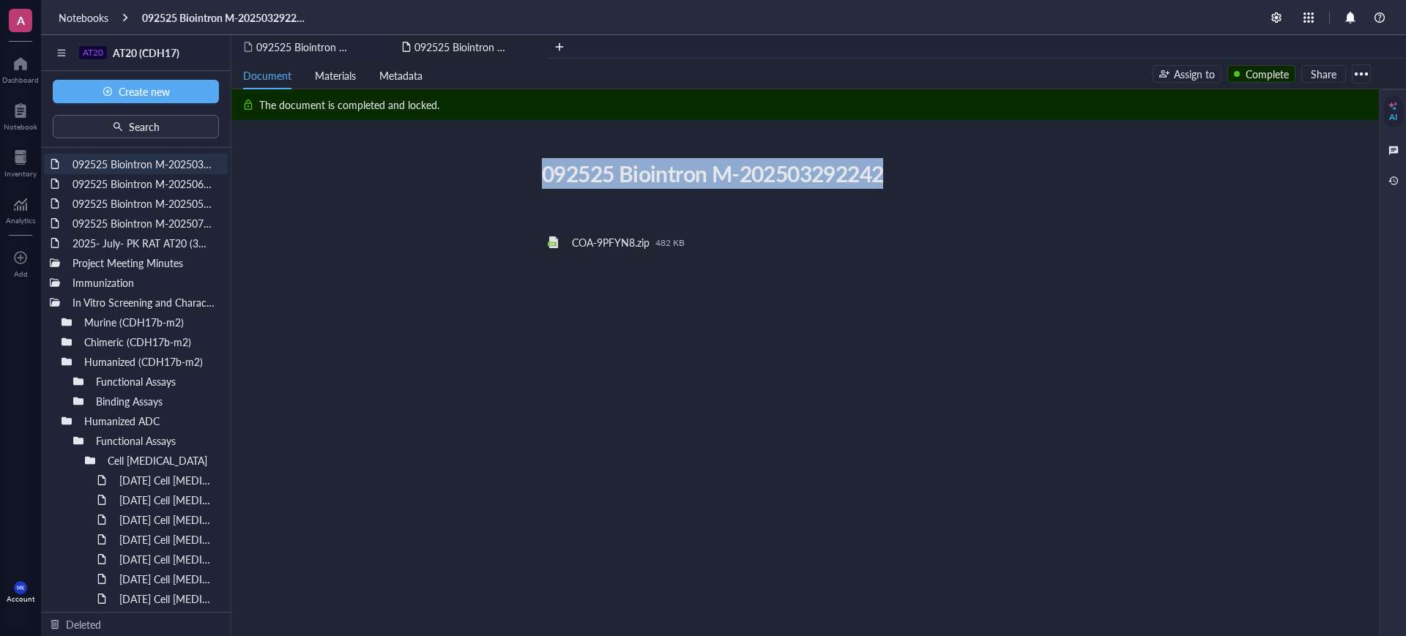
drag, startPoint x: 898, startPoint y: 166, endPoint x: 540, endPoint y: 182, distance: 358.6
click at [540, 182] on div "092525 Biointron M-202503292242" at bounding box center [795, 173] width 521 height 37
copy div "092525 Biointron M-202503292242"
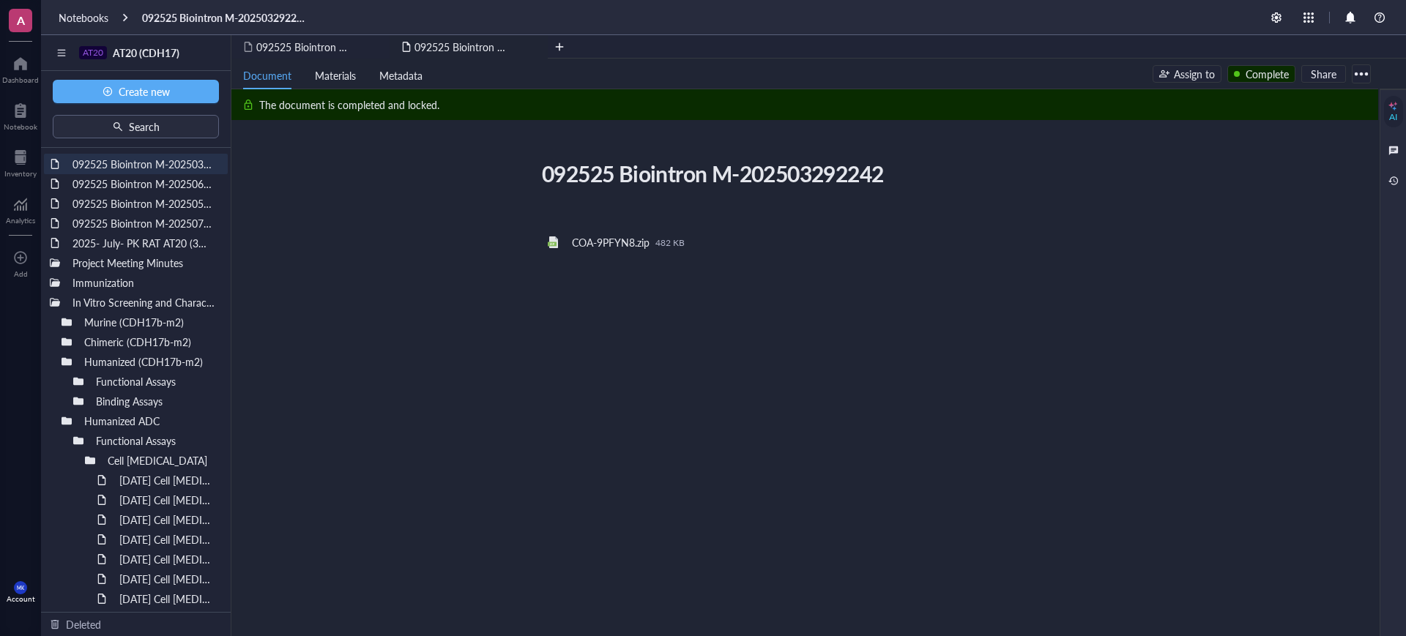
drag, startPoint x: 1245, startPoint y: 218, endPoint x: 1314, endPoint y: 106, distance: 130.9
click at [1245, 217] on div "092525 Biointron M-202503292242 092525 Biointron M-202503292242 ﻿ ﻿ COA-9PFYN8.…" at bounding box center [801, 347] width 1141 height 384
click at [1360, 71] on div at bounding box center [1361, 73] width 23 height 23
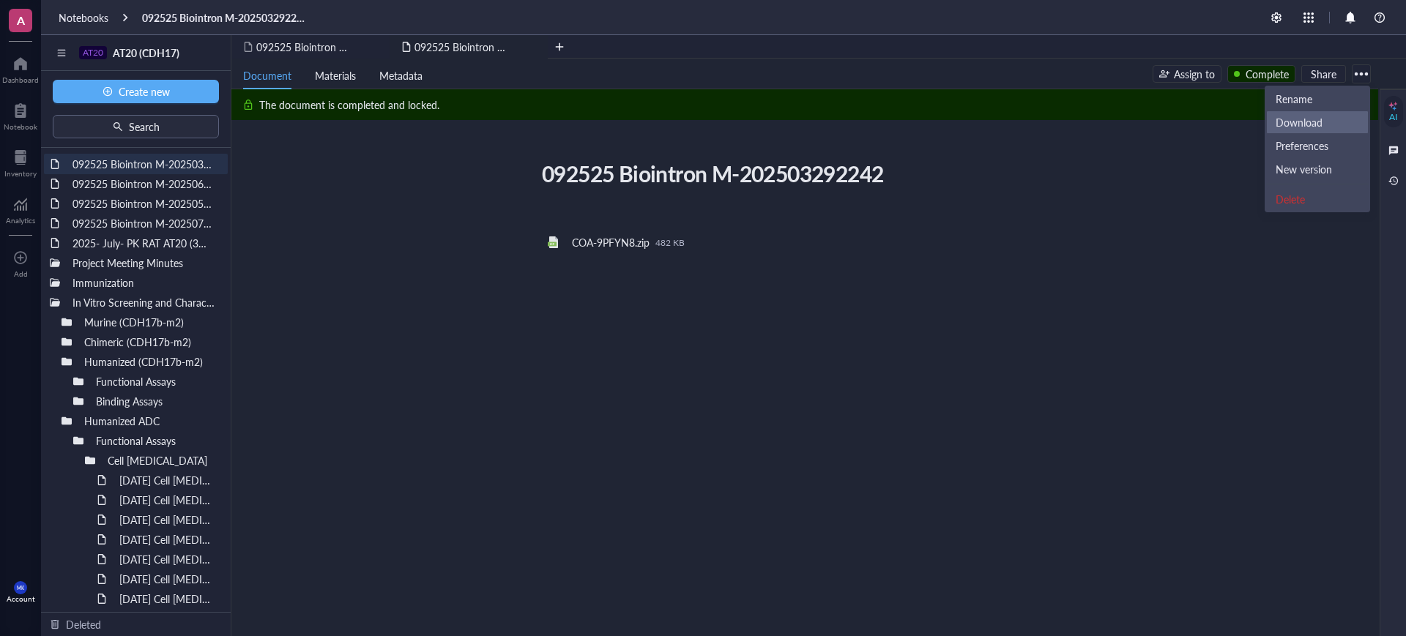
click at [1312, 114] on li "Download" at bounding box center [1317, 122] width 103 height 23
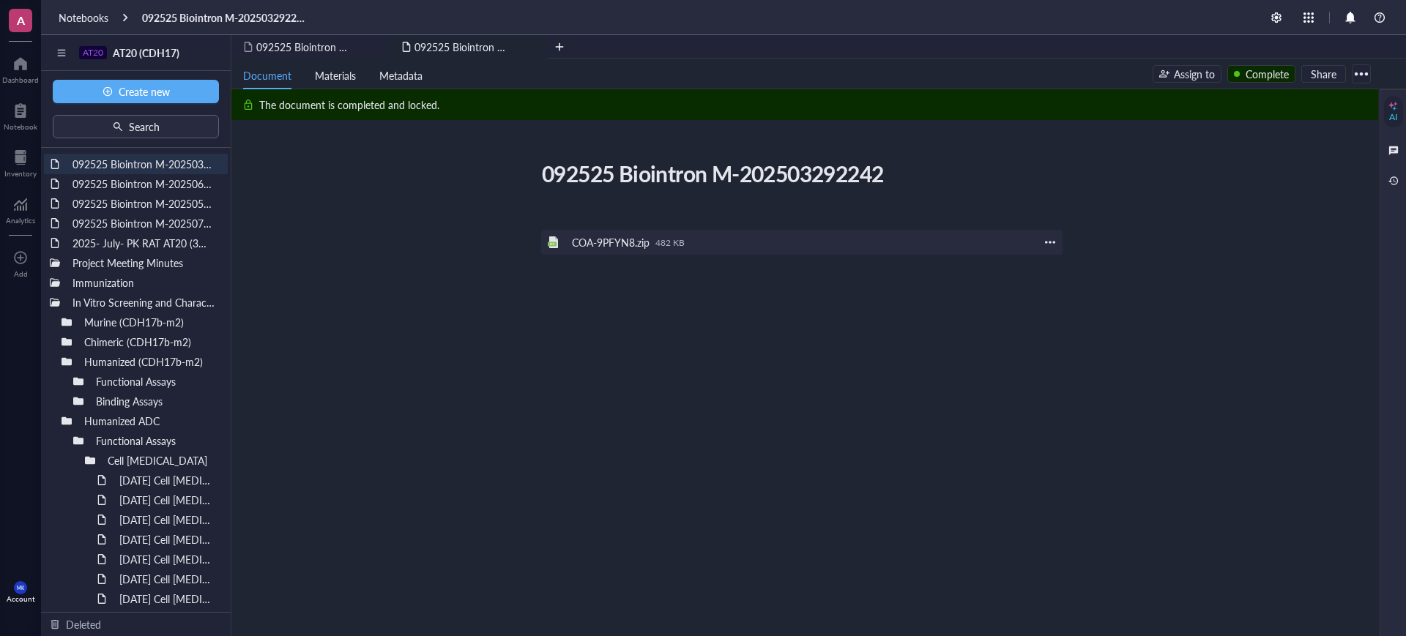
click at [1048, 240] on div at bounding box center [1050, 242] width 13 height 13
click at [1066, 266] on span "Download" at bounding box center [1096, 265] width 83 height 16
click at [149, 179] on div "092525 Biointron M-202506072304" at bounding box center [136, 184] width 140 height 21
click at [412, 346] on div "092525 Biointron M-202506072304 092525 Biointron M-202506072304 ﻿ ﻿ COA-9PH5N5.…" at bounding box center [801, 593] width 1141 height 876
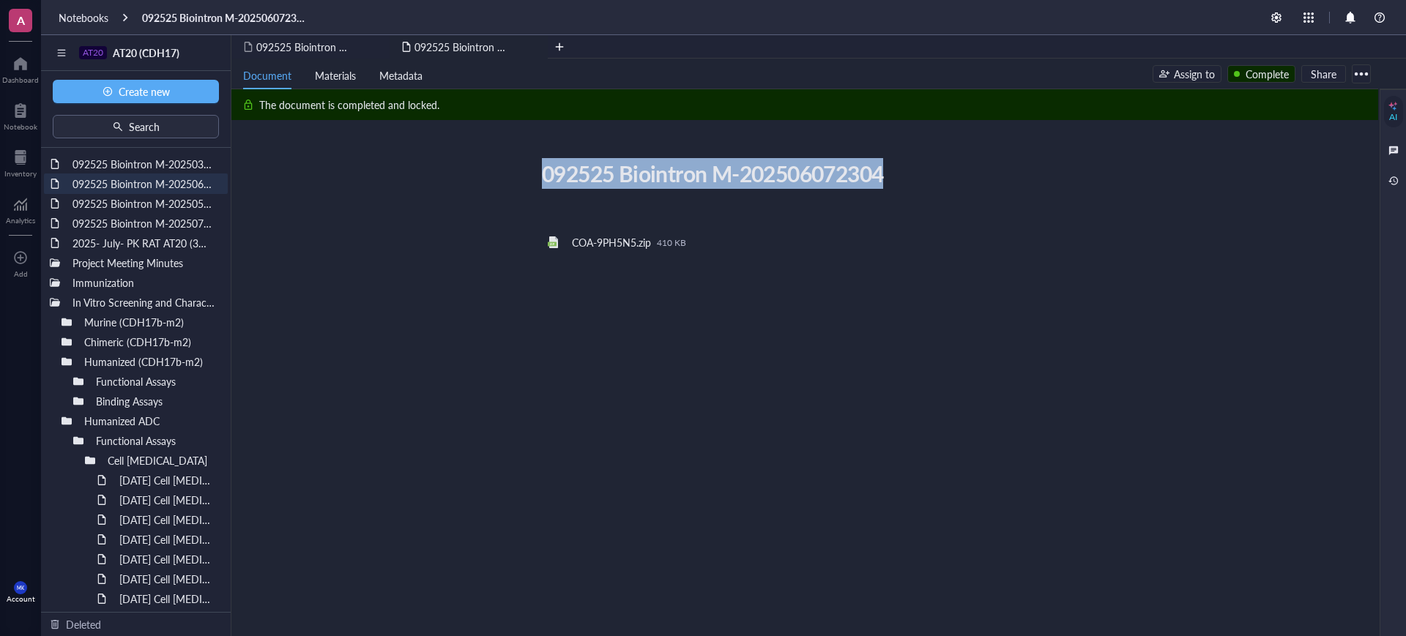
drag, startPoint x: 901, startPoint y: 168, endPoint x: 513, endPoint y: 189, distance: 388.0
click at [513, 189] on div "092525 Biointron M-202506072304 092525 Biointron M-202506072304 ﻿ ﻿ COA-9PH5N5.…" at bounding box center [801, 593] width 1141 height 876
copy div "092525 Biointron M-202506072304"
click at [779, 156] on div "092525 Biointron M-202506072304" at bounding box center [795, 173] width 521 height 37
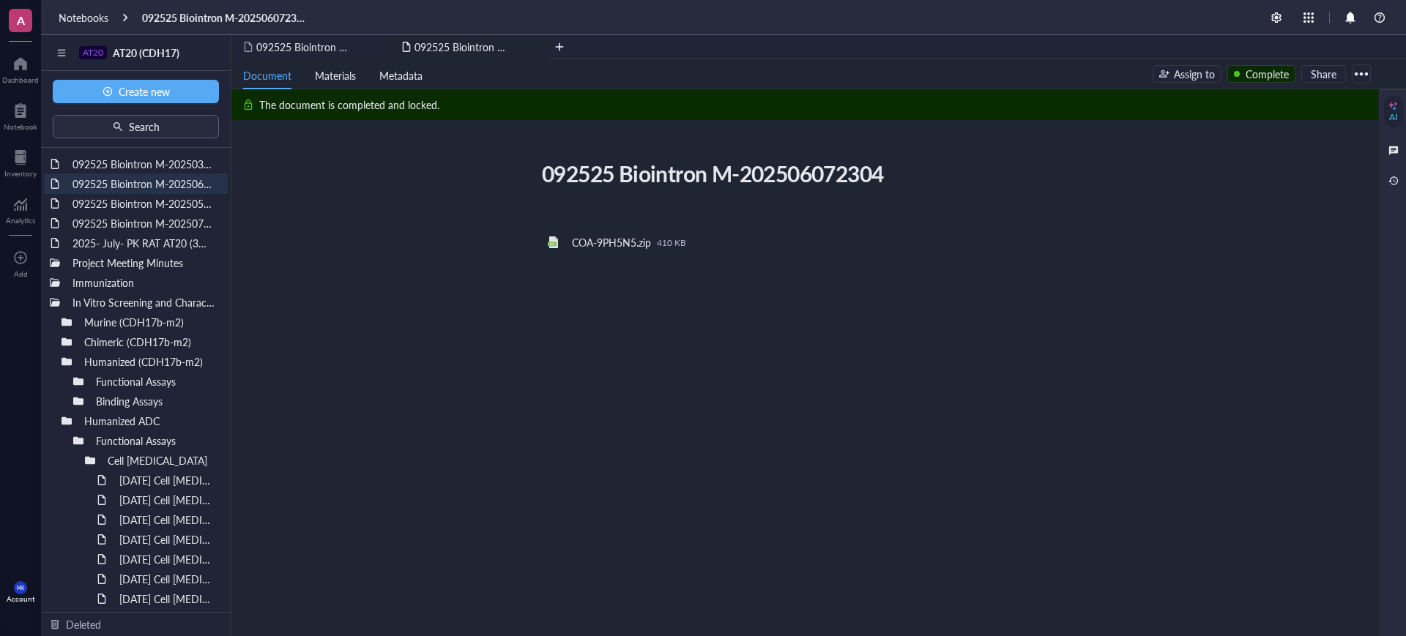
click at [1365, 75] on div at bounding box center [1361, 73] width 23 height 23
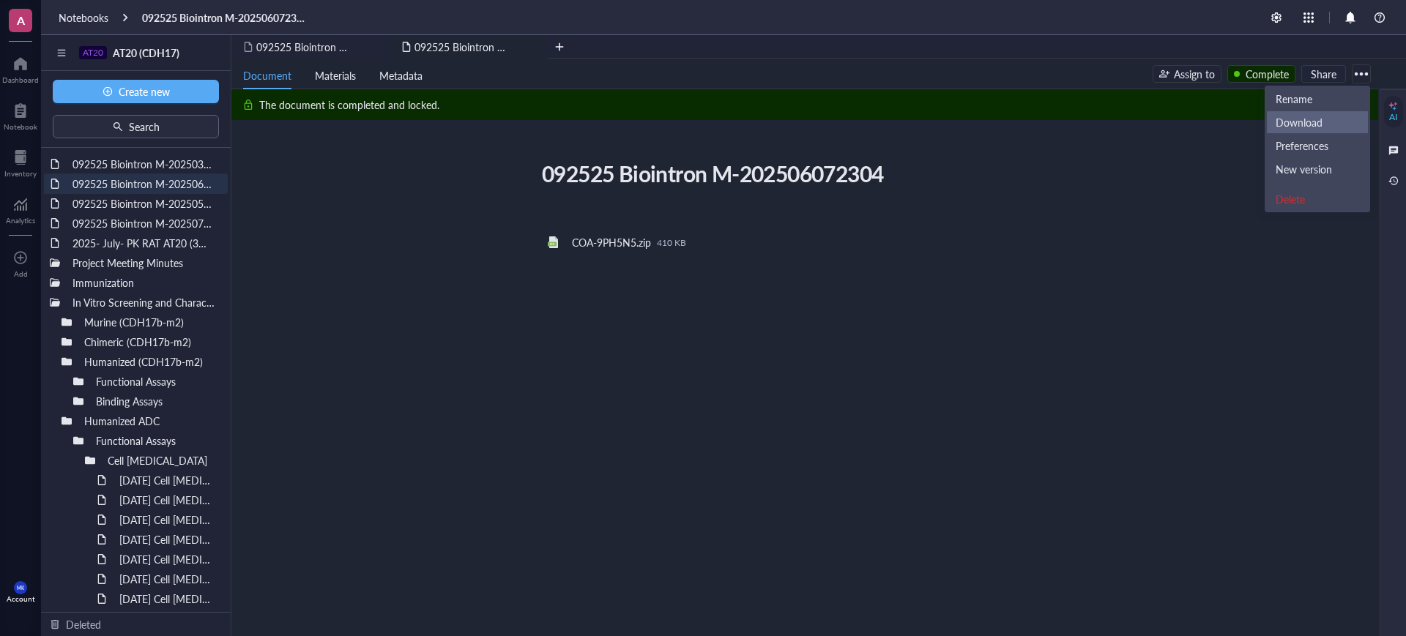
click at [1340, 126] on div "Download" at bounding box center [1317, 122] width 83 height 13
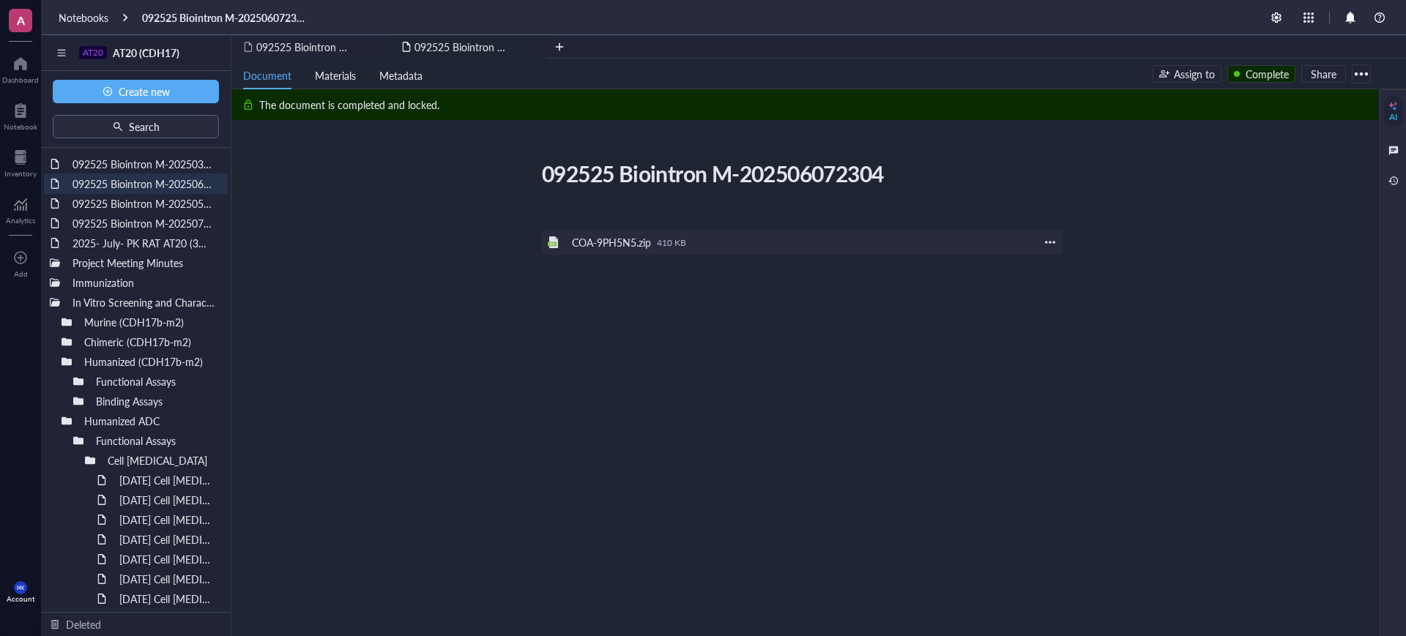
click at [1045, 241] on div at bounding box center [1050, 242] width 13 height 13
click at [1062, 263] on span "Download" at bounding box center [1096, 265] width 83 height 16
click at [127, 208] on div "092525 Biointron M-202505111492" at bounding box center [136, 203] width 140 height 21
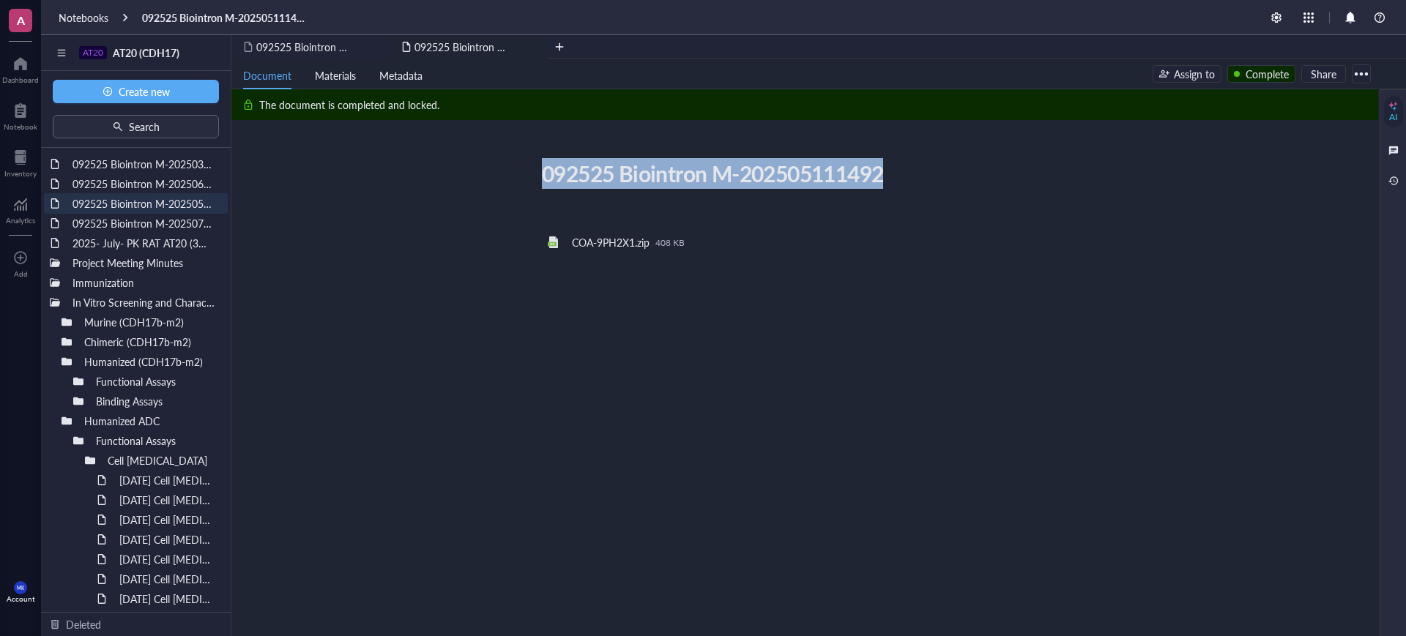
drag, startPoint x: 879, startPoint y: 165, endPoint x: 531, endPoint y: 182, distance: 348.3
click at [531, 182] on div "092525 Biointron M-202505111492 092525 Biointron M-202505111492 ﻿ ﻿ COA-9PH2X1.…" at bounding box center [801, 347] width 1141 height 384
click at [1184, 161] on div "092525 Biointron M-202505111492 092525 Biointron M-202505111492 ﻿ ﻿ COA-9PH2X1.…" at bounding box center [801, 347] width 1141 height 384
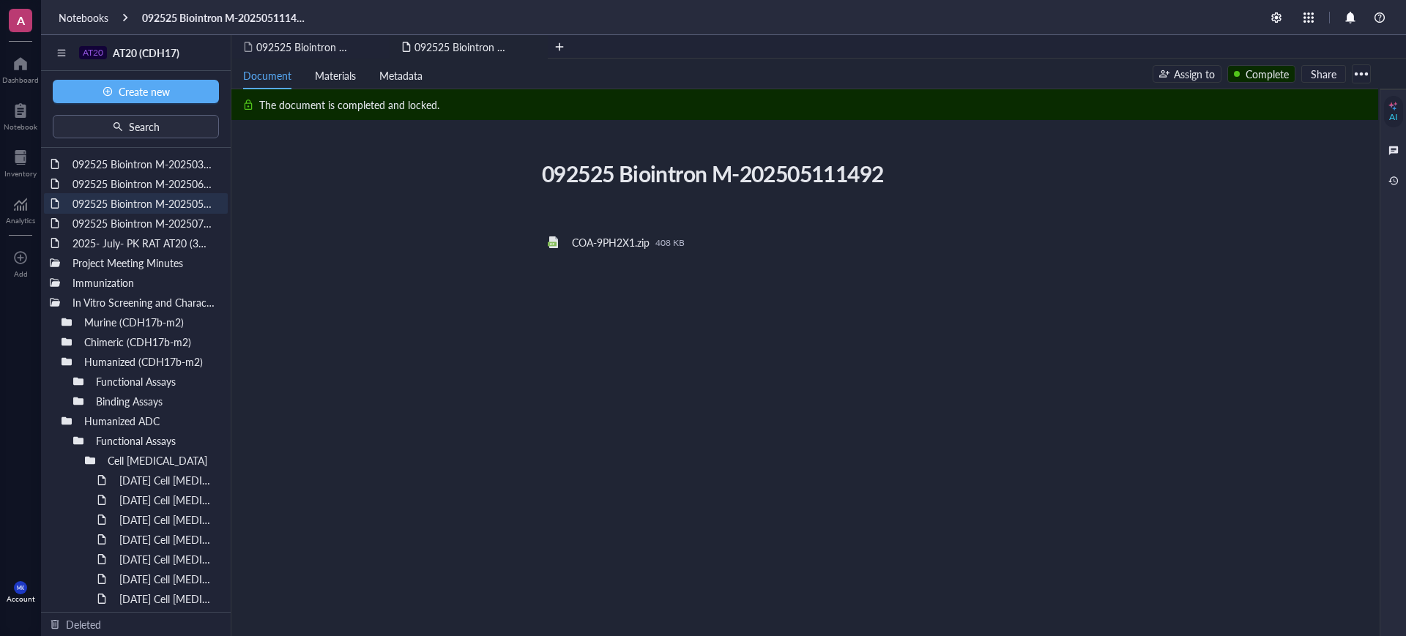
click at [1358, 68] on div at bounding box center [1361, 73] width 23 height 23
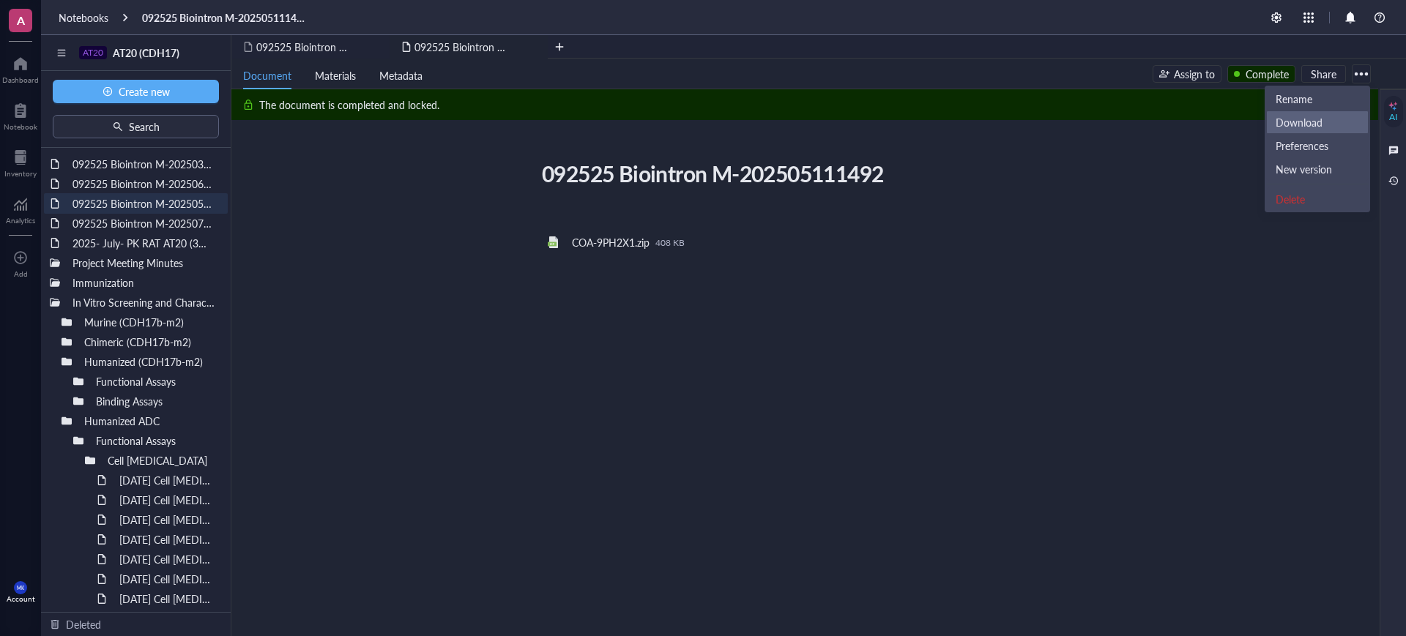
click at [1326, 127] on div "Download" at bounding box center [1317, 122] width 83 height 13
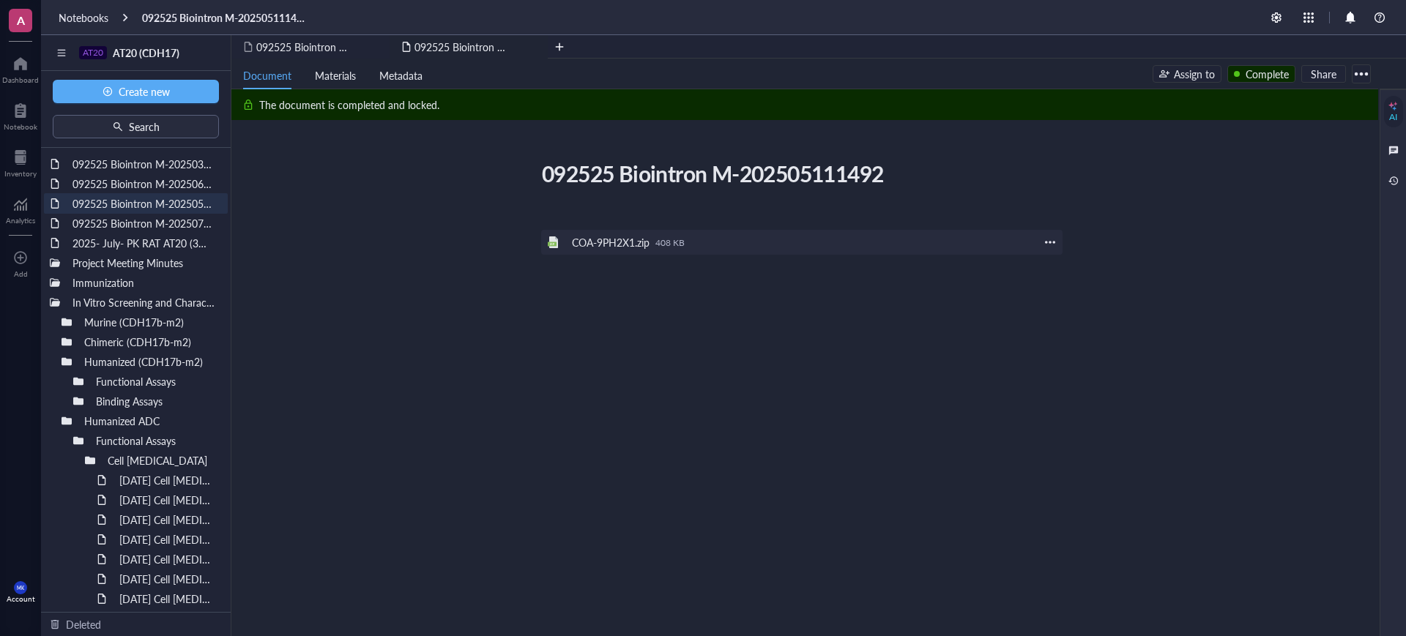
click at [1046, 241] on div at bounding box center [1050, 242] width 13 height 13
click at [1063, 265] on span "Download" at bounding box center [1096, 265] width 83 height 16
click at [159, 225] on div "092525 Biointron M-202507251786" at bounding box center [136, 223] width 140 height 21
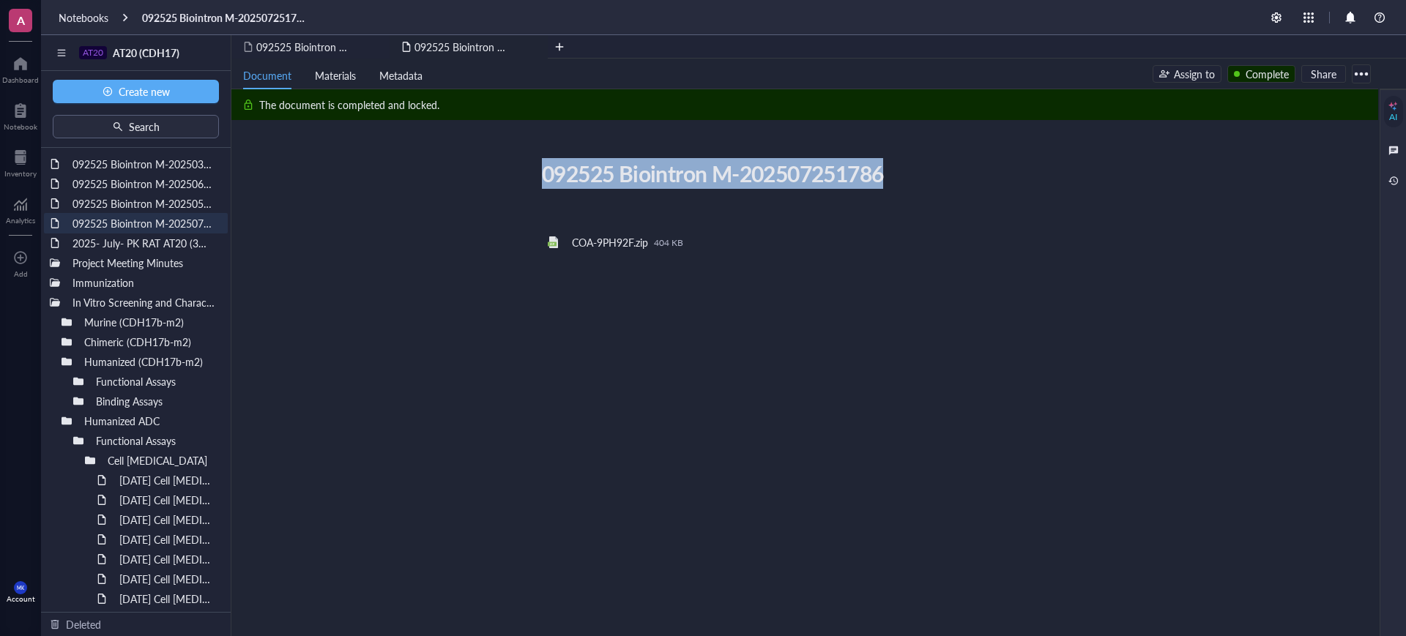
drag, startPoint x: 876, startPoint y: 170, endPoint x: 502, endPoint y: 155, distance: 373.8
click at [502, 155] on div "092525 Biointron M-202507251786 092525 Biointron M-202507251786 ﻿ ﻿ COA-9PH92F.…" at bounding box center [801, 357] width 1141 height 404
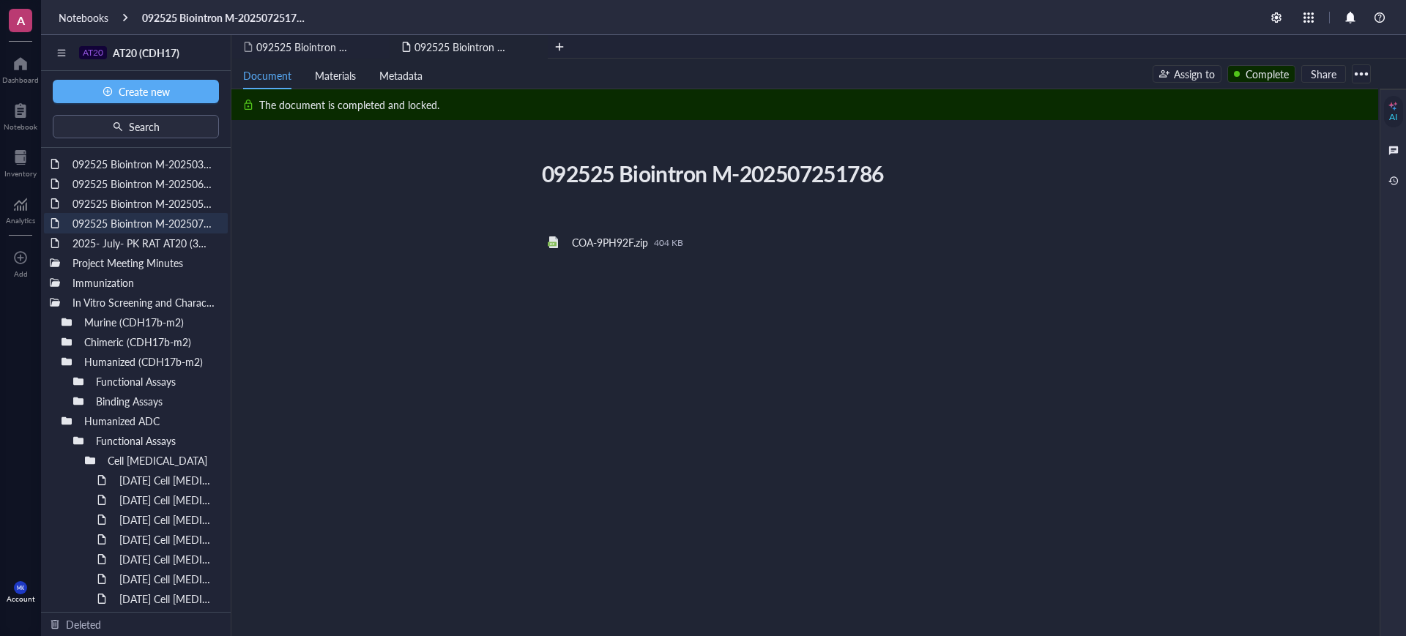
click at [949, 320] on div "﻿ ﻿ COA-9PH92F.zip 404 KB ﻿ ﻿" at bounding box center [801, 384] width 521 height 350
click at [1050, 240] on div at bounding box center [1050, 242] width 13 height 13
click at [1064, 268] on span "Download" at bounding box center [1096, 265] width 83 height 16
click at [1361, 75] on div at bounding box center [1361, 73] width 23 height 23
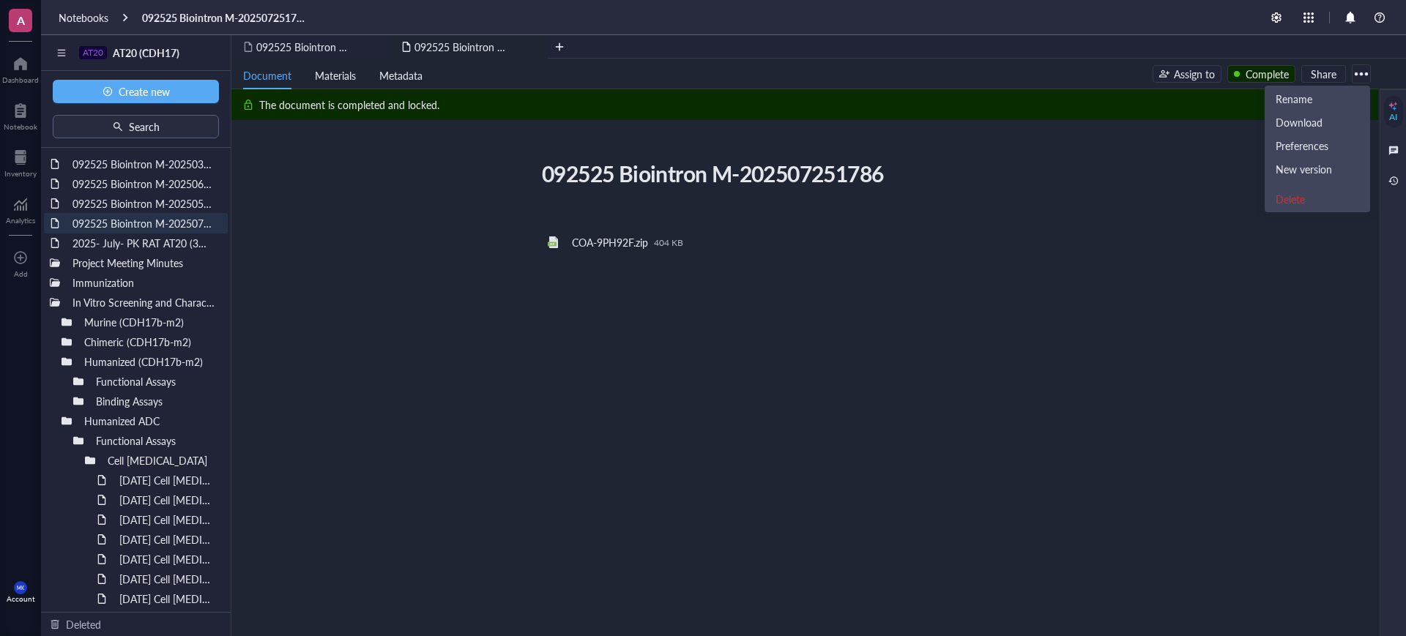
drag, startPoint x: 1370, startPoint y: 302, endPoint x: 1370, endPoint y: 292, distance: 10.3
click at [1370, 302] on div "092525 Biointron M-202507251786 092525 Biointron M-202507251786 ﻿ ﻿ COA-9PH92F.…" at bounding box center [801, 357] width 1141 height 404
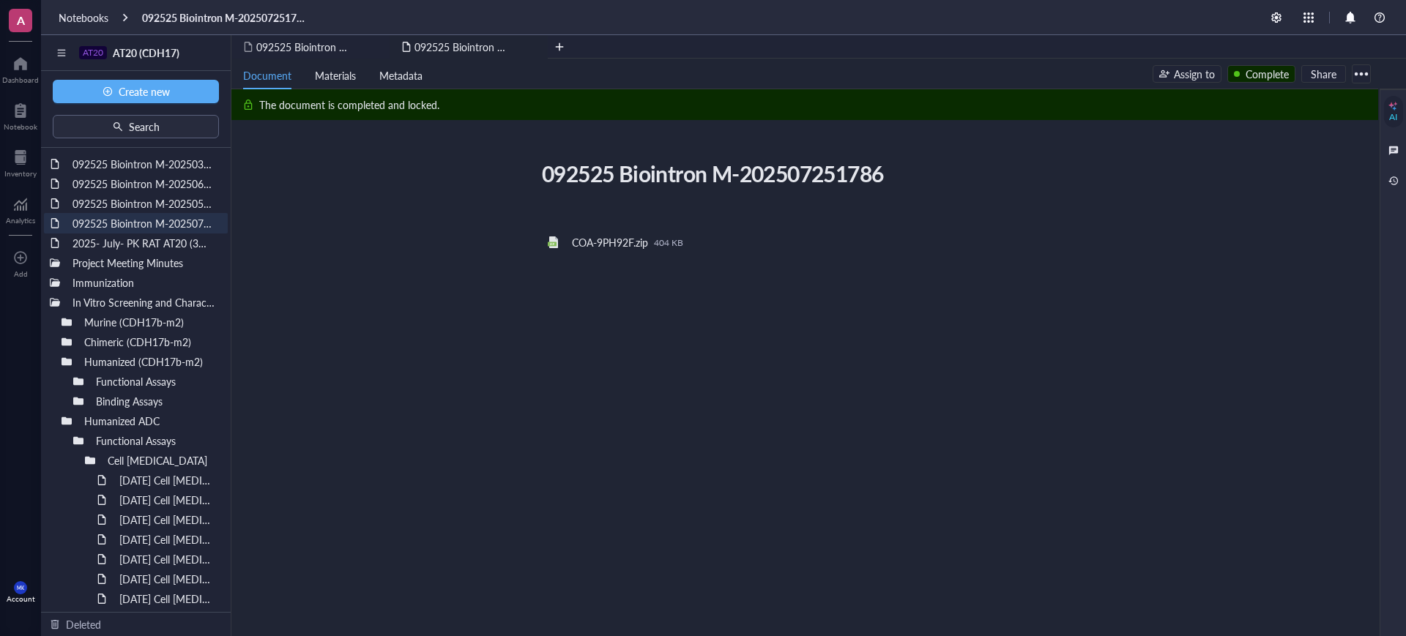
click at [1359, 79] on div at bounding box center [1361, 73] width 23 height 23
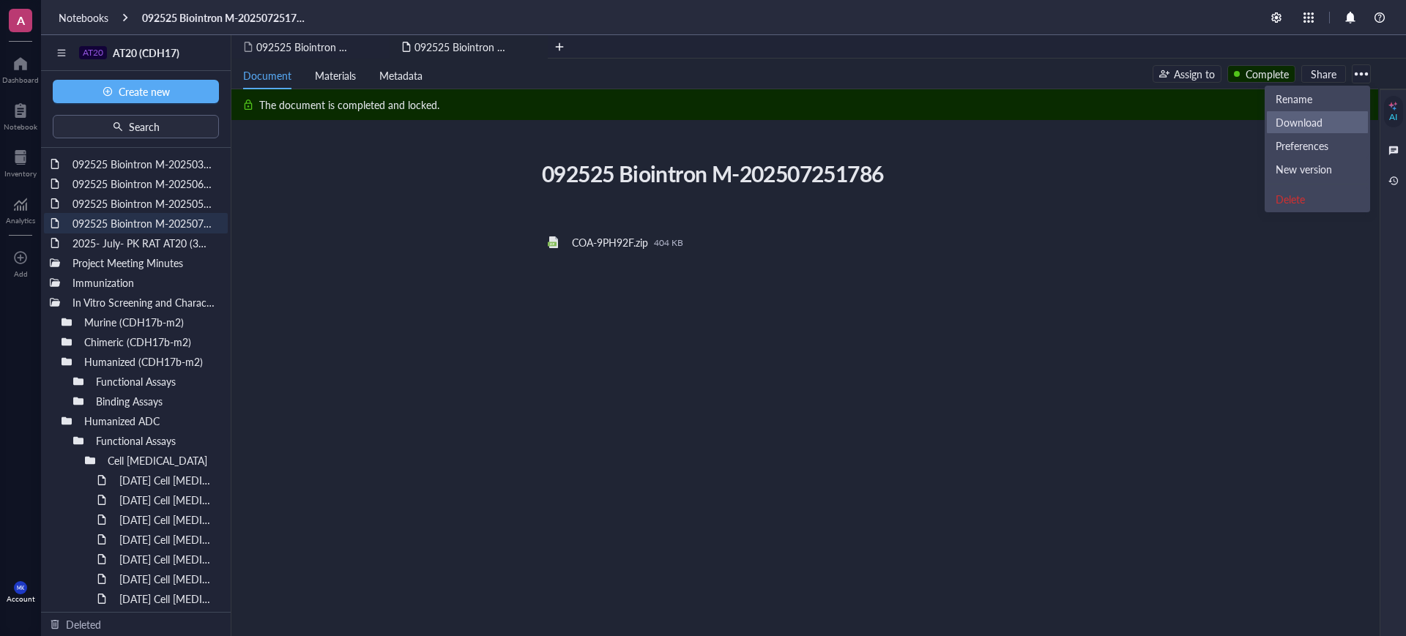
click at [1295, 126] on div "Download" at bounding box center [1299, 122] width 47 height 13
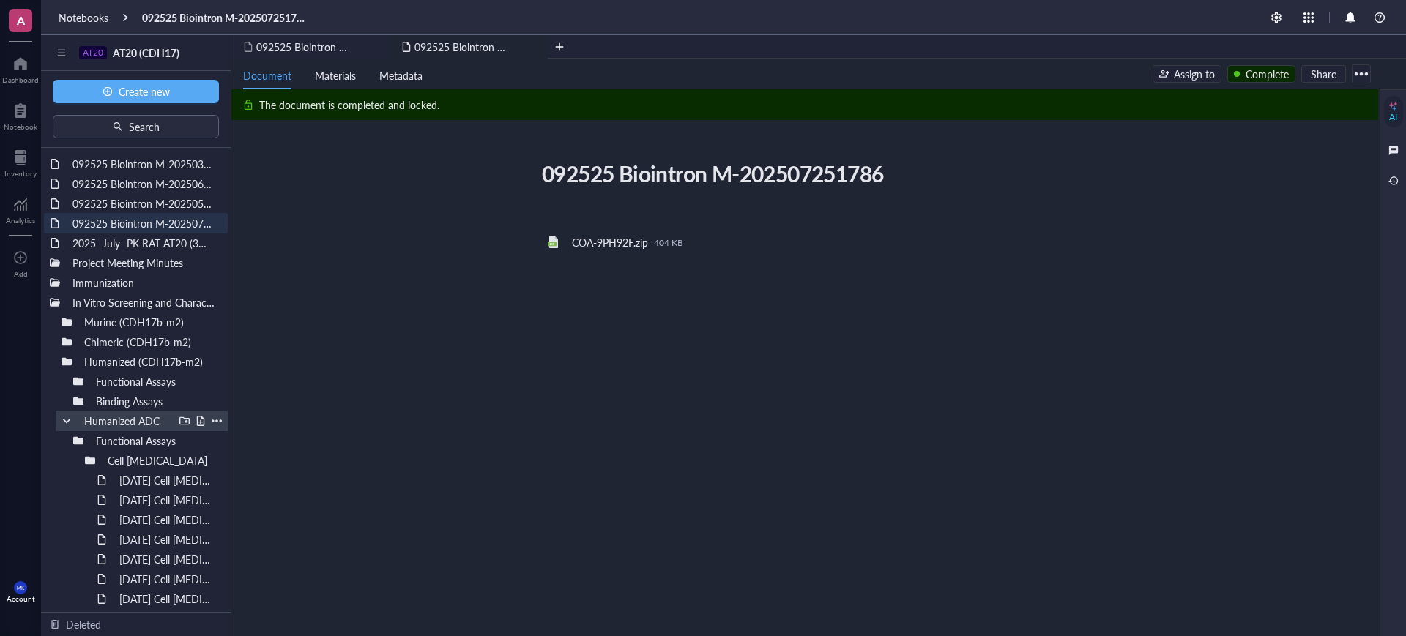
click at [61, 418] on div "Humanized ADC" at bounding box center [142, 421] width 172 height 21
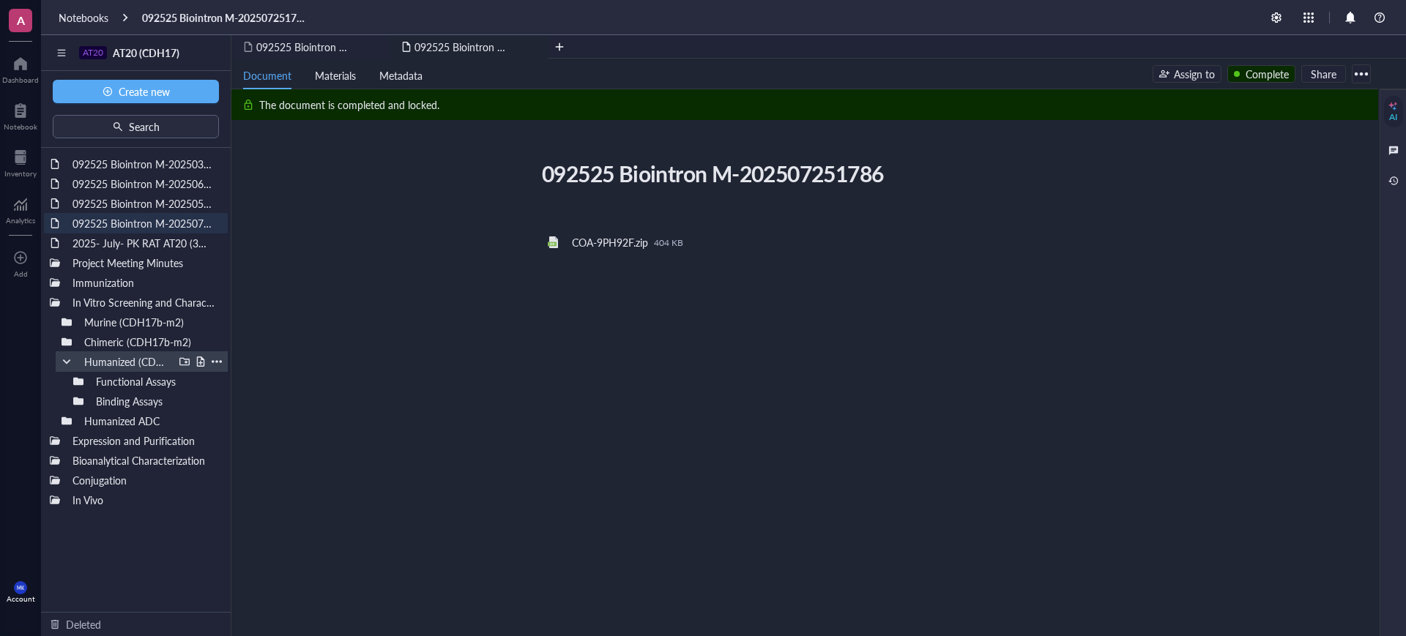
click at [67, 361] on div at bounding box center [67, 362] width 10 height 10
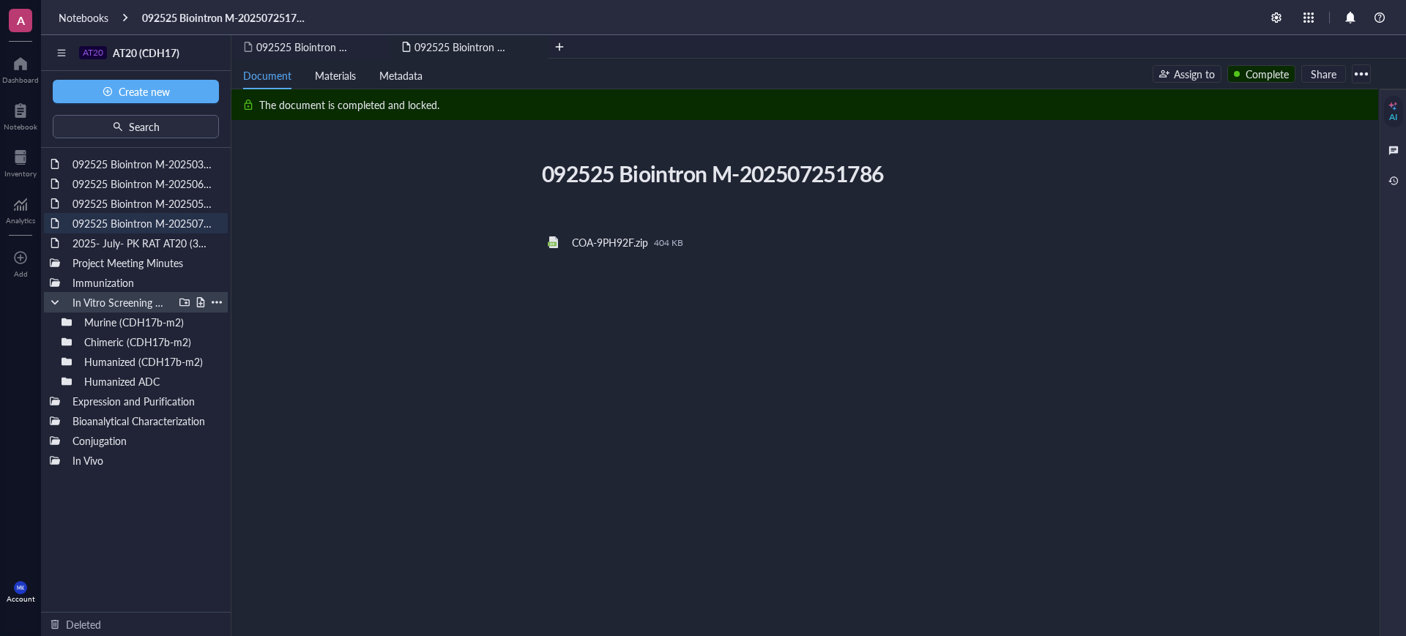
click at [53, 304] on div at bounding box center [55, 302] width 10 height 10
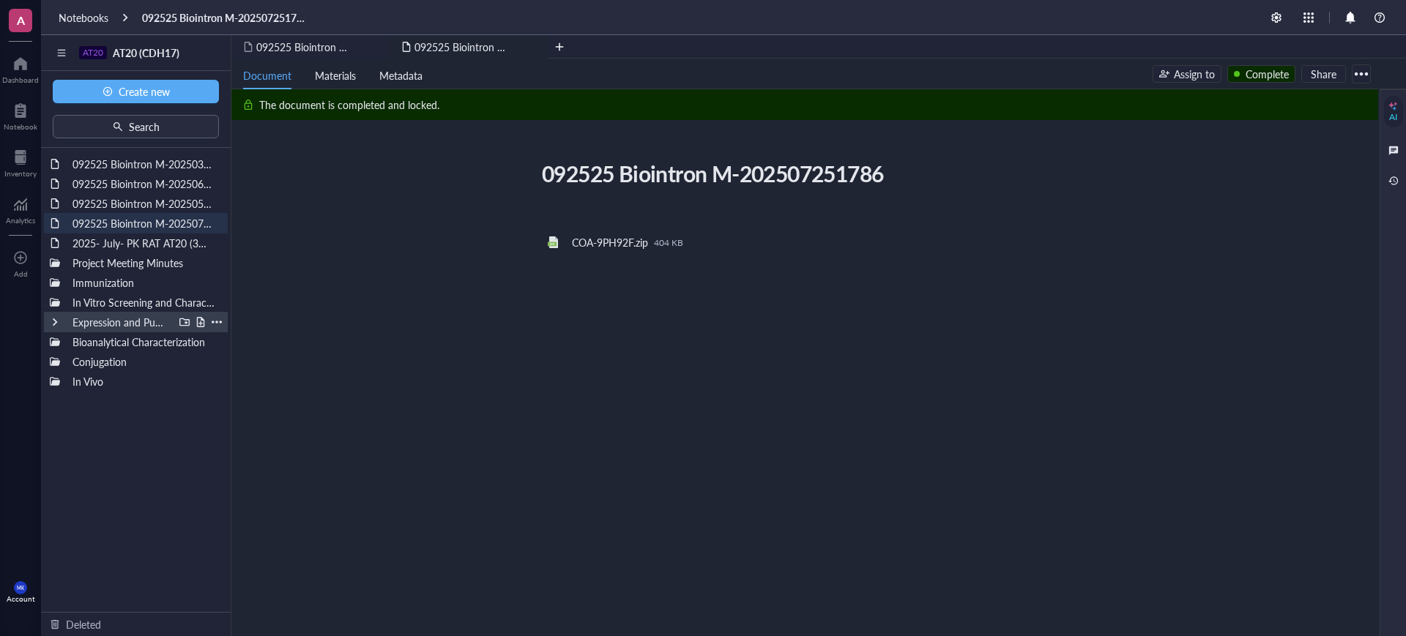
click at [54, 323] on div at bounding box center [55, 322] width 10 height 10
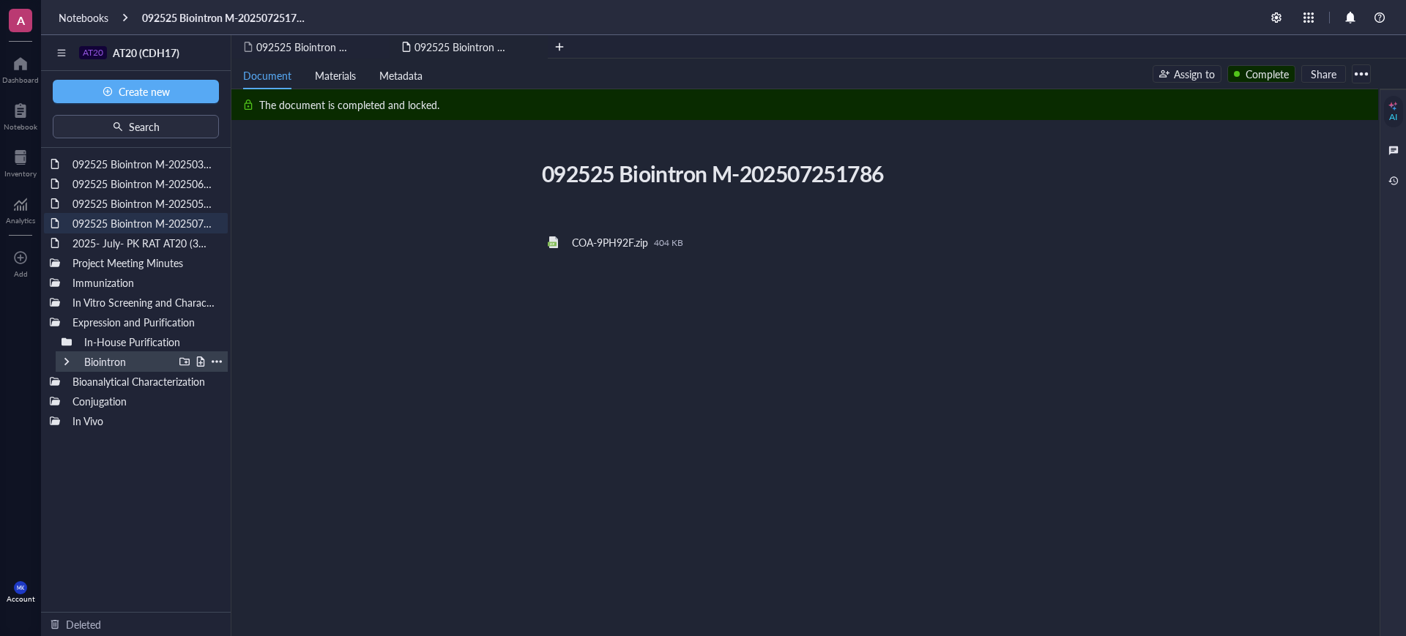
click at [64, 360] on div at bounding box center [67, 362] width 10 height 10
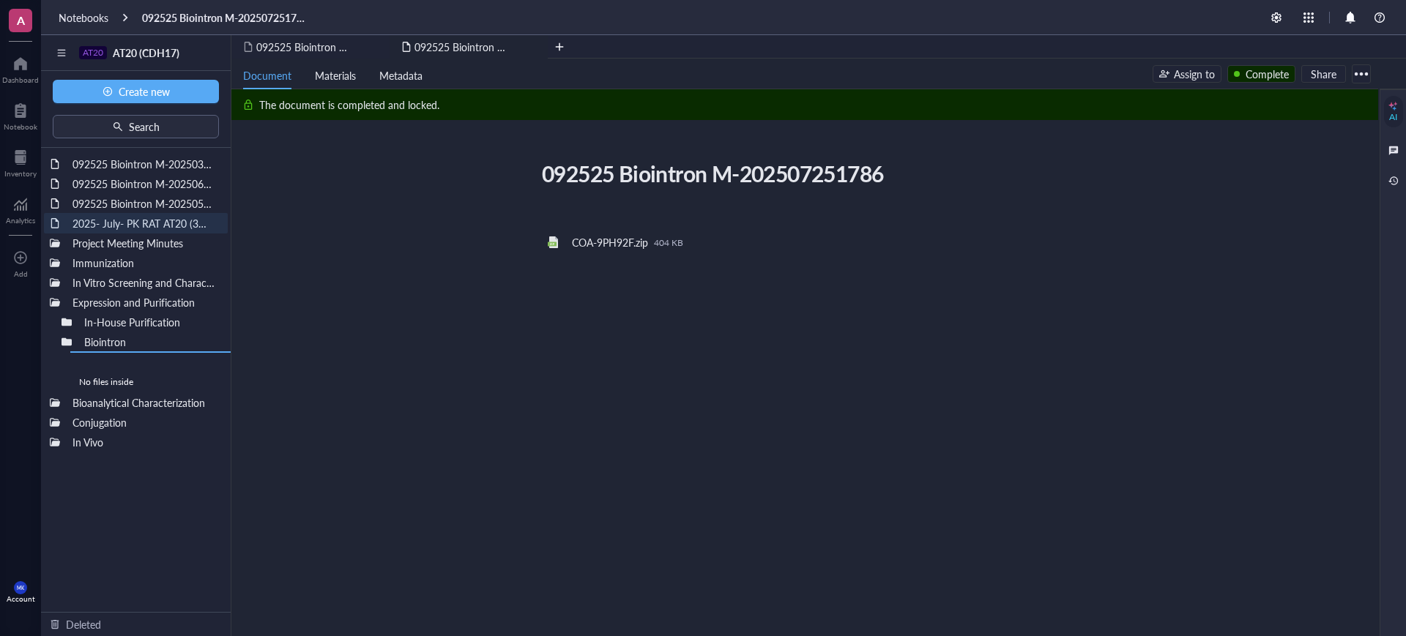
drag, startPoint x: 138, startPoint y: 222, endPoint x: 191, endPoint y: 386, distance: 172.6
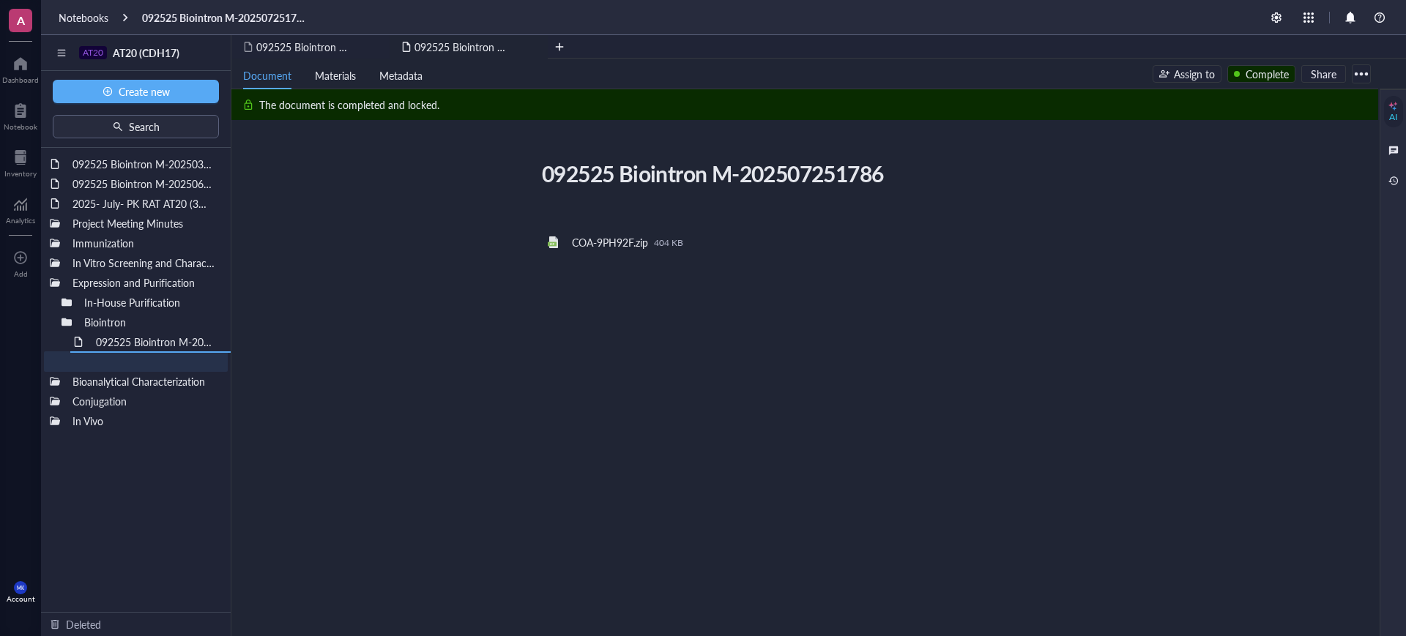
drag, startPoint x: 130, startPoint y: 201, endPoint x: 182, endPoint y: 378, distance: 184.0
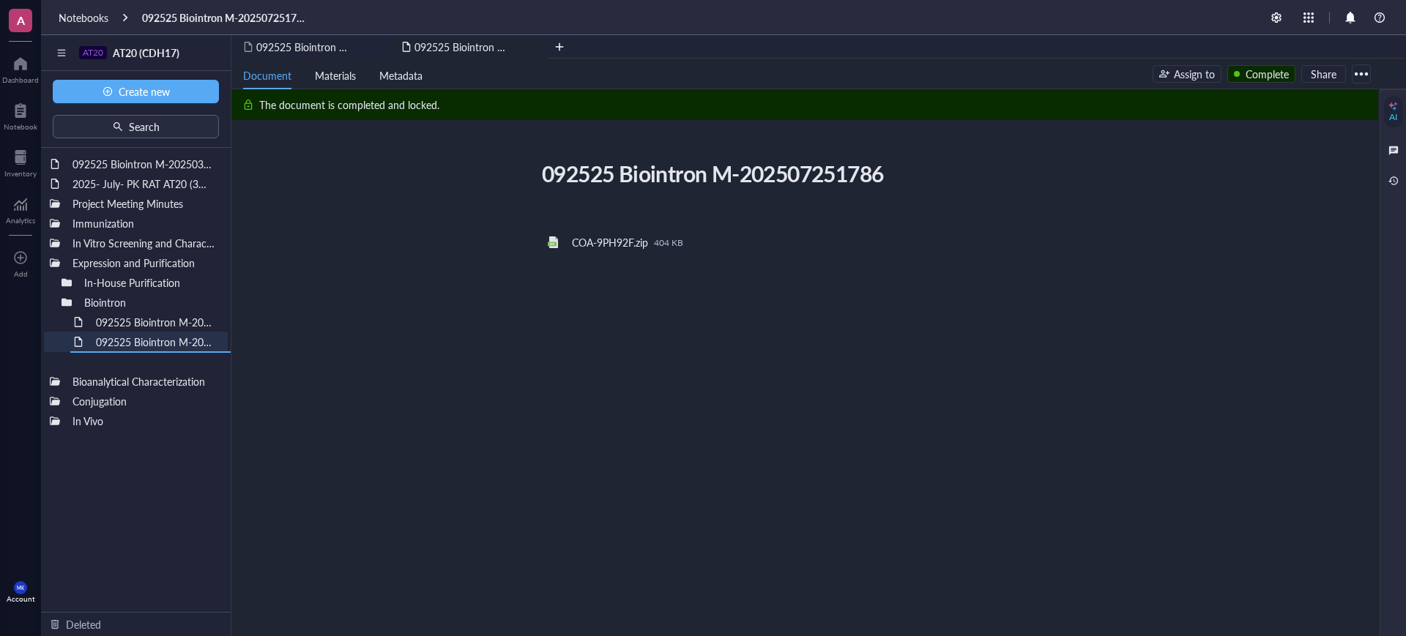
drag, startPoint x: 126, startPoint y: 186, endPoint x: 178, endPoint y: 383, distance: 203.8
drag, startPoint x: 133, startPoint y: 160, endPoint x: 198, endPoint y: 369, distance: 219.6
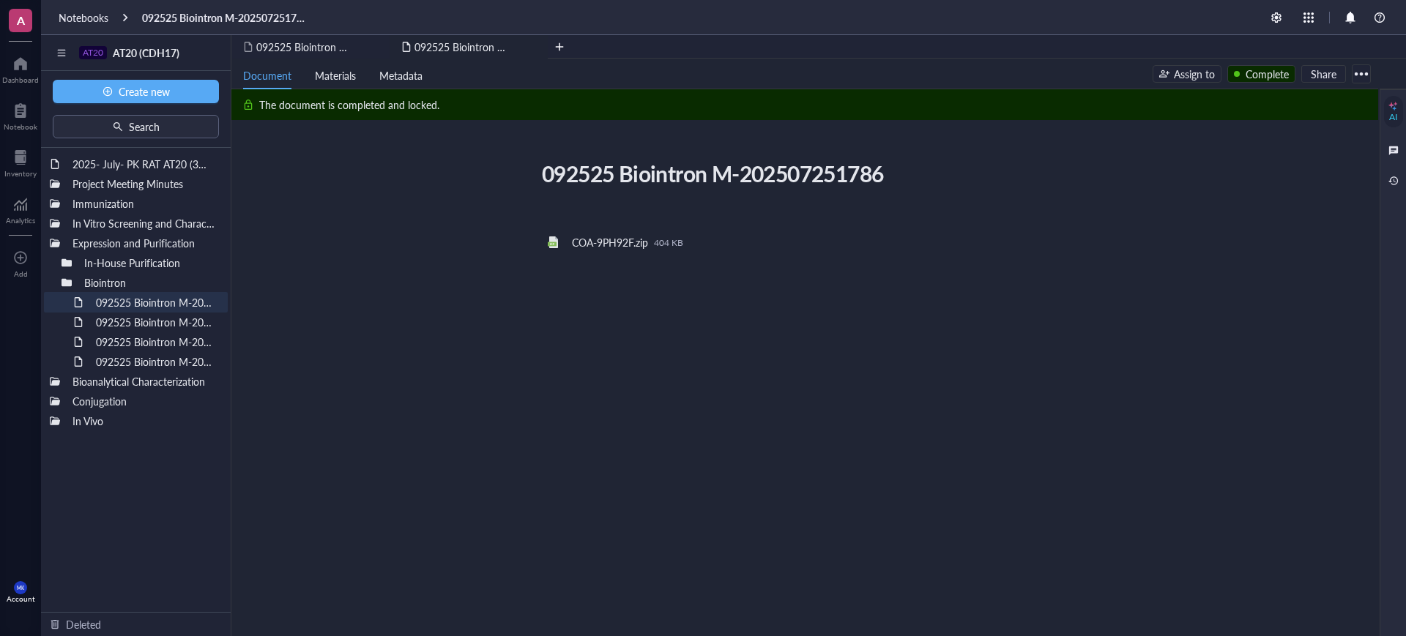
click at [308, 257] on div "092525 Biointron M-202507251786 092525 Biointron M-202507251786 ﻿ ﻿ COA-9PH92F.…" at bounding box center [801, 357] width 1141 height 404
click at [62, 286] on div at bounding box center [67, 283] width 10 height 10
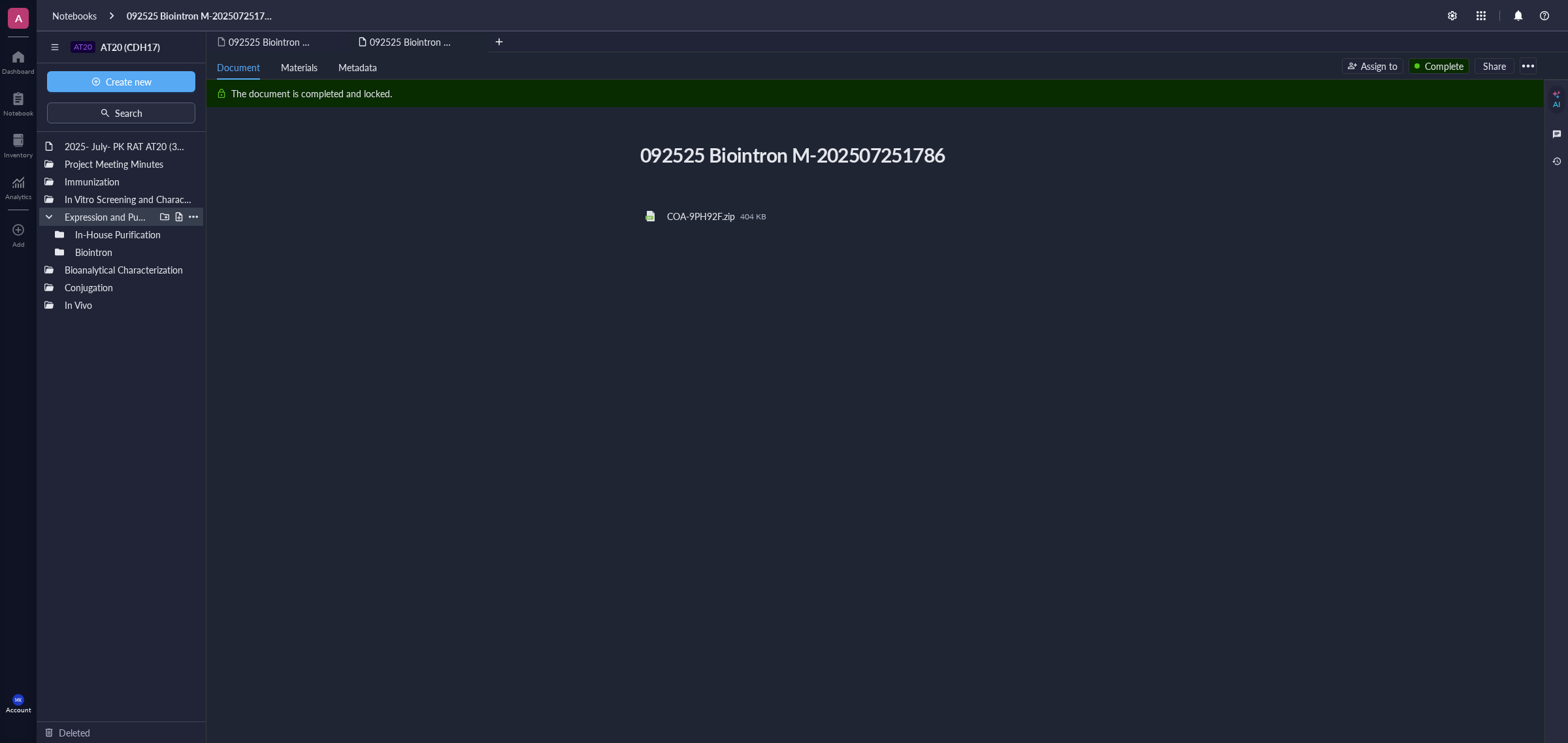
click at [45, 214] on div at bounding box center [49, 217] width 9 height 9
click at [76, 377] on div "2025- July- PK RAT AT20 (3mg/kg; 6mg/kg & 9mg/kg) Project Meeting Minutes Immun…" at bounding box center [121, 426] width 169 height 590
click at [79, 139] on div "2025- July- PK RAT AT20 (3mg/kg; 6mg/kg & 9mg/kg)" at bounding box center [121, 146] width 125 height 19
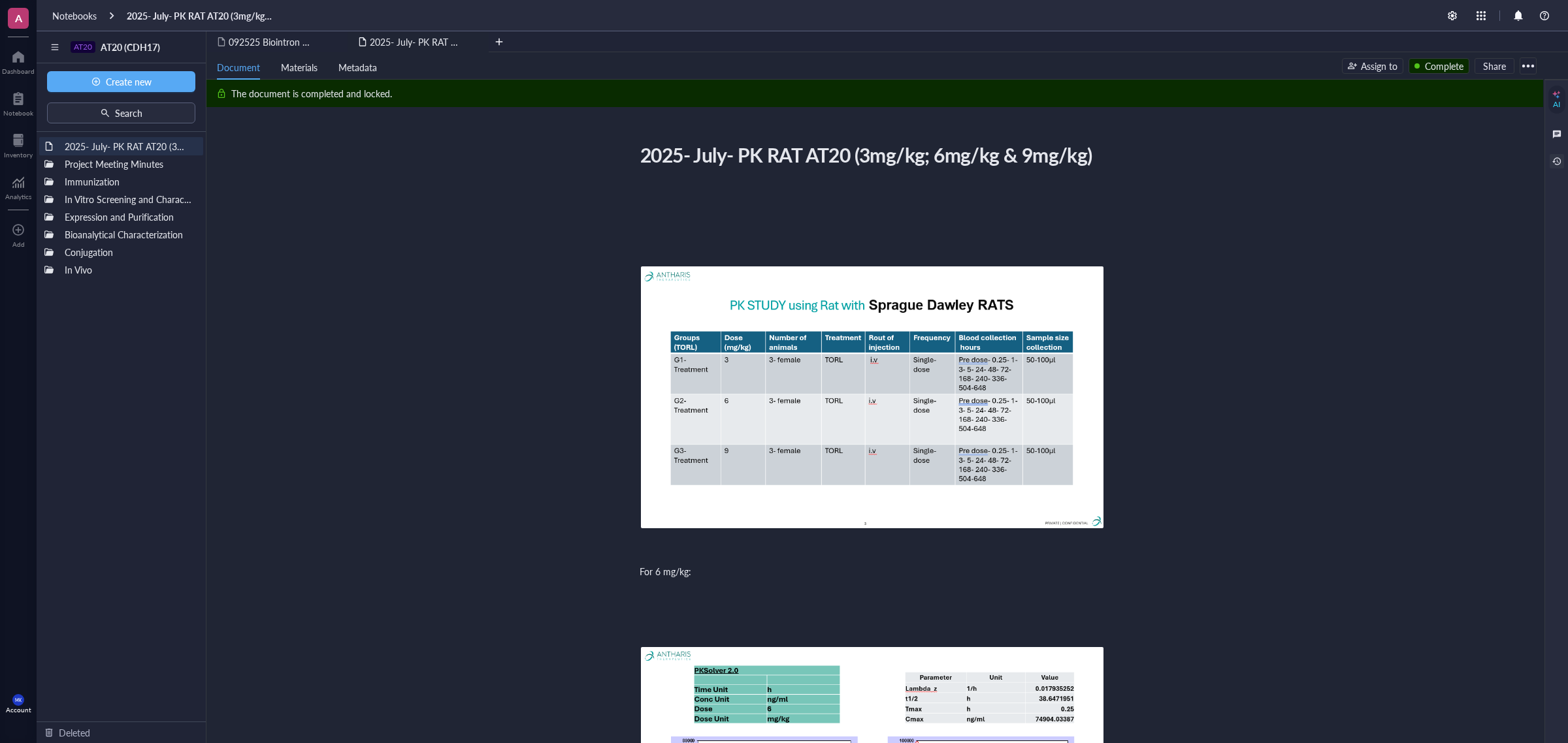
click at [1254, 160] on div at bounding box center [1556, 161] width 14 height 14
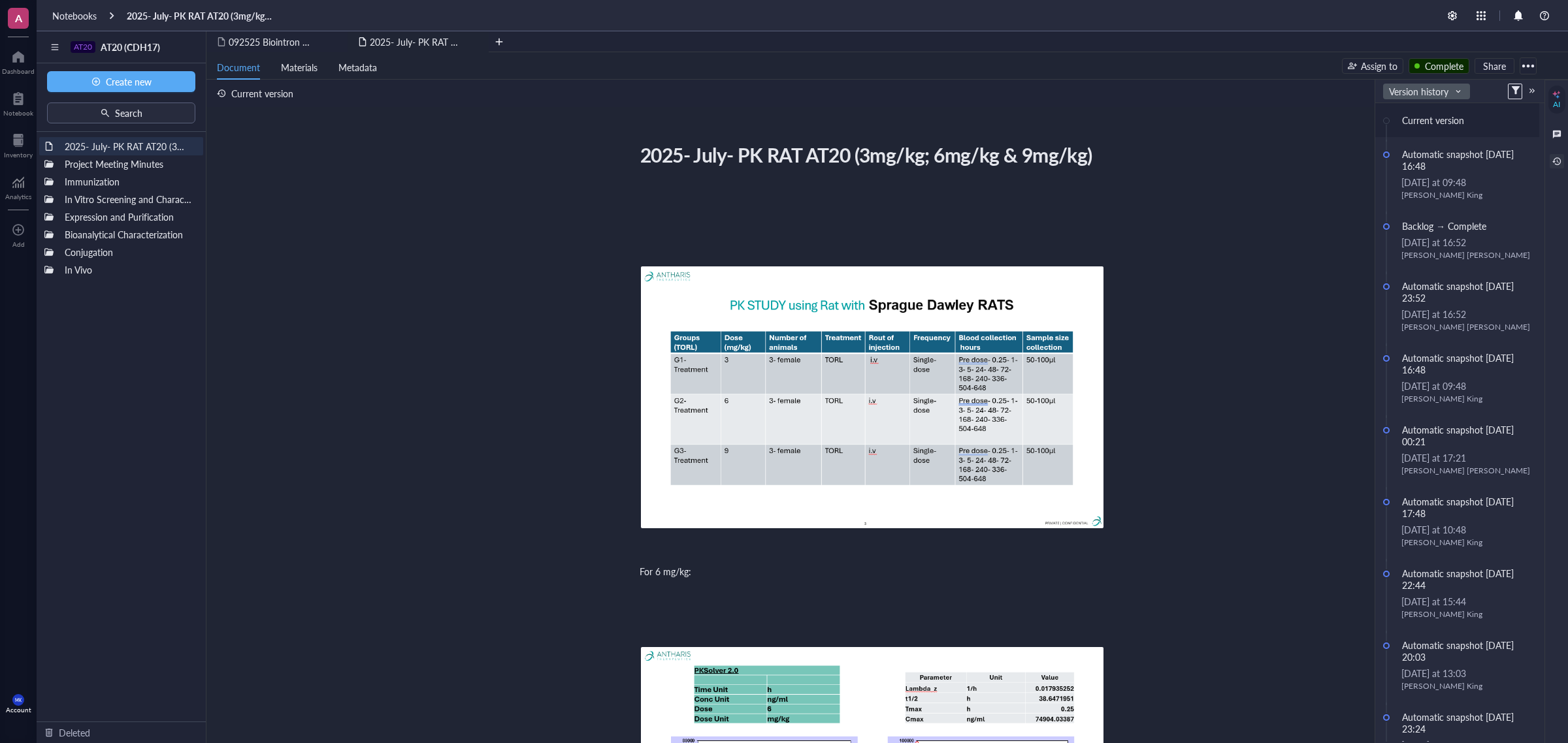
click at [1254, 86] on span "Version history" at bounding box center [1424, 91] width 71 height 12
click at [1254, 120] on div "Activity" at bounding box center [1426, 115] width 67 height 12
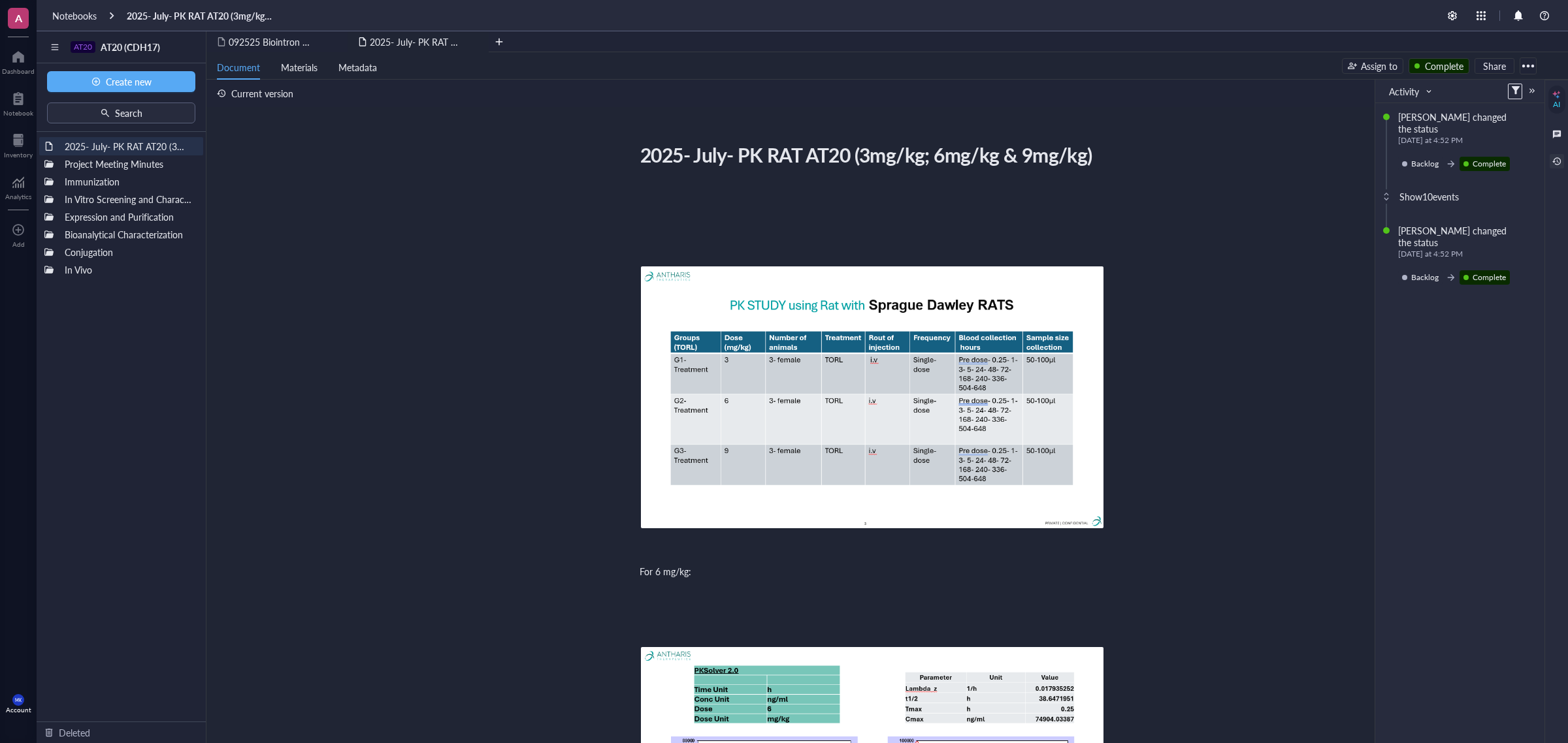
click at [1254, 193] on div "Show 10 events" at bounding box center [1429, 196] width 60 height 14
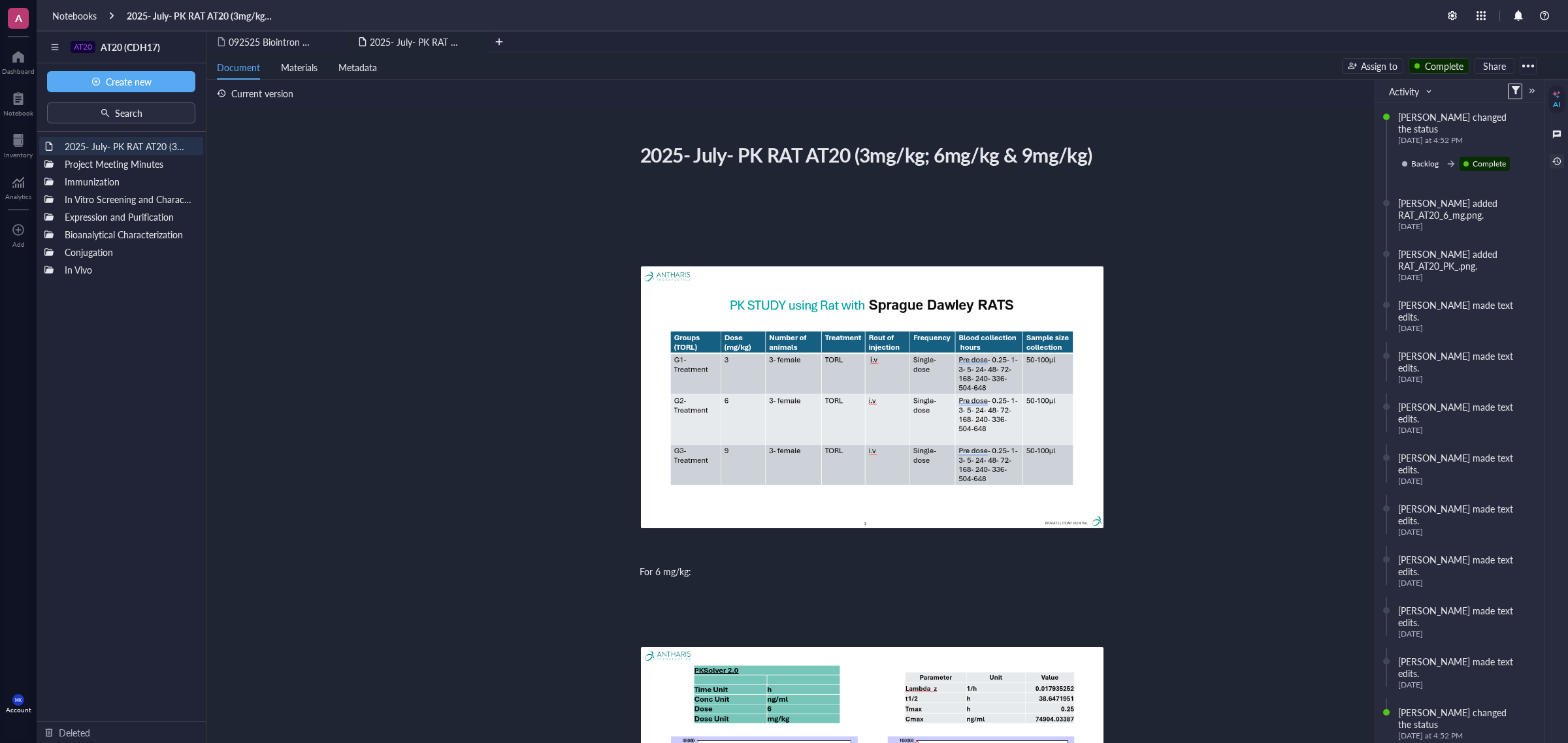
click at [536, 275] on div "2025- July- PK RAT AT20 (3mg/kg; 6mg/kg & 9mg/kg) 2025- July- PK RAT AT20 (3mg/…" at bounding box center [871, 731] width 1332 height 1186
click at [311, 288] on div "2025- July- PK RAT AT20 (3mg/kg; 6mg/kg & 9mg/kg) 2025- July- PK RAT AT20 (3mg/…" at bounding box center [871, 731] width 1332 height 1186
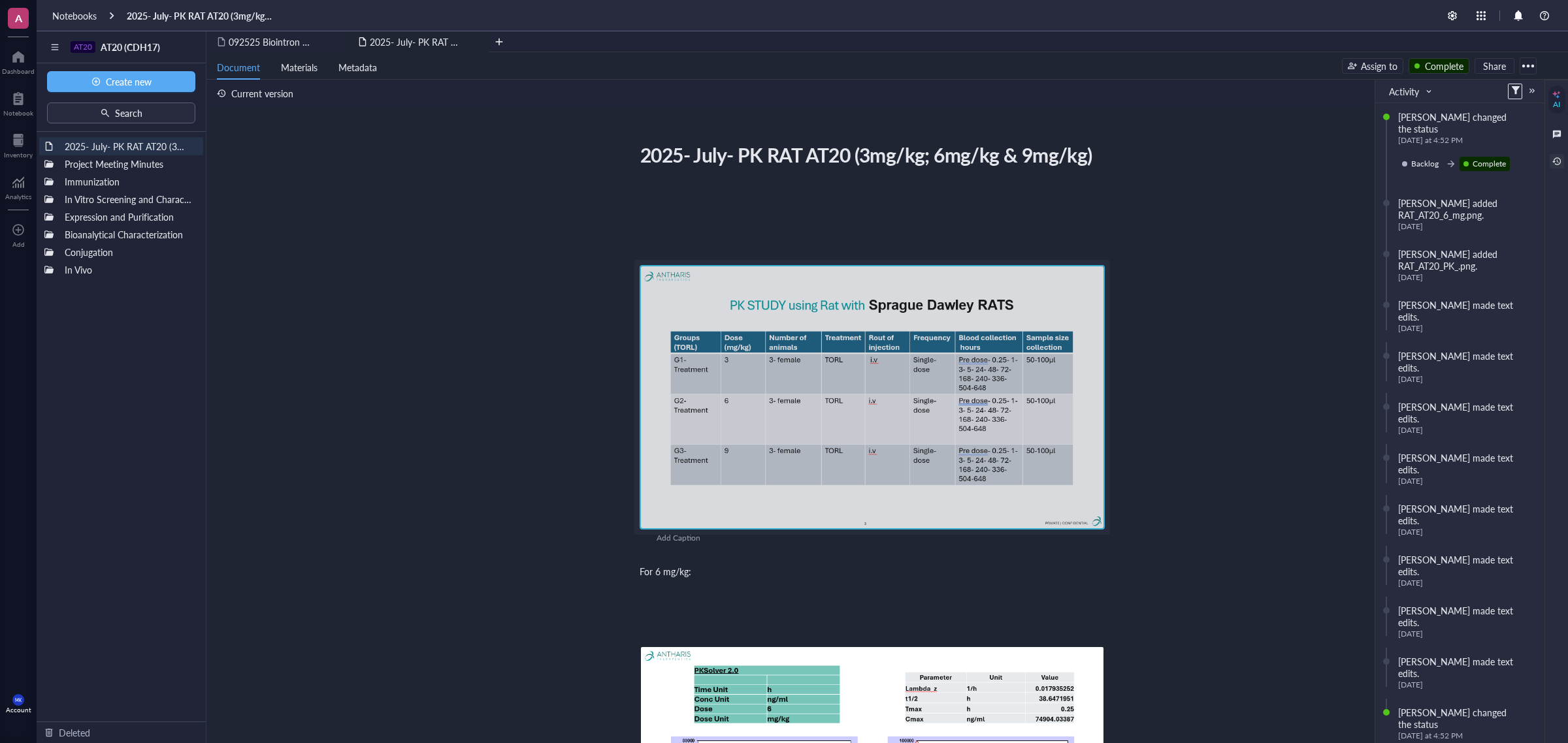
click at [434, 259] on div "2025- July- PK RAT AT20 (3mg/kg; 6mg/kg & 9mg/kg) 2025- July- PK RAT AT20 (3mg/…" at bounding box center [871, 731] width 1332 height 1186
